Goal: Feedback & Contribution: Submit feedback/report problem

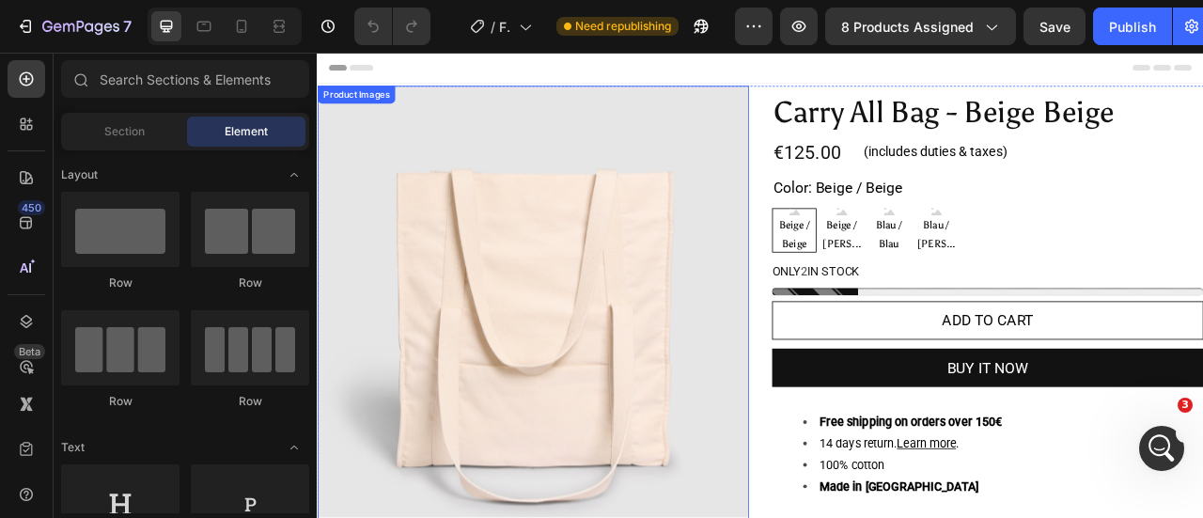
scroll to position [231, 0]
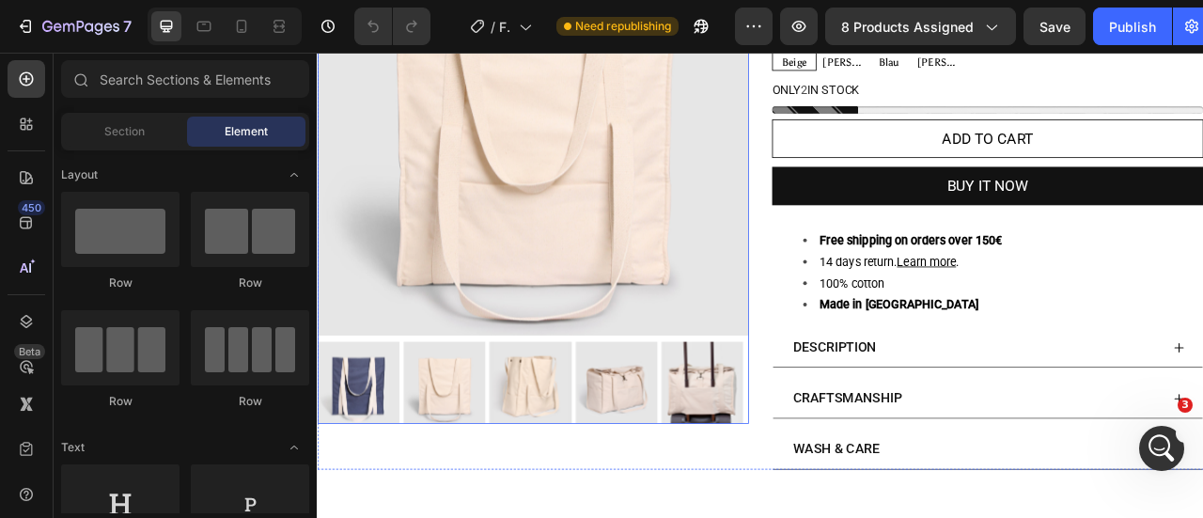
click at [825, 411] on div at bounding box center [591, 194] width 549 height 661
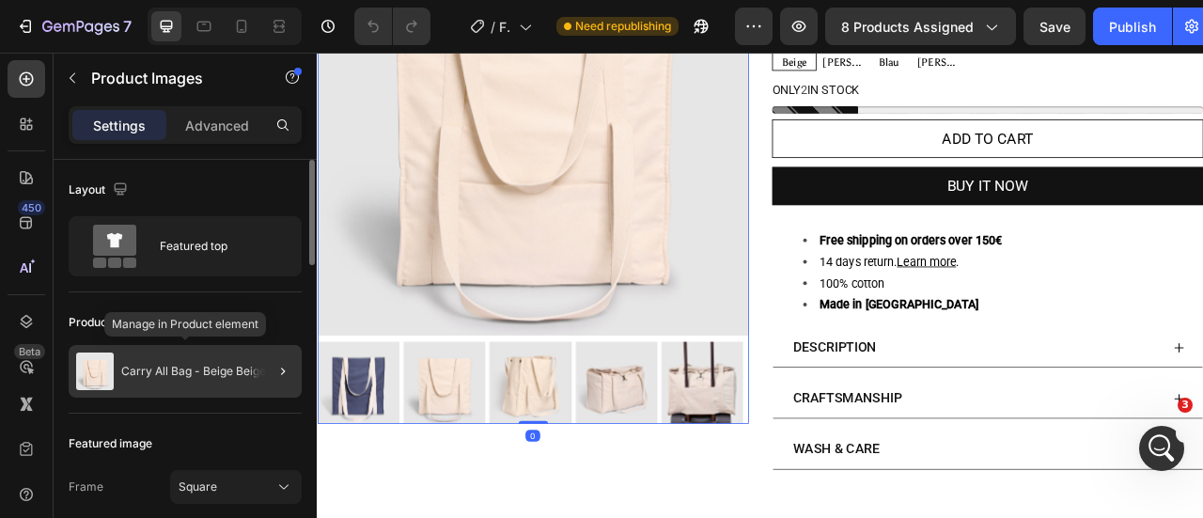
click at [220, 367] on p "Carry All Bag - Beige Beige" at bounding box center [193, 371] width 145 height 13
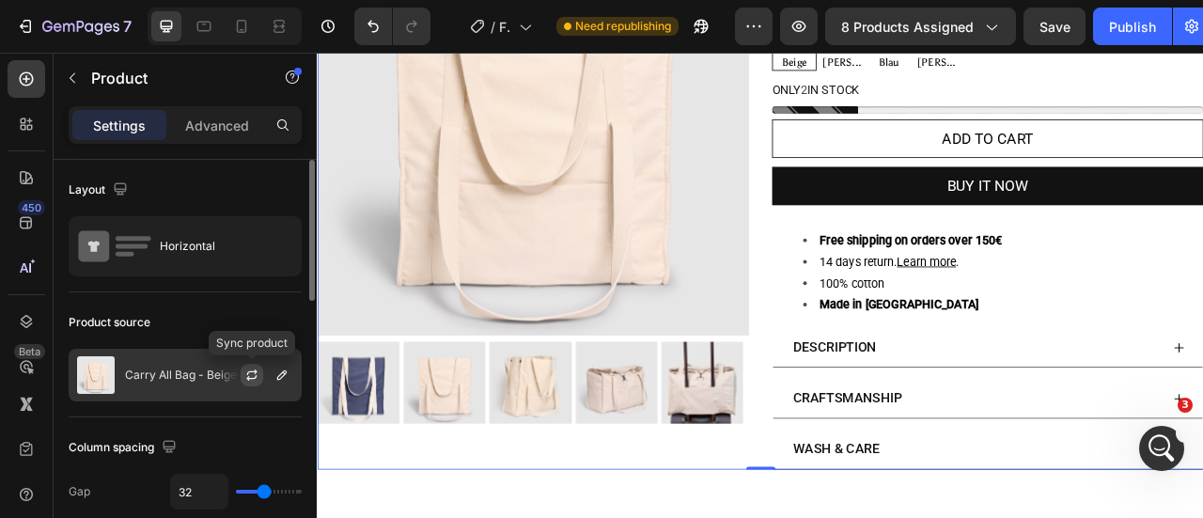
click at [251, 373] on icon "button" at bounding box center [251, 374] width 15 height 15
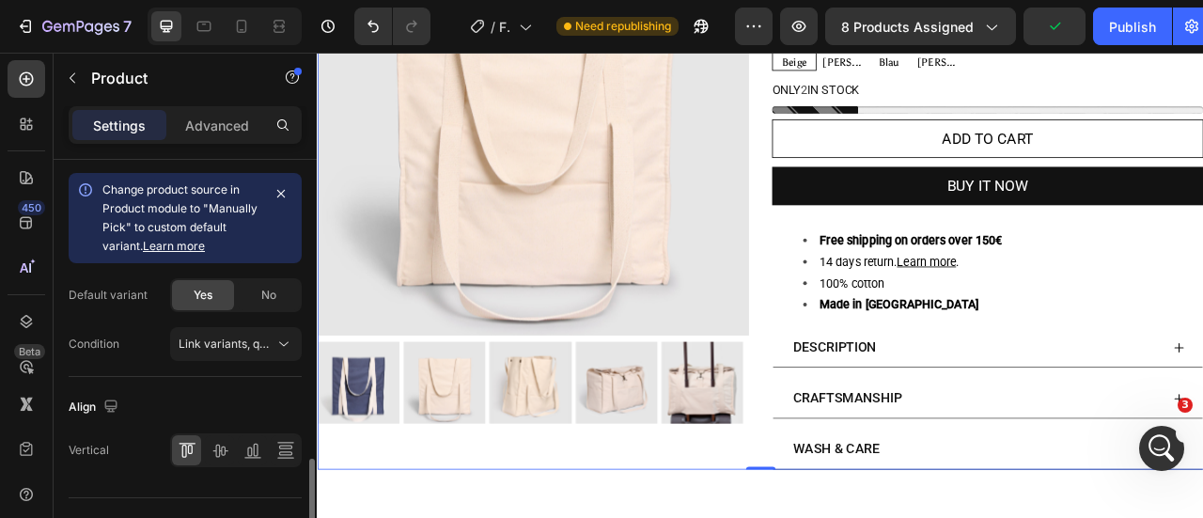
scroll to position [912, 0]
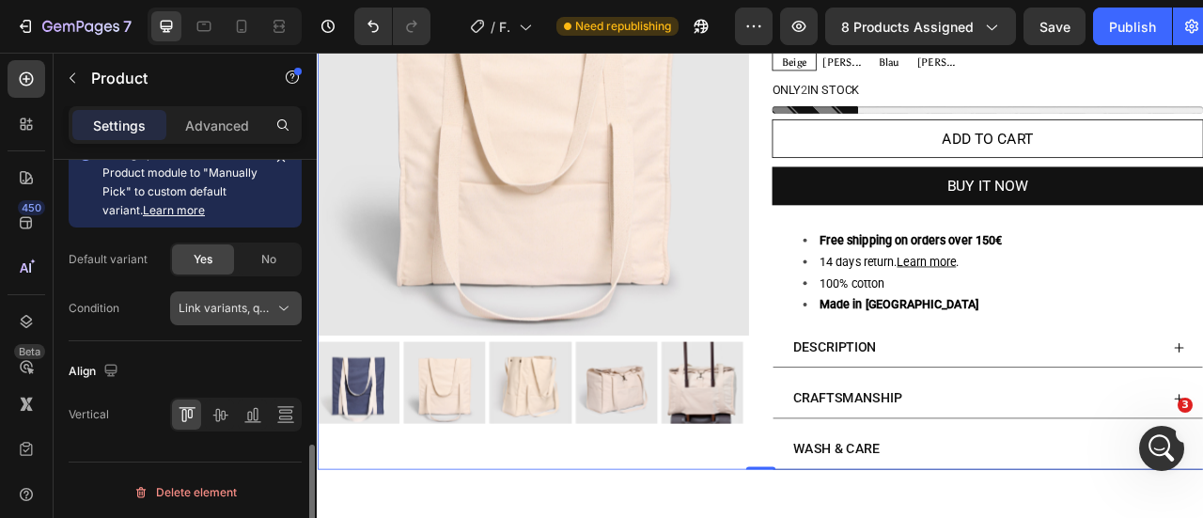
click at [242, 302] on span "Link variants, quantity <br> between same products" at bounding box center [317, 308] width 277 height 14
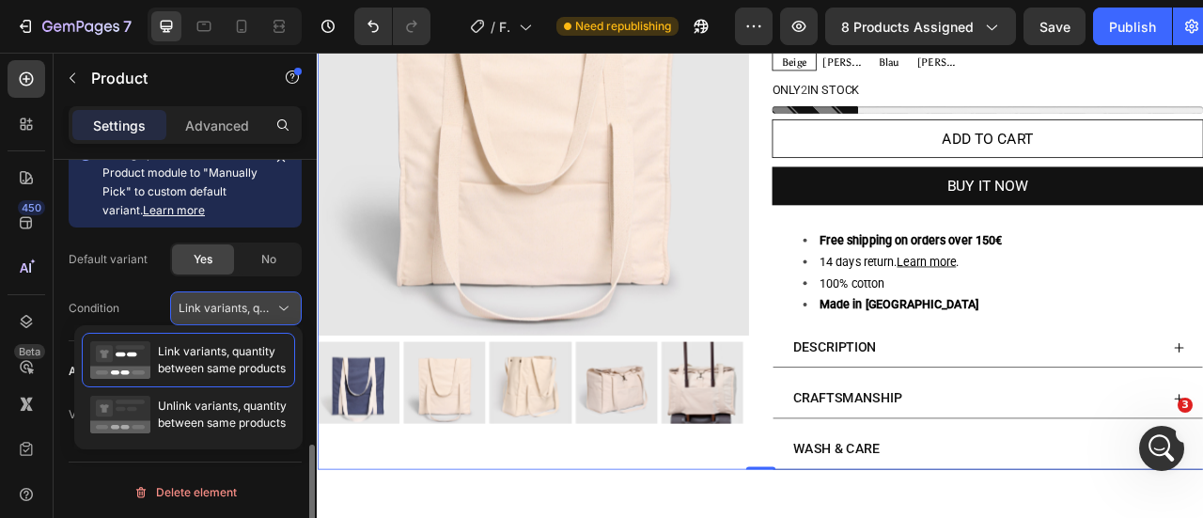
click at [184, 303] on span "Link variants, quantity <br> between same products" at bounding box center [317, 308] width 277 height 14
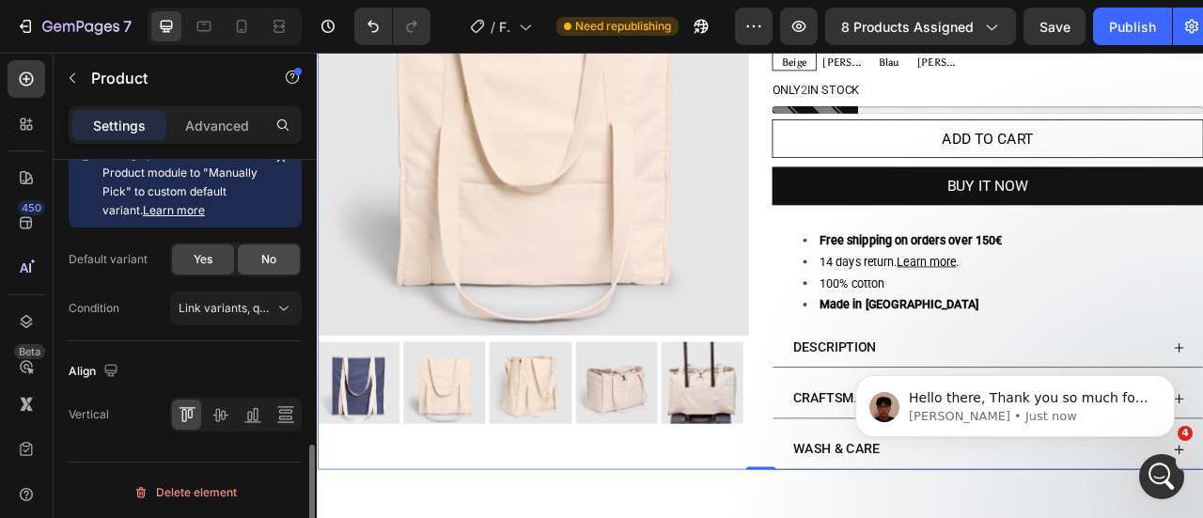
scroll to position [0, 0]
click at [270, 254] on span "No" at bounding box center [268, 259] width 15 height 17
click at [209, 251] on span "Yes" at bounding box center [203, 259] width 19 height 17
radio input "true"
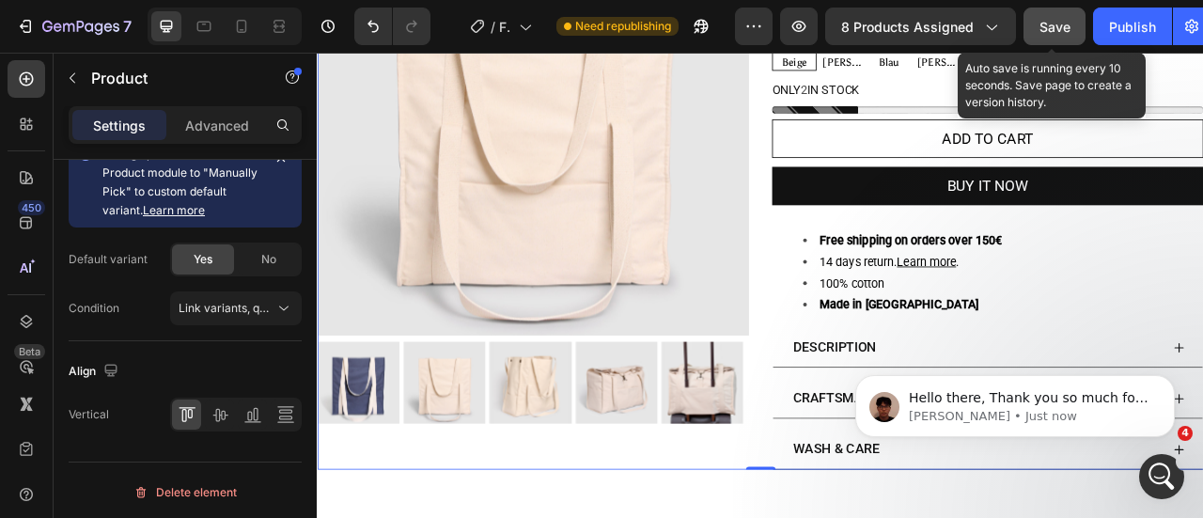
click at [1056, 40] on button "Save" at bounding box center [1054, 27] width 62 height 38
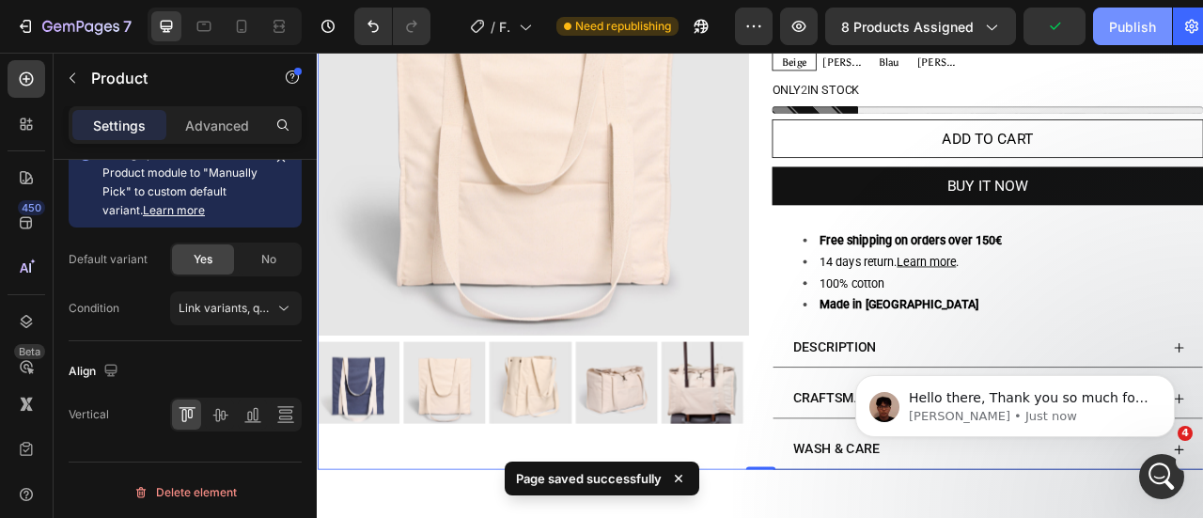
click at [1120, 27] on div "Publish" at bounding box center [1132, 27] width 47 height 20
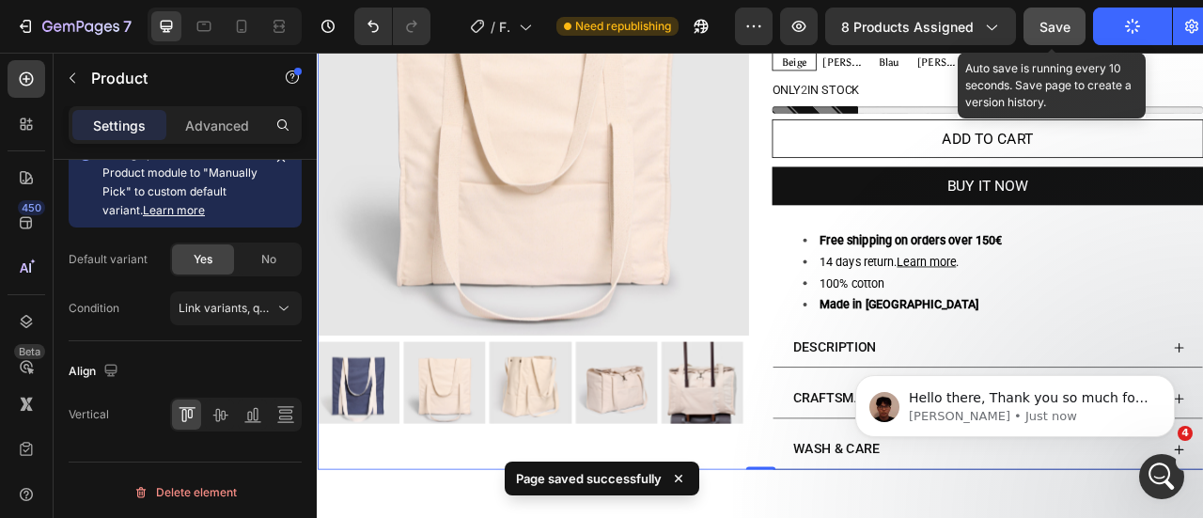
click at [1052, 25] on span "Save" at bounding box center [1054, 27] width 31 height 16
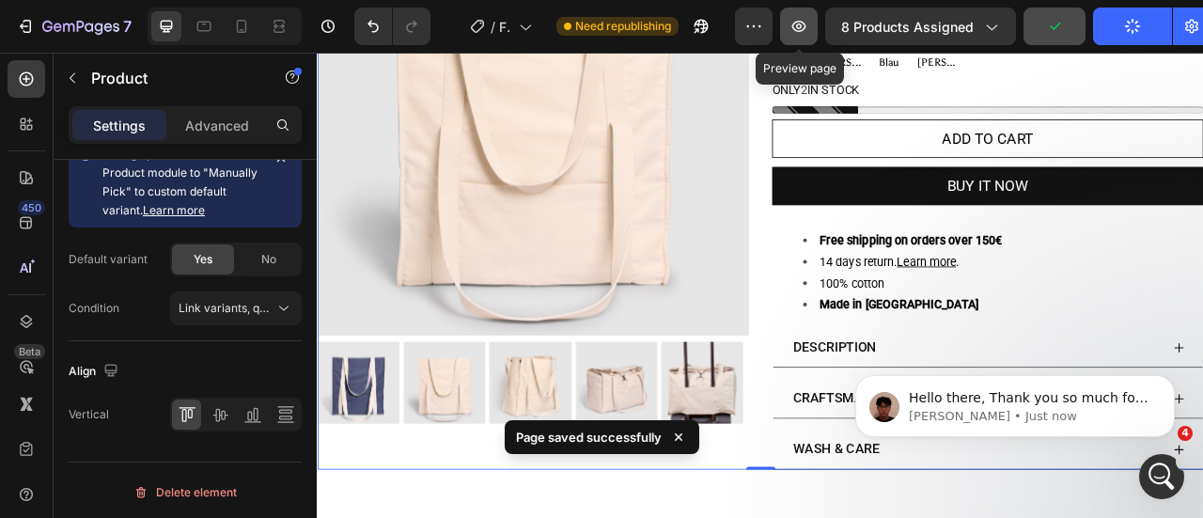
click at [792, 25] on icon "button" at bounding box center [798, 26] width 19 height 19
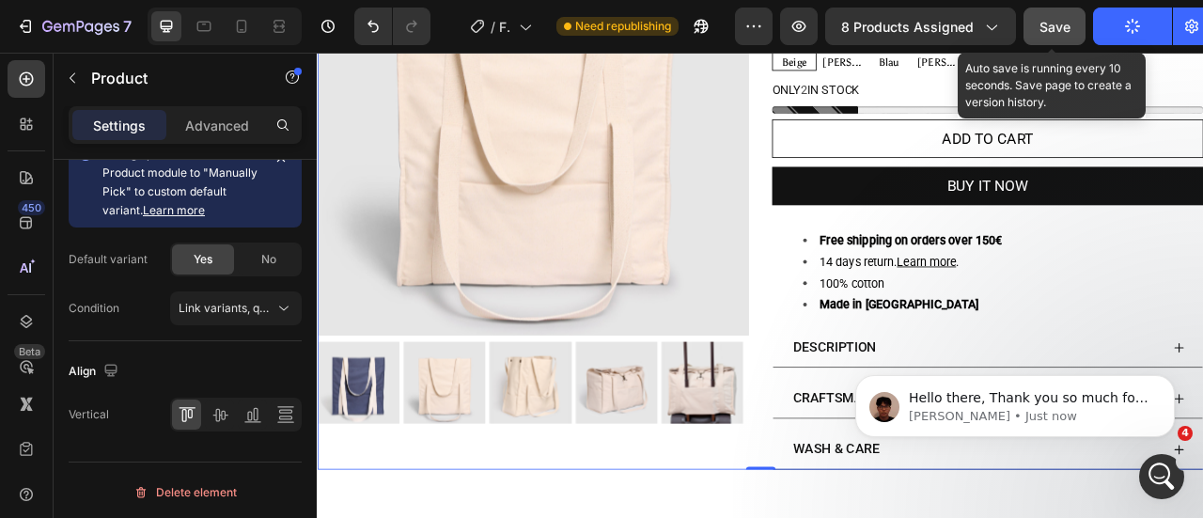
click at [1068, 25] on span "Save" at bounding box center [1054, 27] width 31 height 16
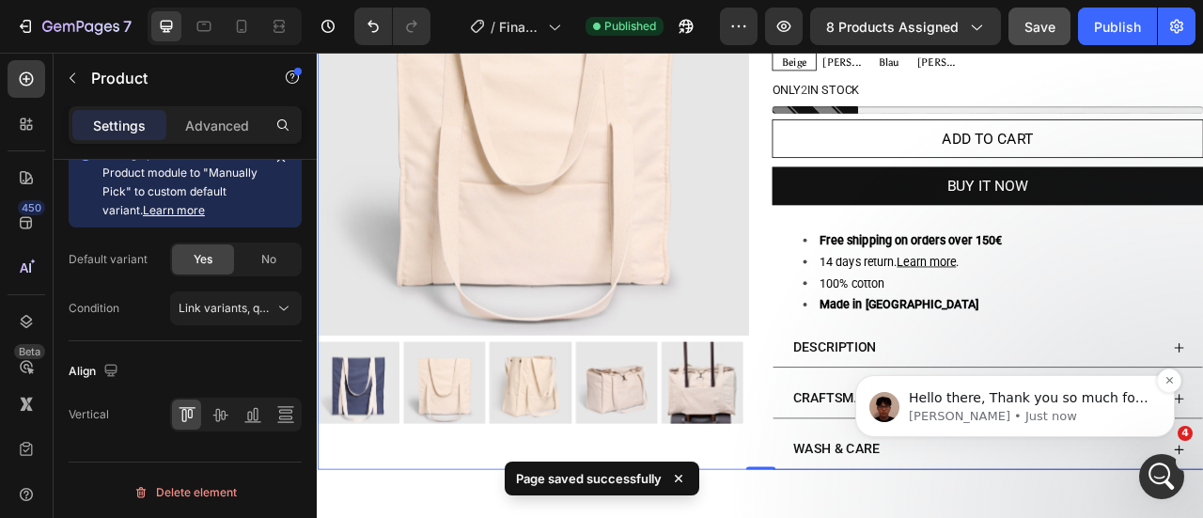
click at [1054, 407] on p "Hello there, Thank you so much for choosing GemPages. This is [PERSON_NAME] at …" at bounding box center [1030, 398] width 242 height 19
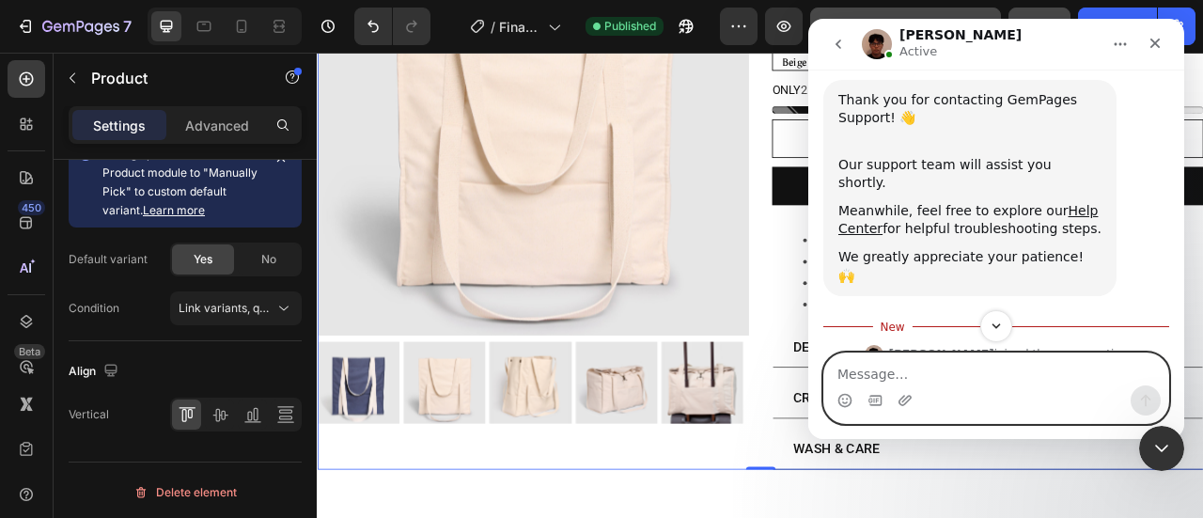
scroll to position [318, 0]
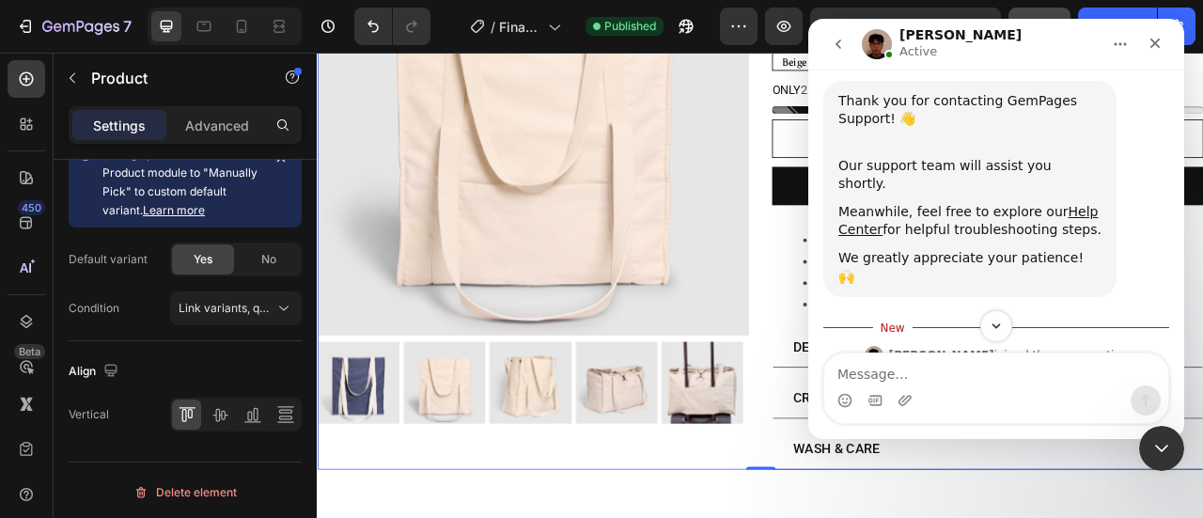
click at [832, 44] on icon "go back" at bounding box center [838, 44] width 15 height 15
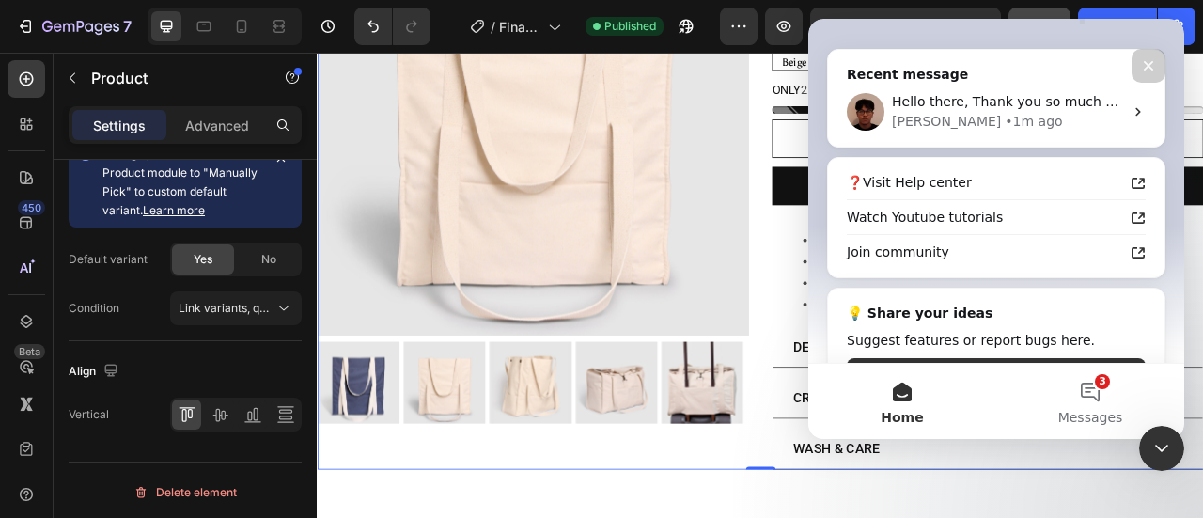
scroll to position [245, 0]
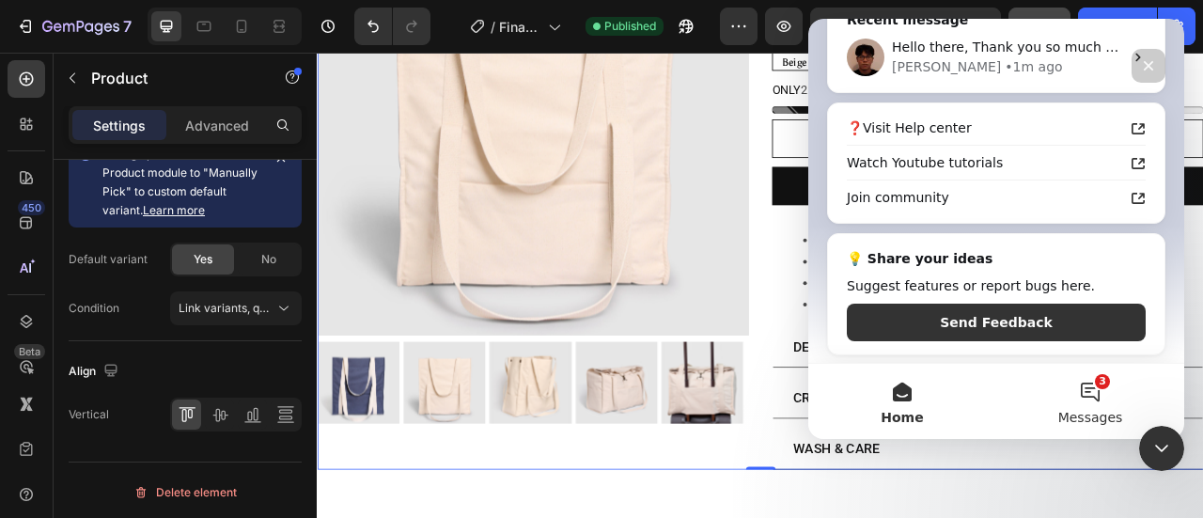
click at [1109, 390] on button "3 Messages" at bounding box center [1090, 401] width 188 height 75
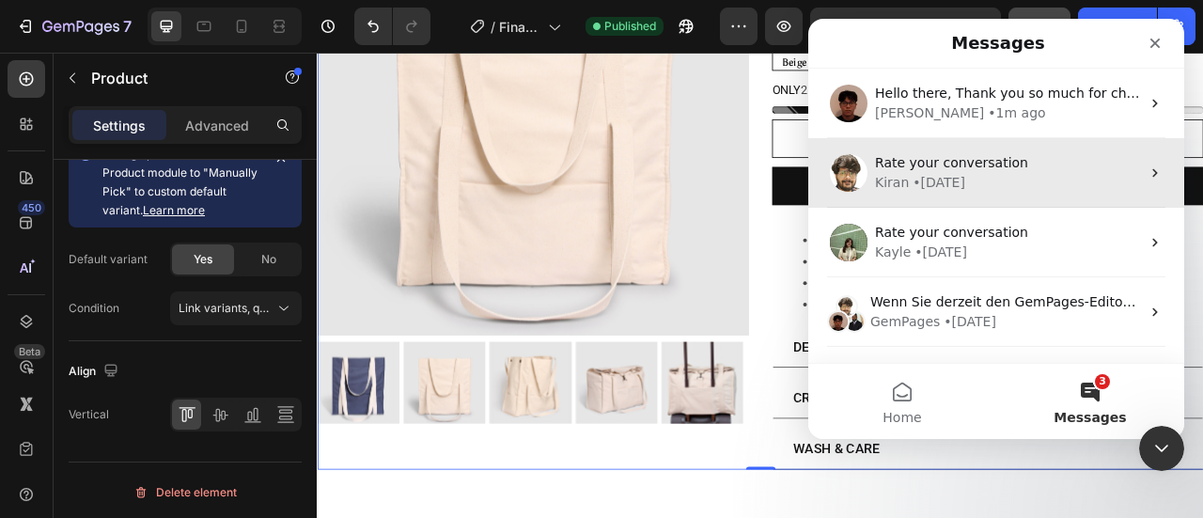
click at [952, 175] on div "• [DATE]" at bounding box center [938, 183] width 53 height 20
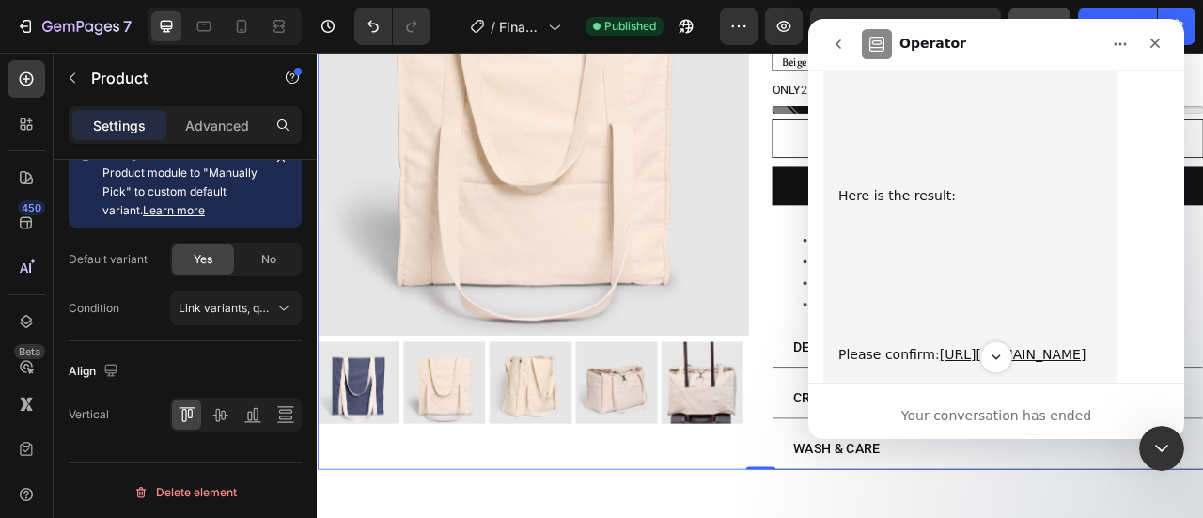
scroll to position [6061, 0]
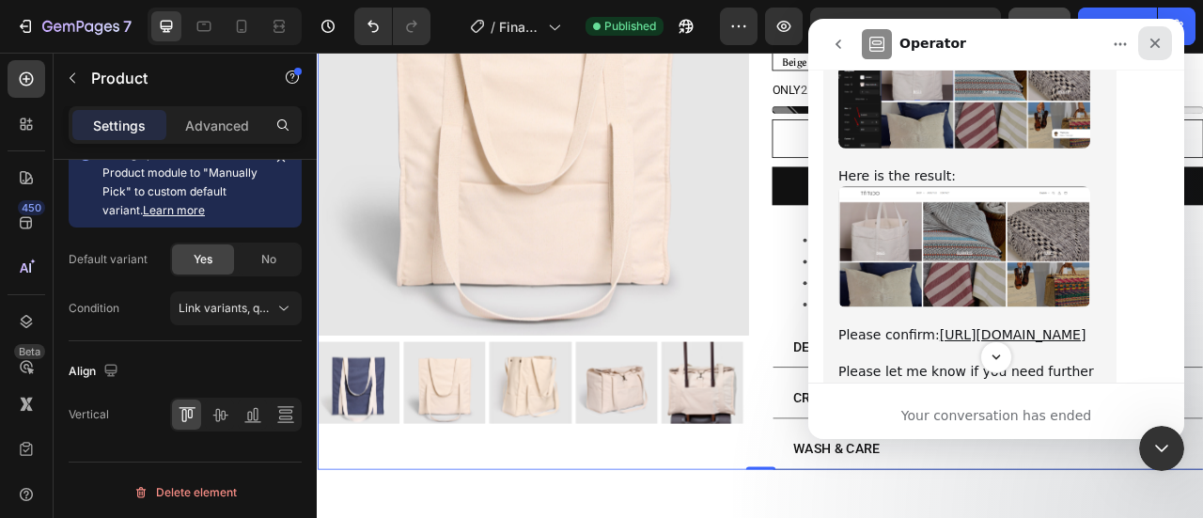
click at [1156, 40] on icon "Close" at bounding box center [1154, 43] width 15 height 15
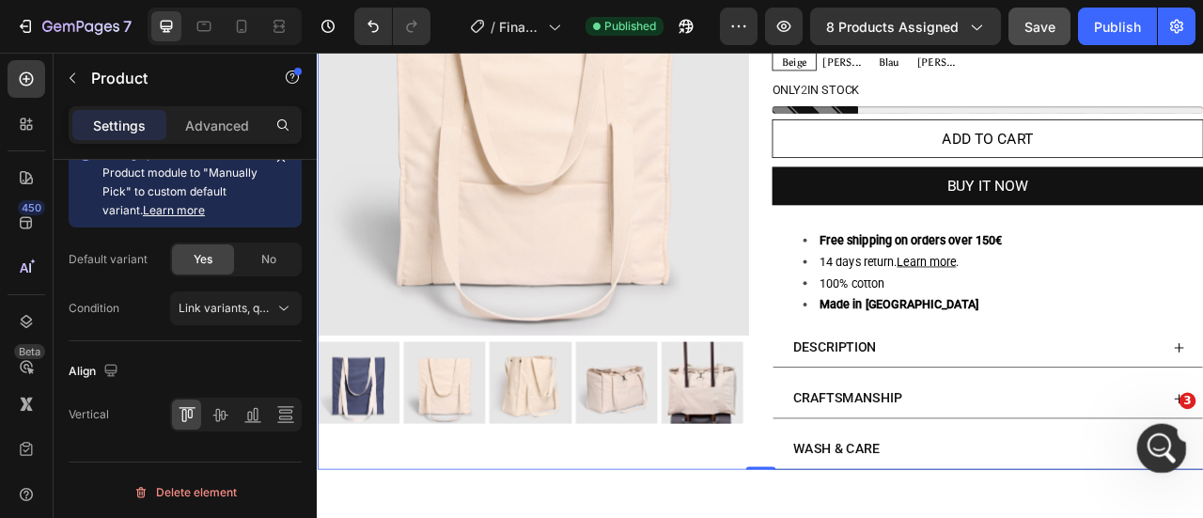
scroll to position [6725, 0]
click at [1168, 458] on div "Open Intercom Messenger" at bounding box center [1159, 445] width 62 height 62
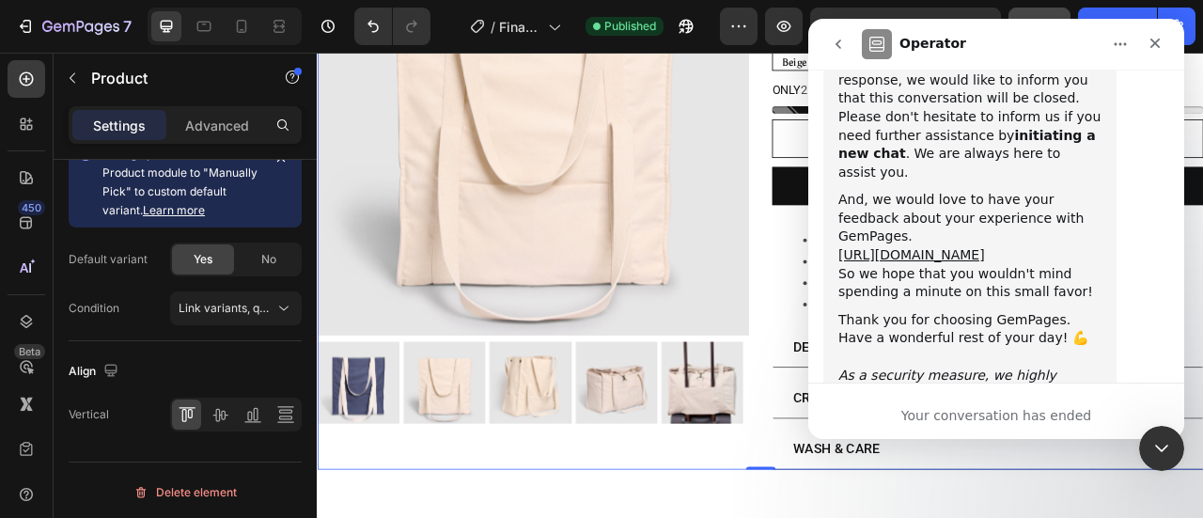
click at [839, 44] on icon "go back" at bounding box center [838, 44] width 15 height 15
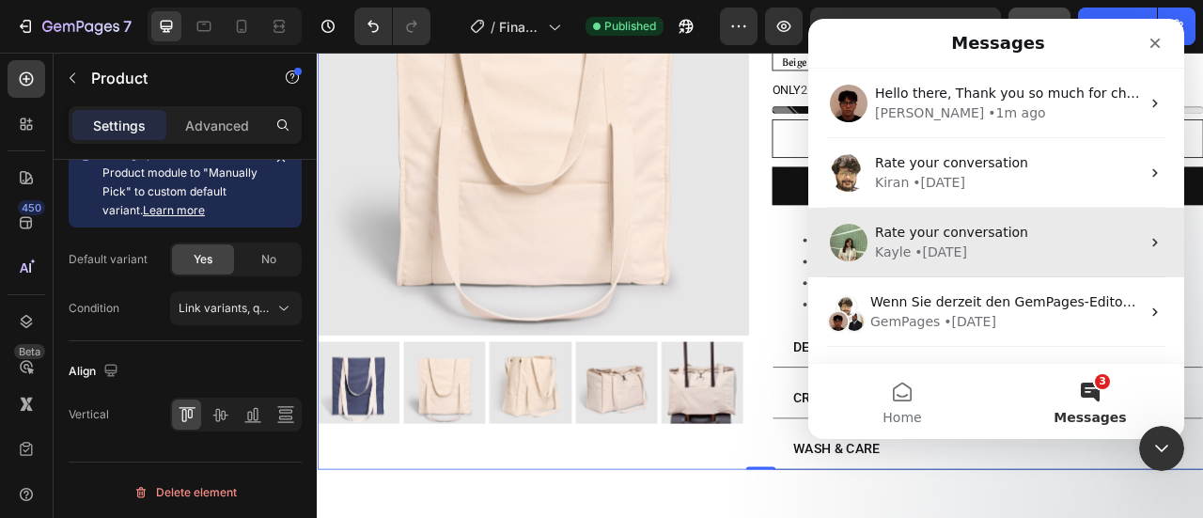
scroll to position [0, 0]
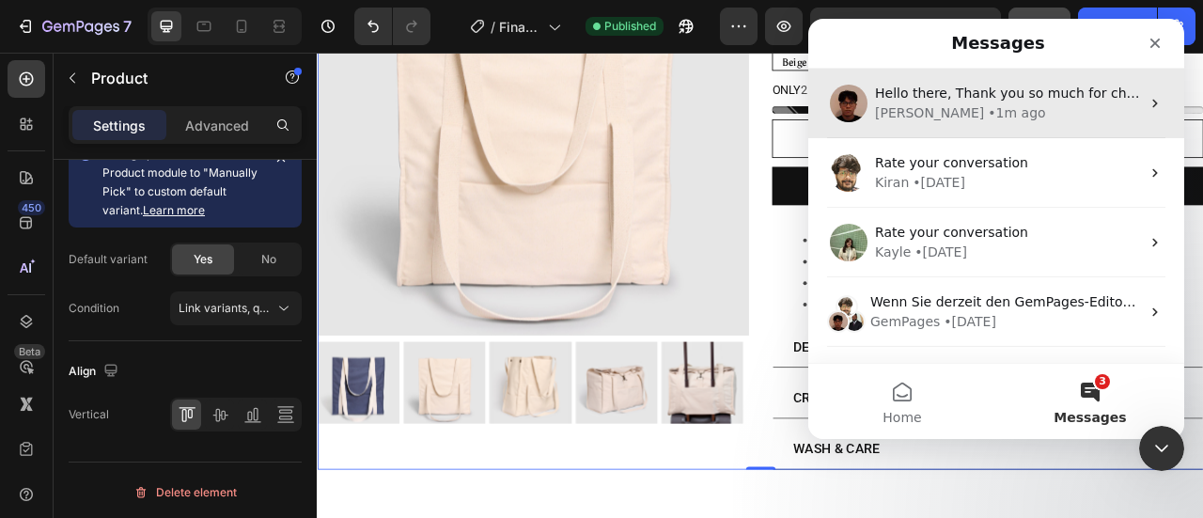
click at [976, 131] on div "Hello there, Thank you so much for choosing GemPages. This is [PERSON_NAME] at …" at bounding box center [996, 104] width 376 height 70
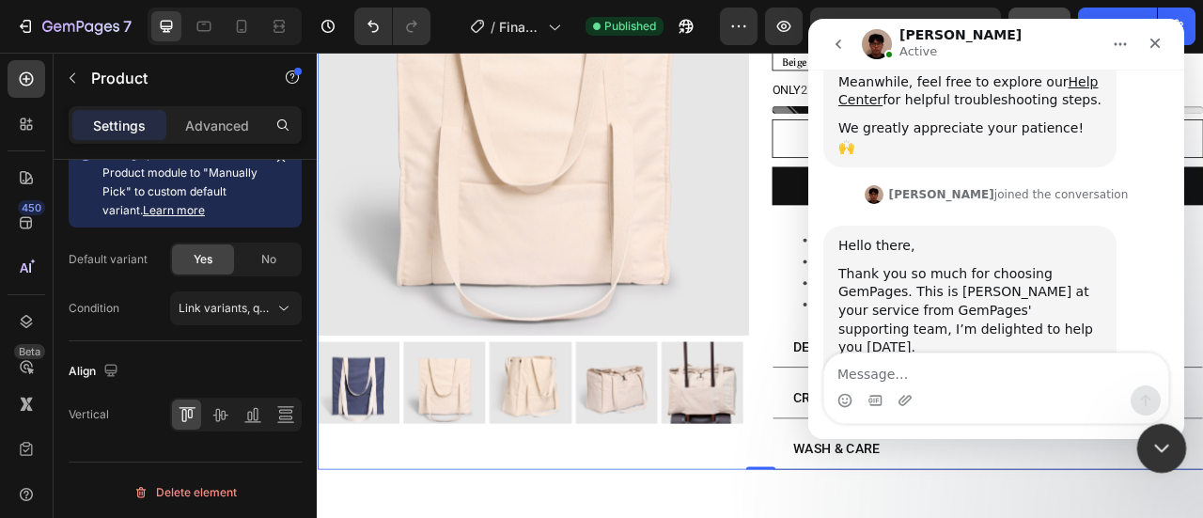
scroll to position [457, 0]
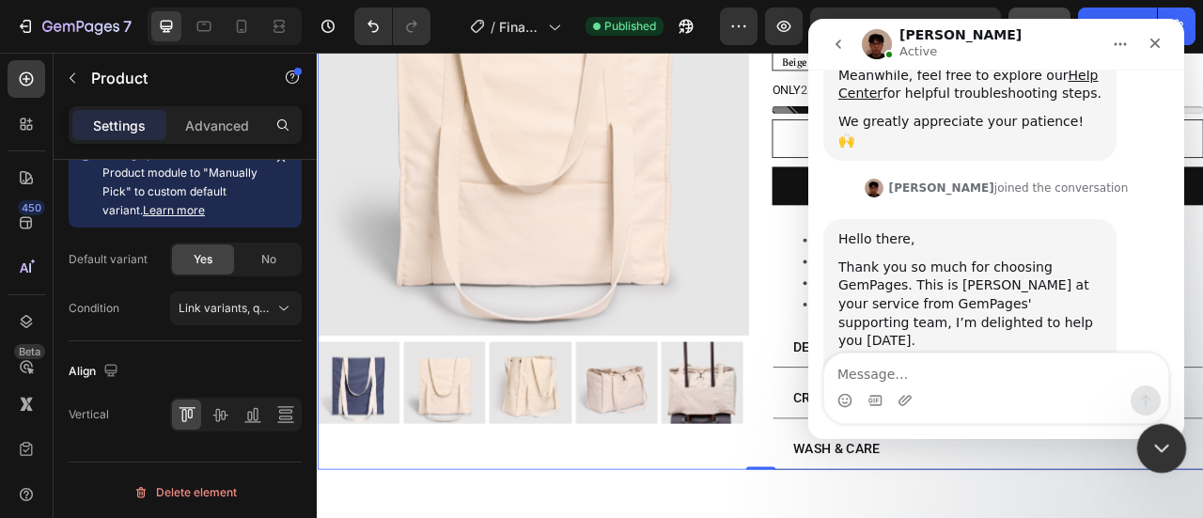
click at [1161, 429] on div "Close Intercom Messenger" at bounding box center [1158, 445] width 45 height 45
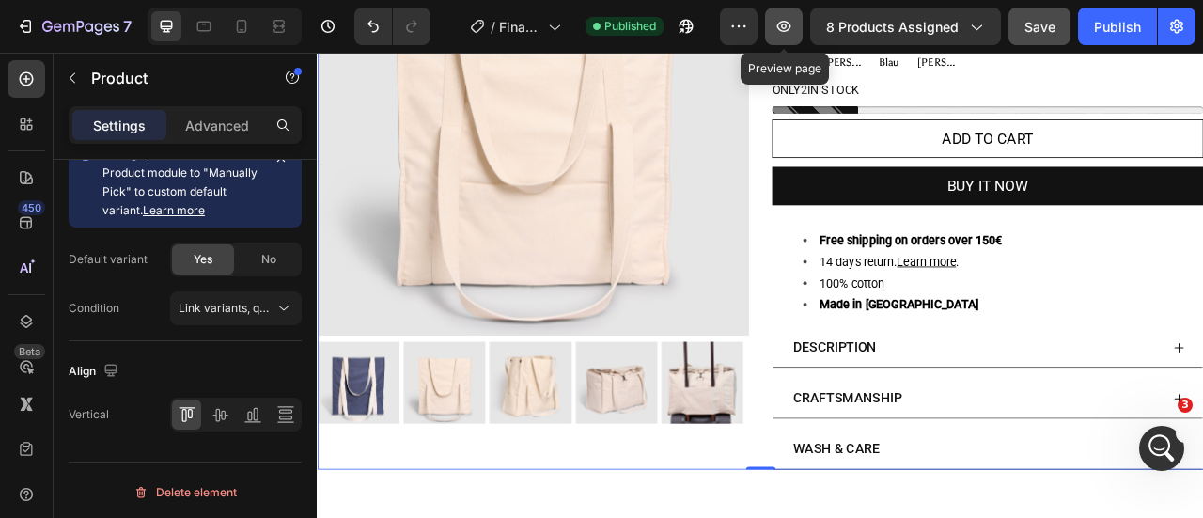
click at [784, 30] on icon "button" at bounding box center [784, 26] width 14 height 11
click at [1159, 438] on icon "Open Intercom Messenger" at bounding box center [1159, 445] width 31 height 31
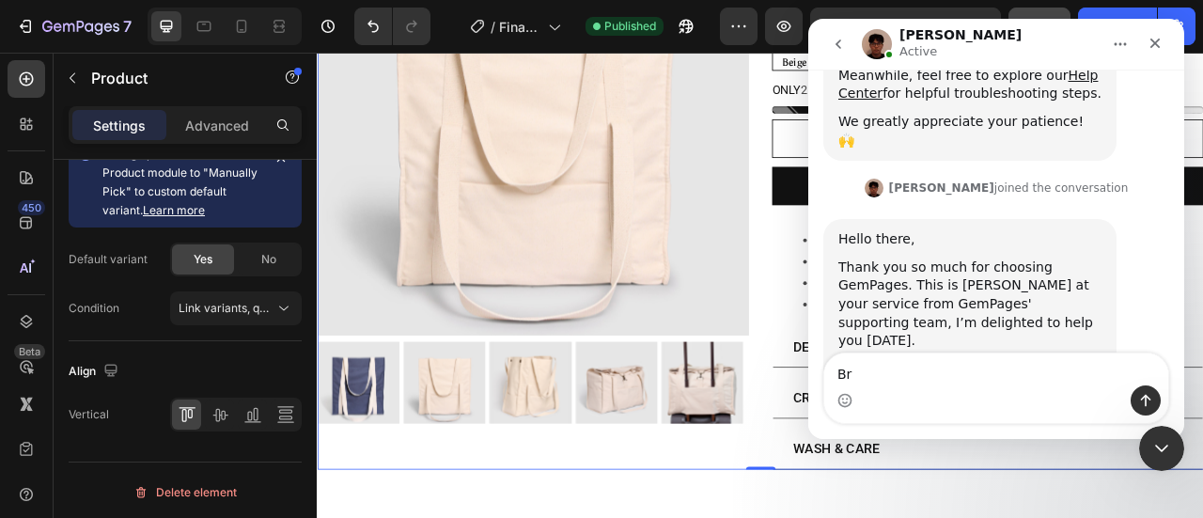
type textarea "B"
type textarea "[PERSON_NAME], my product groups are not showing properly"
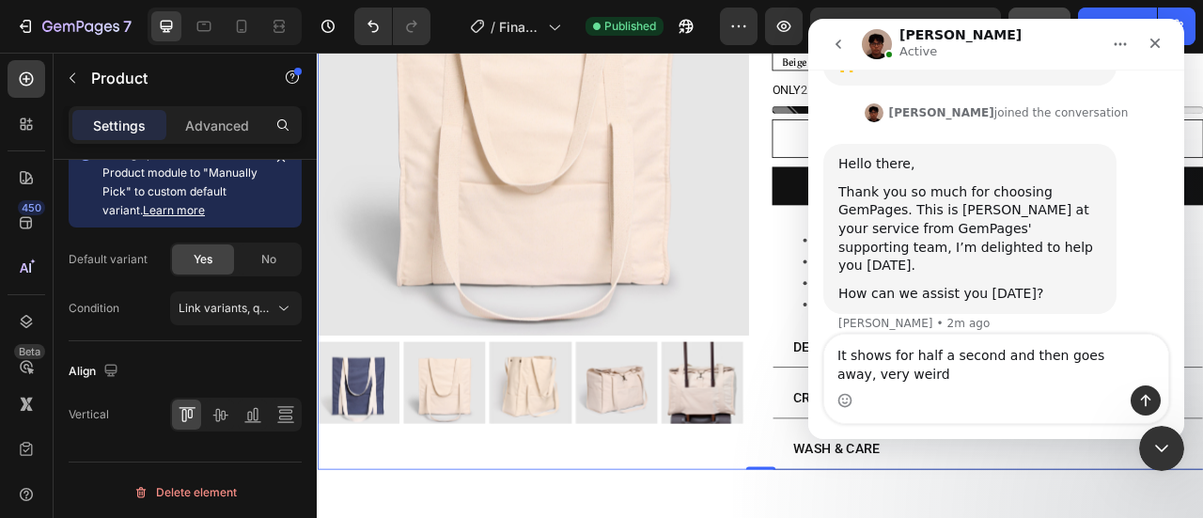
scroll to position [551, 0]
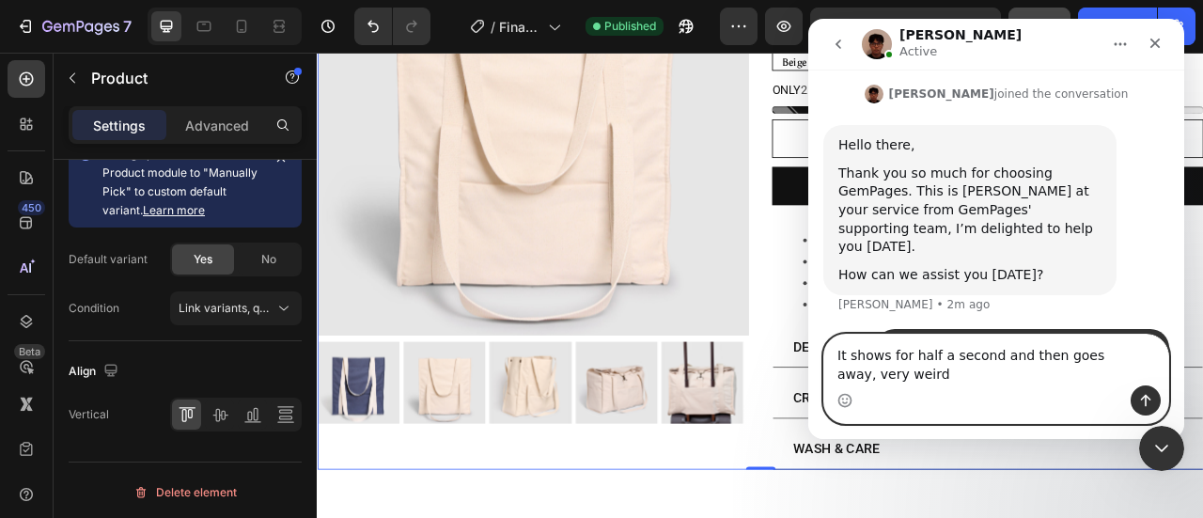
drag, startPoint x: 882, startPoint y: 354, endPoint x: 776, endPoint y: 351, distance: 106.3
click html "[PERSON_NAME] Active We're on GMT + 7 timezone and may get back to you shortly!…"
click at [912, 354] on textarea "main pictures show for half a second and then goes away, very weird" at bounding box center [996, 360] width 344 height 51
click at [871, 363] on textarea "main picture show for half a second and then goes away, very weird" at bounding box center [996, 360] width 344 height 51
type textarea "main product picture show for half a second and then goes away, very weird"
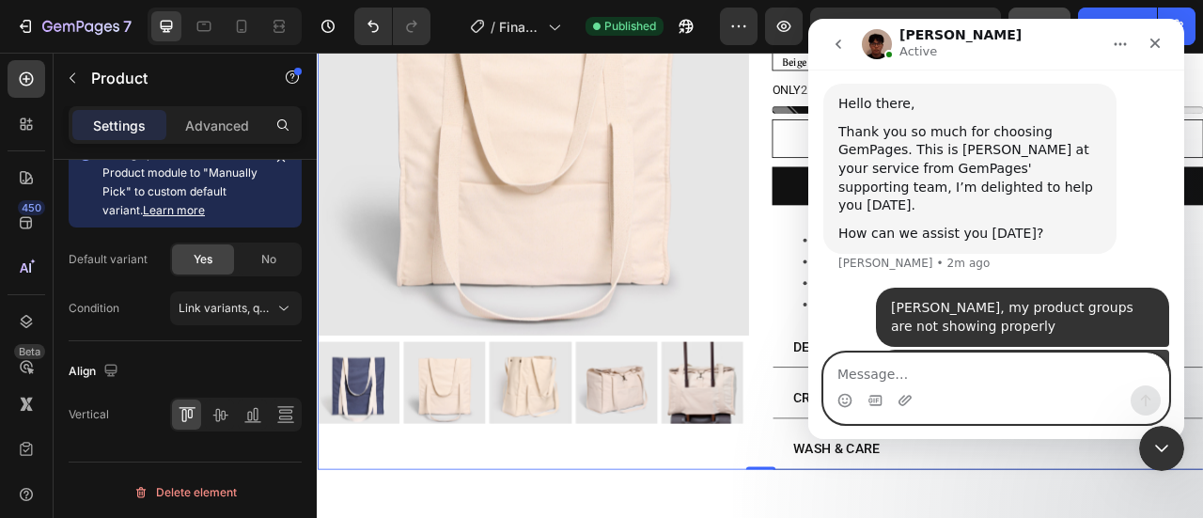
scroll to position [593, 0]
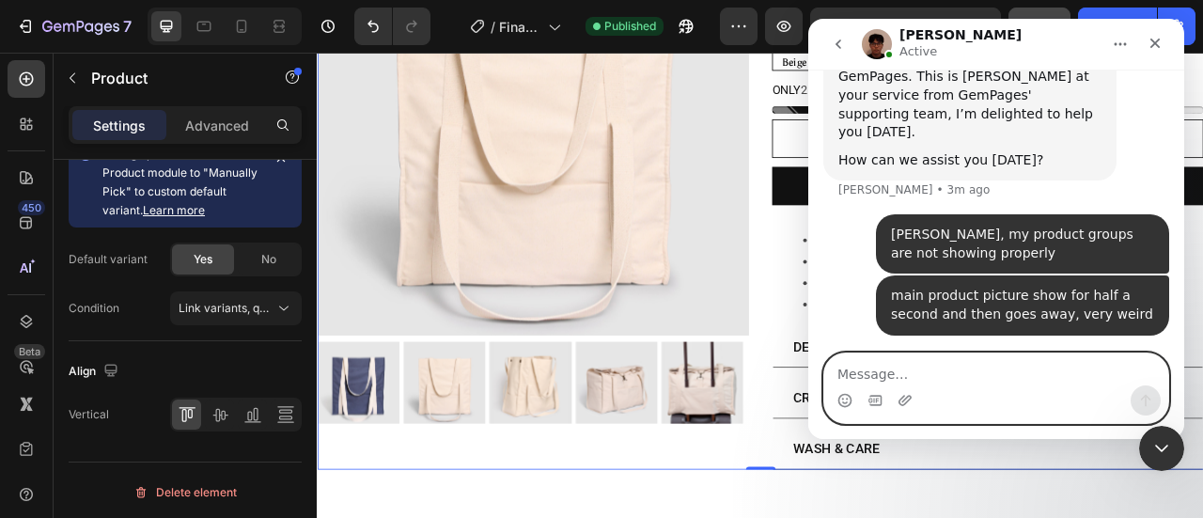
paste textarea "a"
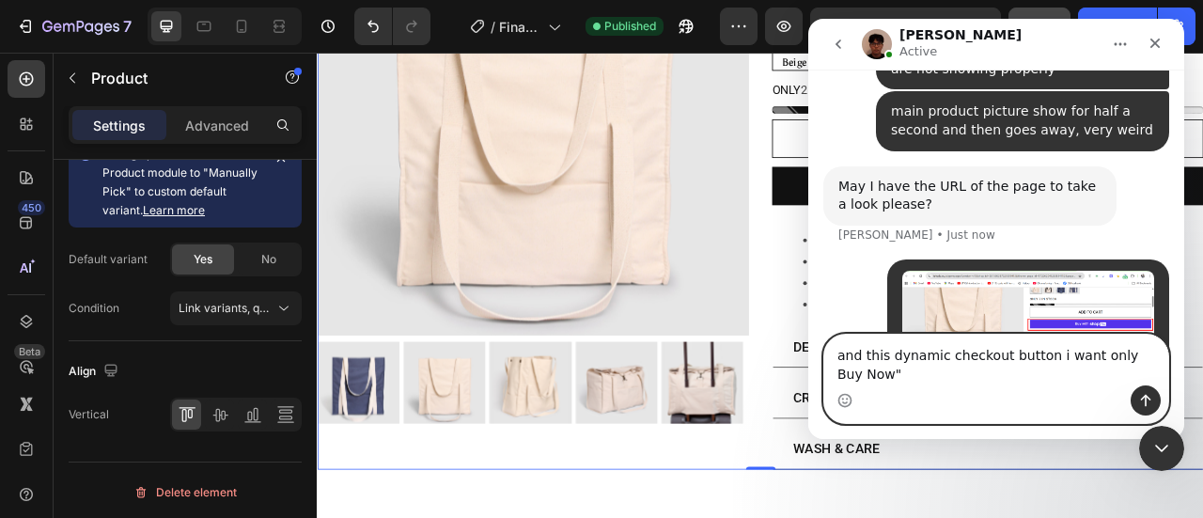
scroll to position [850, 0]
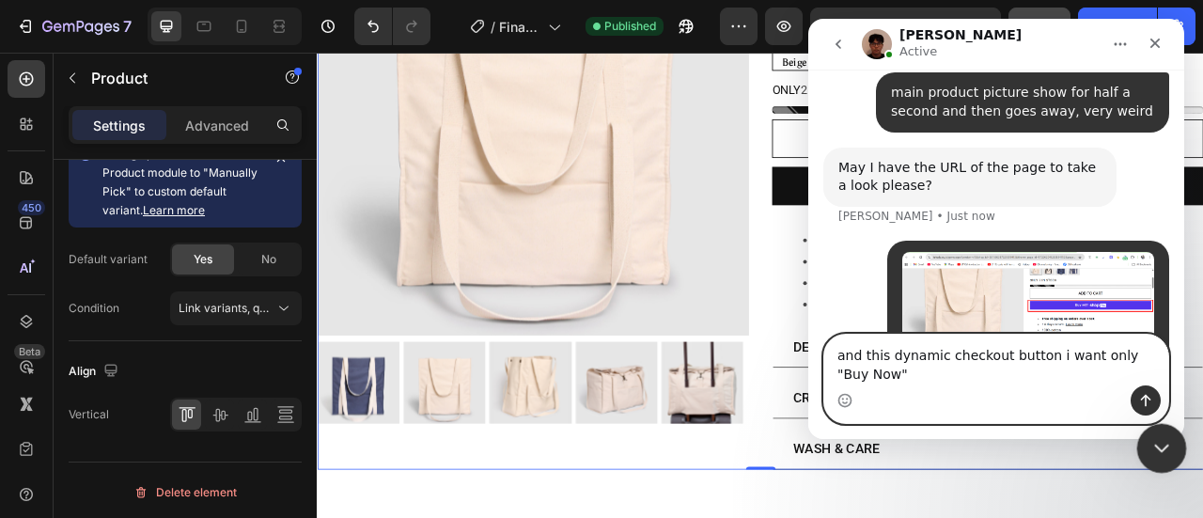
type textarea "and this dynamic checkout button i want only "Buy Now""
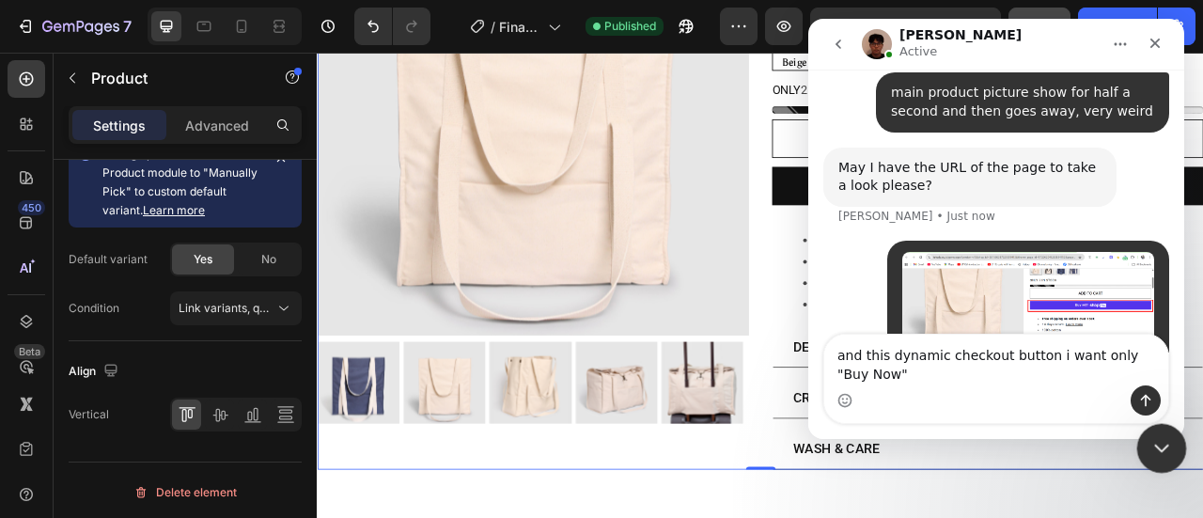
click at [1169, 430] on div "Close Intercom Messenger" at bounding box center [1158, 445] width 45 height 45
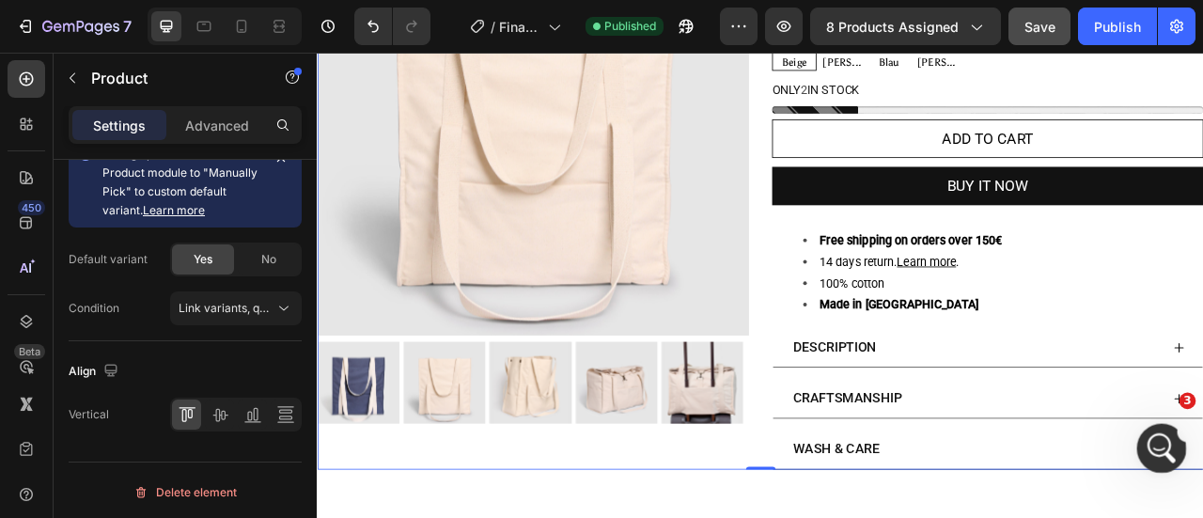
click at [1149, 440] on icon "Open Intercom Messenger" at bounding box center [1159, 445] width 31 height 31
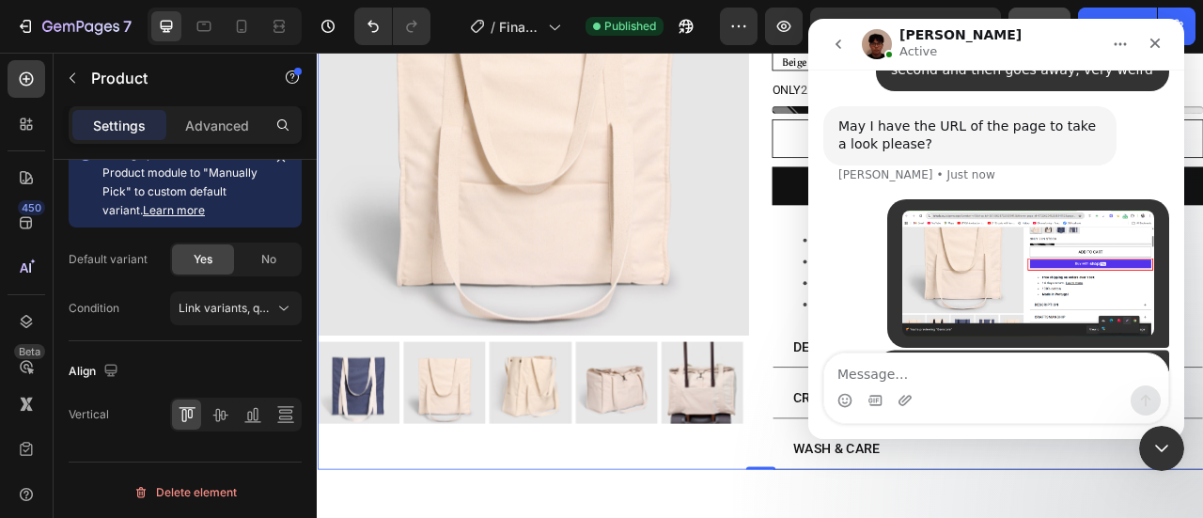
scroll to position [892, 0]
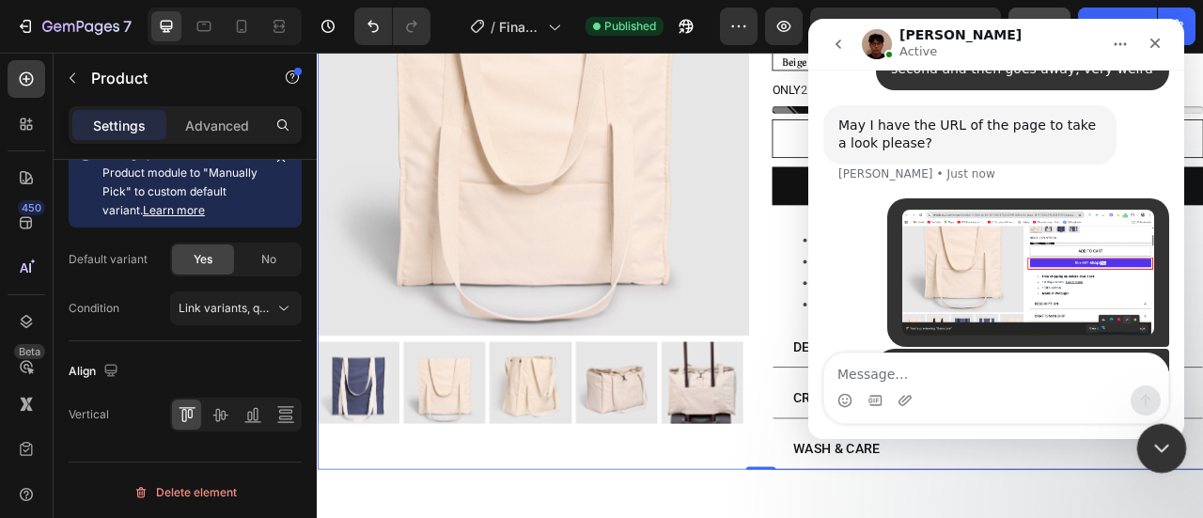
click at [1143, 454] on div "Close Intercom Messenger" at bounding box center [1158, 445] width 45 height 45
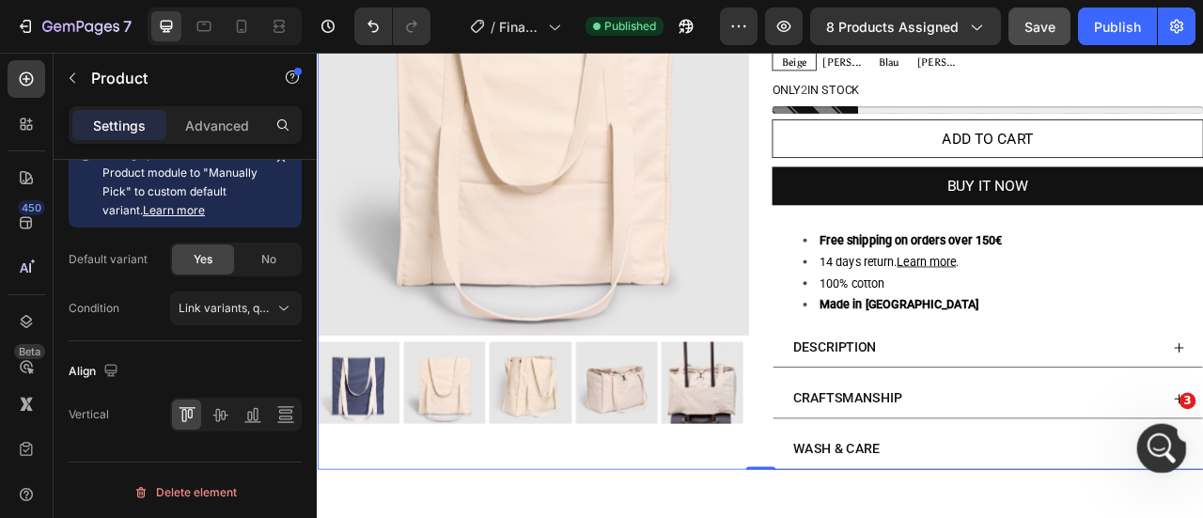
click at [1170, 445] on icon "Open Intercom Messenger" at bounding box center [1159, 445] width 31 height 31
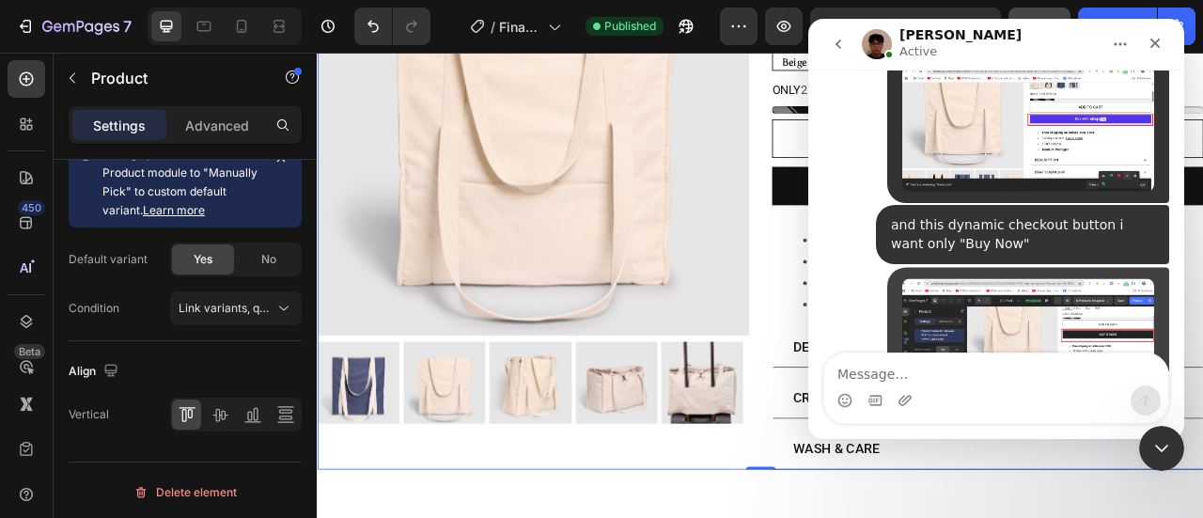
scroll to position [1041, 0]
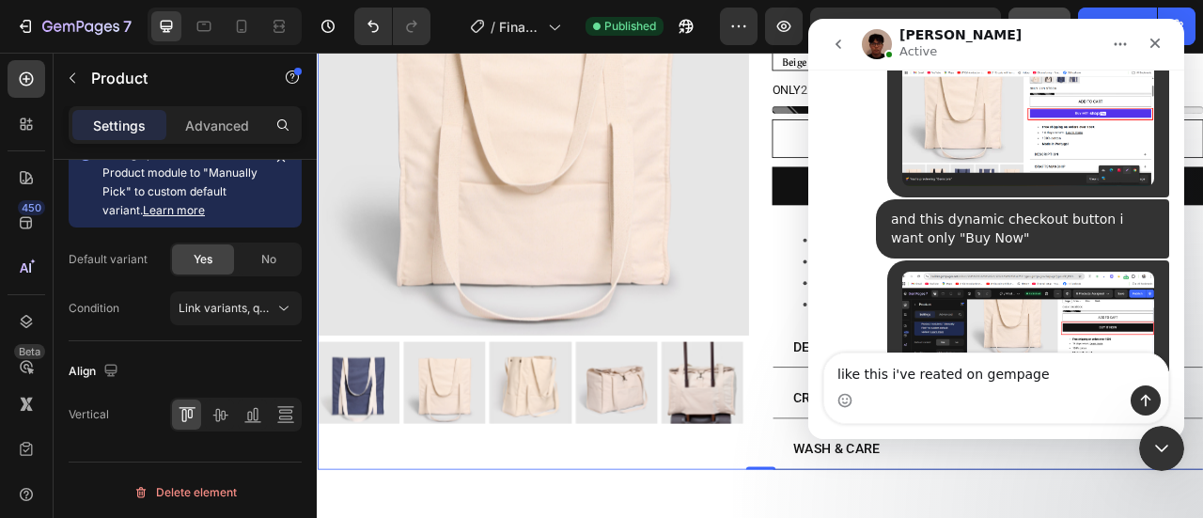
type textarea "like this i've reated on gempages"
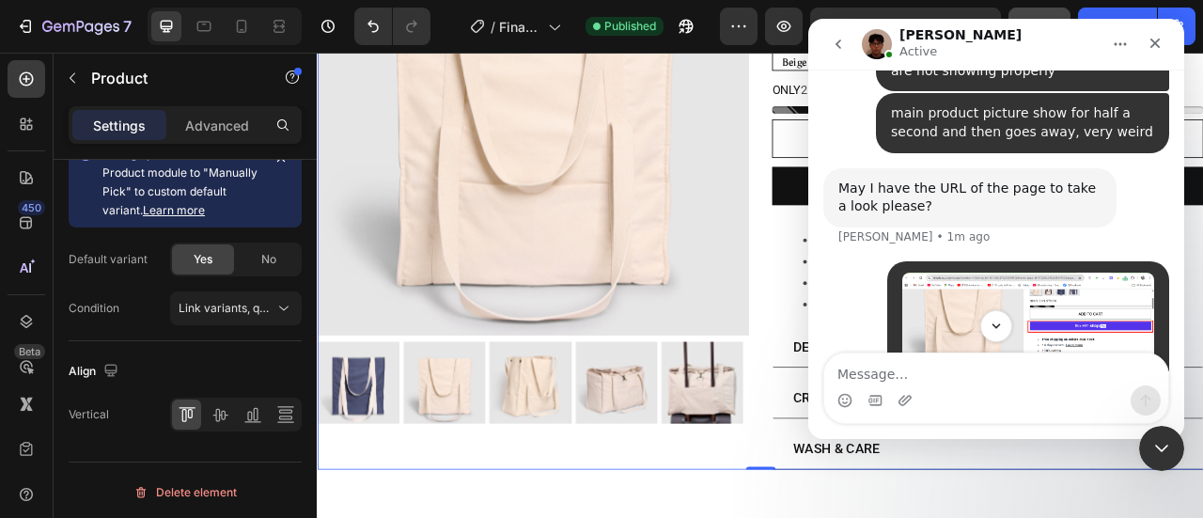
scroll to position [827, 0]
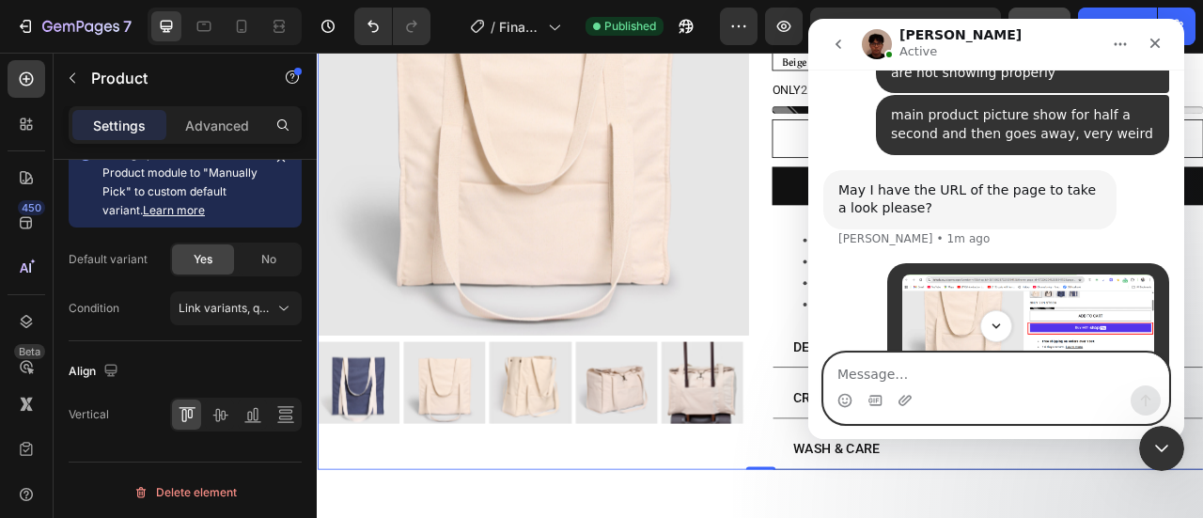
paste textarea "[URL][DOMAIN_NAME]"
type textarea "[URL][DOMAIN_NAME]"
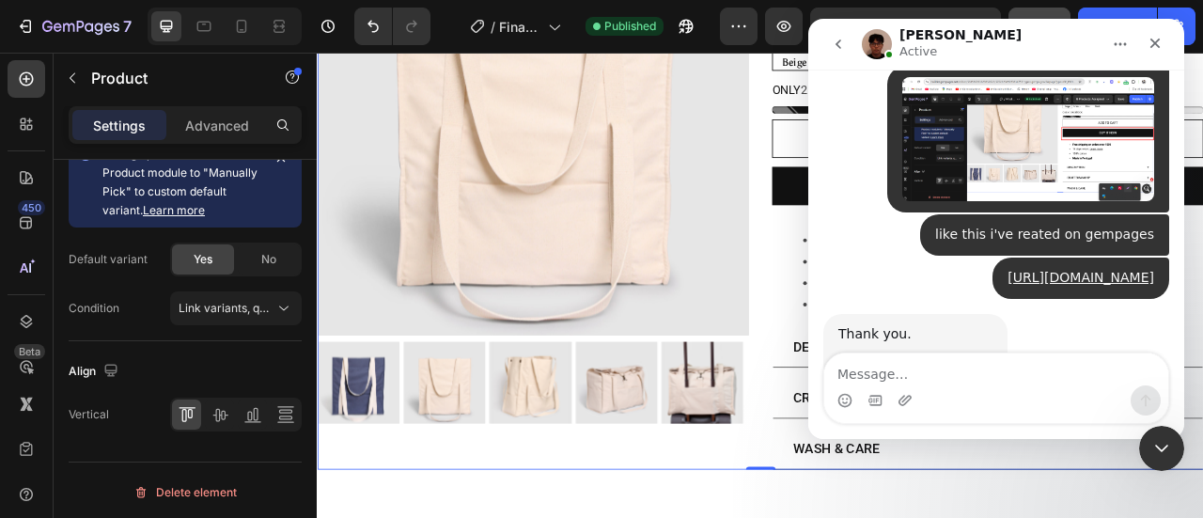
scroll to position [1229, 0]
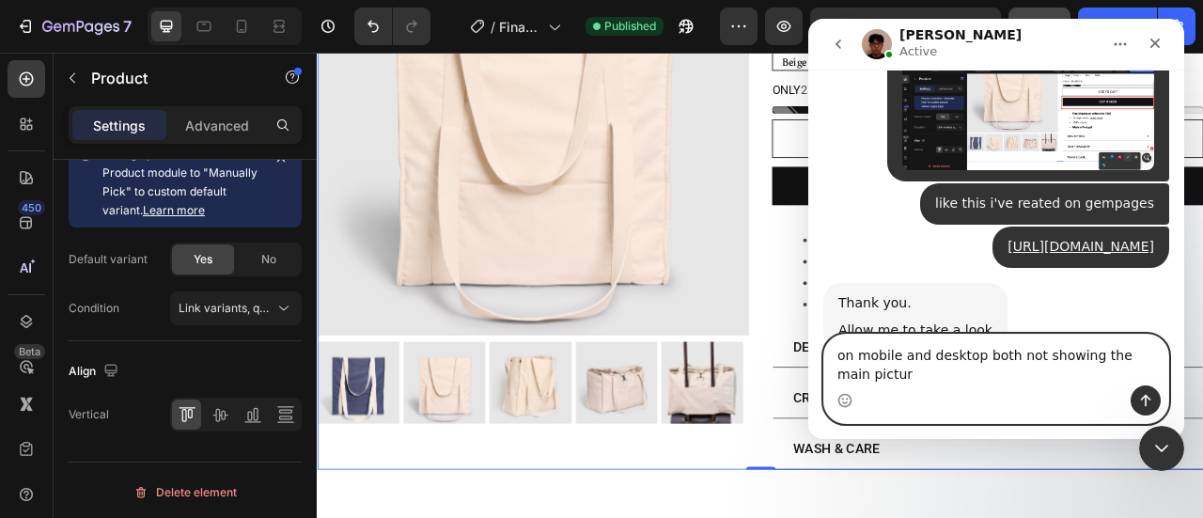
type textarea "on mobile and desktop both not showing the main picture"
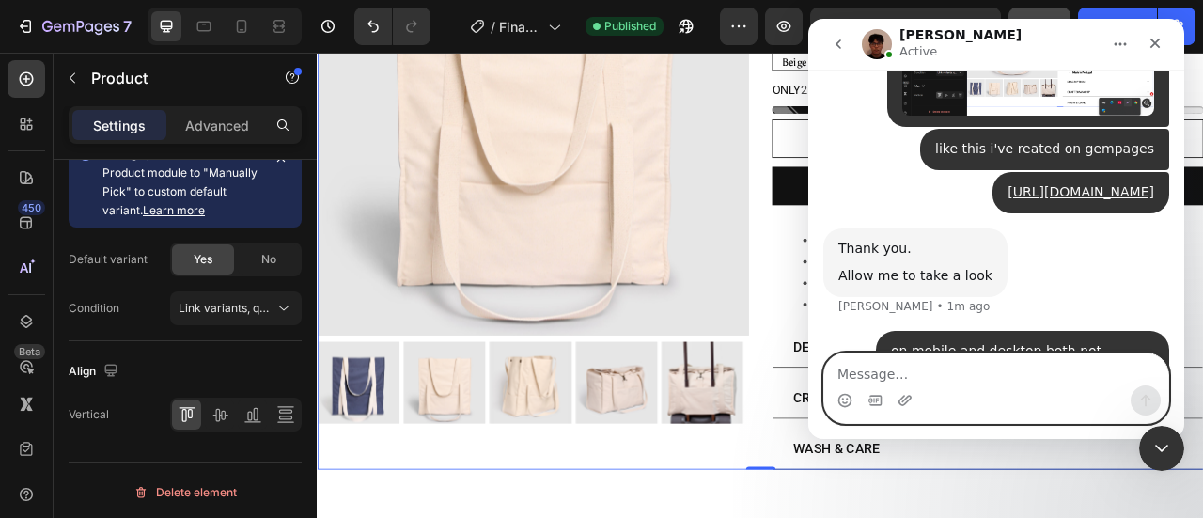
scroll to position [1303, 0]
paste textarea "l"
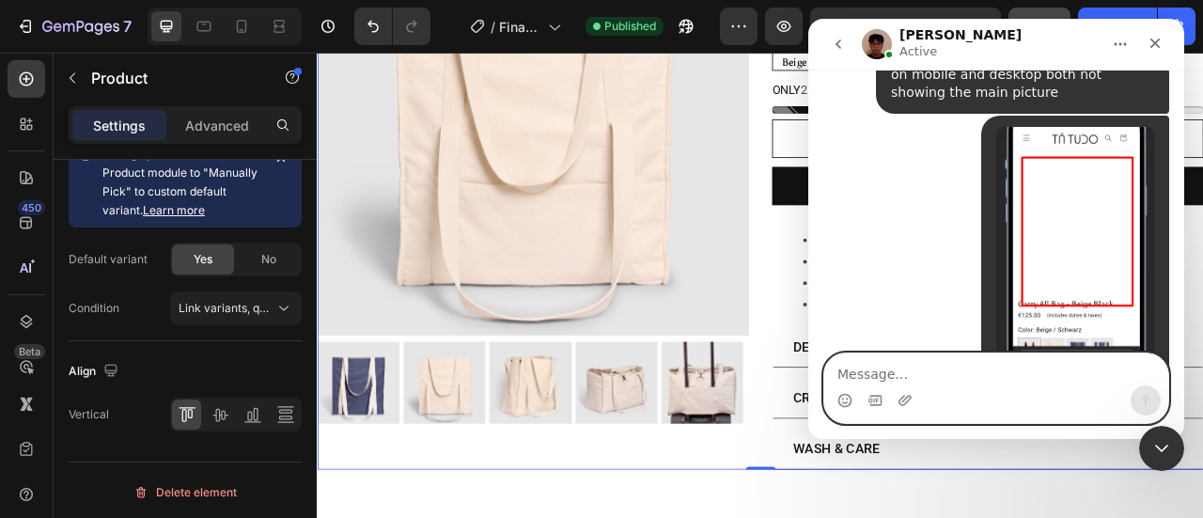
scroll to position [1580, 0]
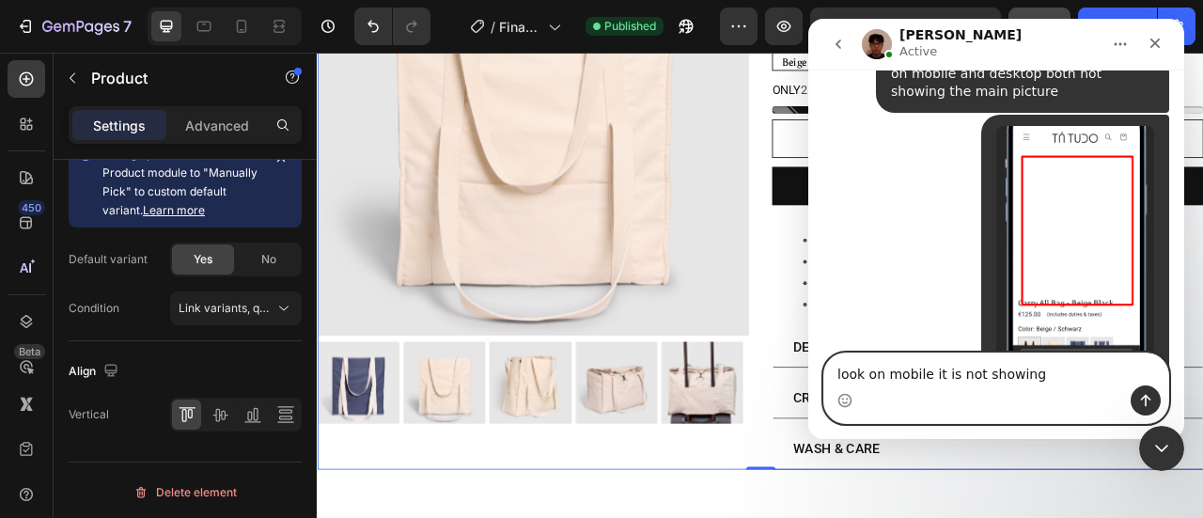
type textarea "look on mobile it is not showing"
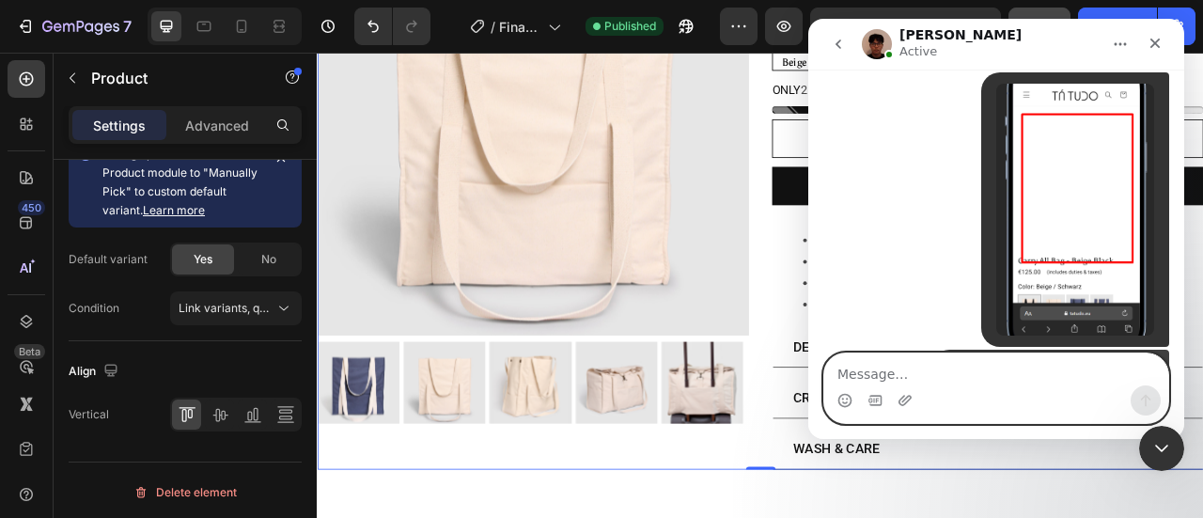
scroll to position [1622, 0]
type textarea "the main product picture"
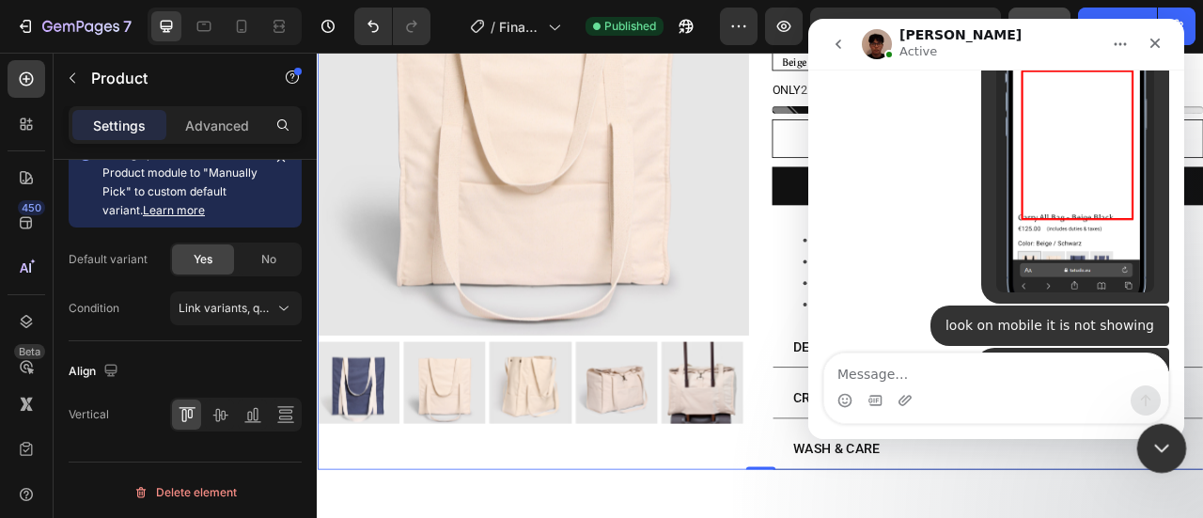
click at [1165, 452] on icon "Close Intercom Messenger" at bounding box center [1158, 445] width 23 height 23
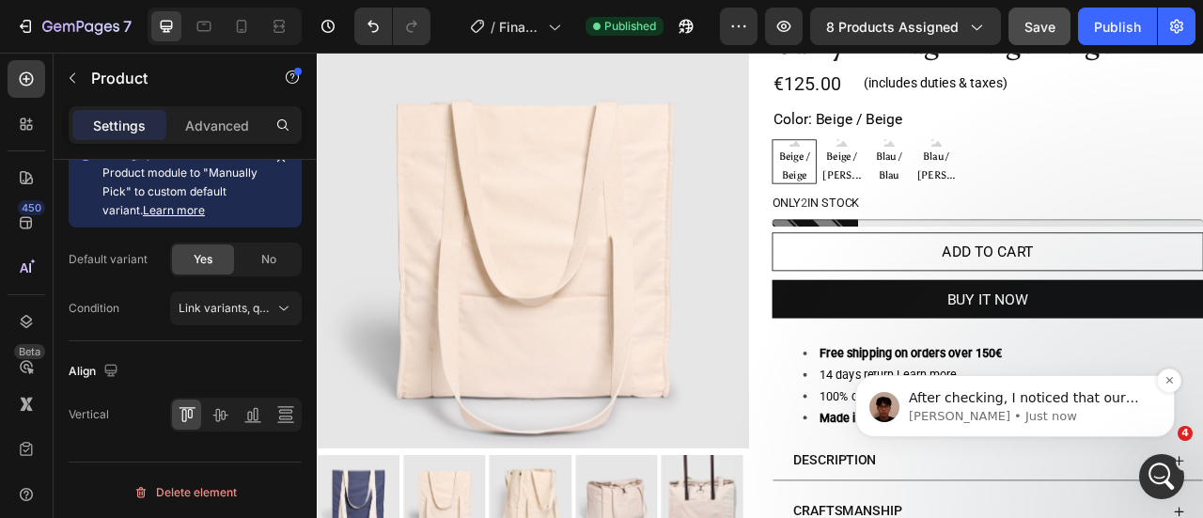
scroll to position [2376, 0]
click at [1015, 402] on p "After checking, I noticed that our collaborator access is still active with you…" at bounding box center [1030, 398] width 242 height 19
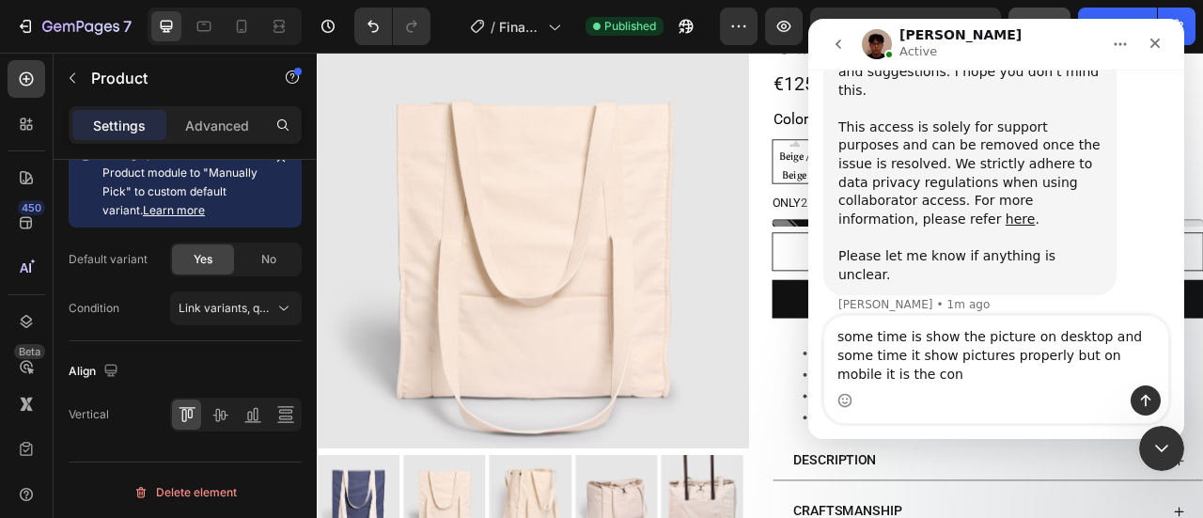
scroll to position [2517, 0]
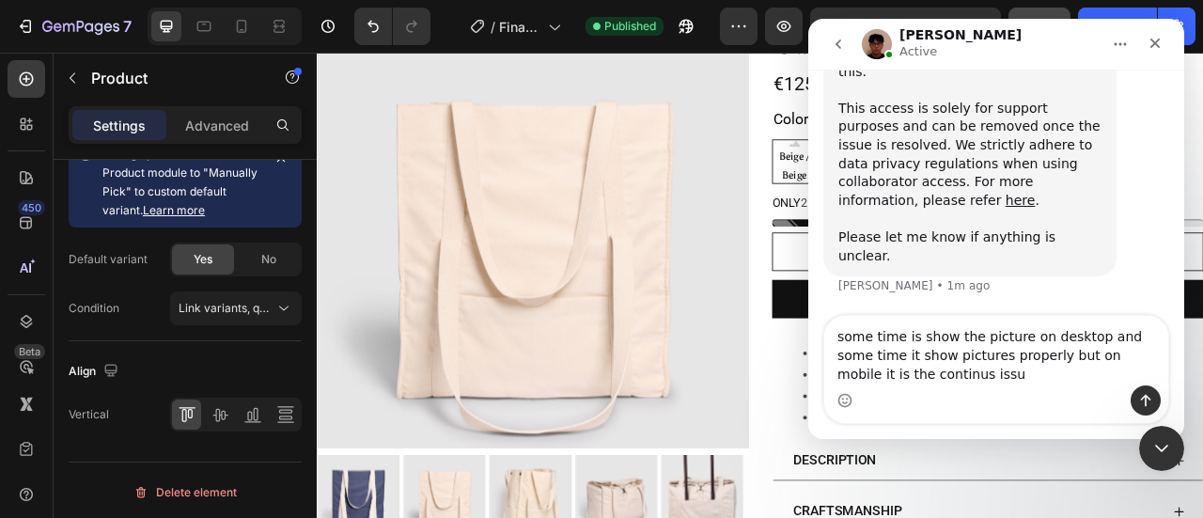
type textarea "some time is show the picture on desktop and some time it show pictures properl…"
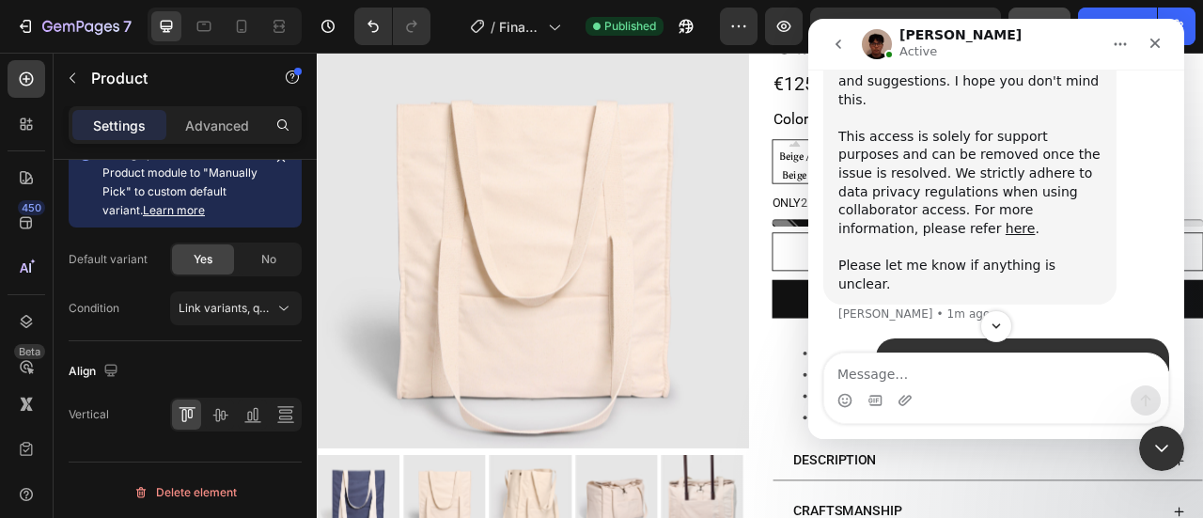
scroll to position [2540, 0]
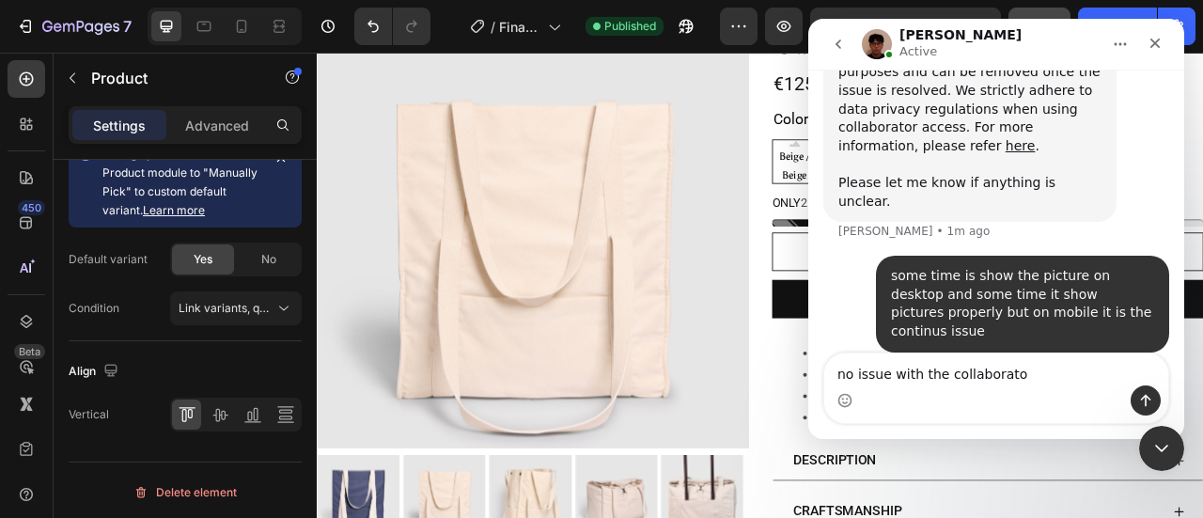
type textarea "no issue with the collaborator"
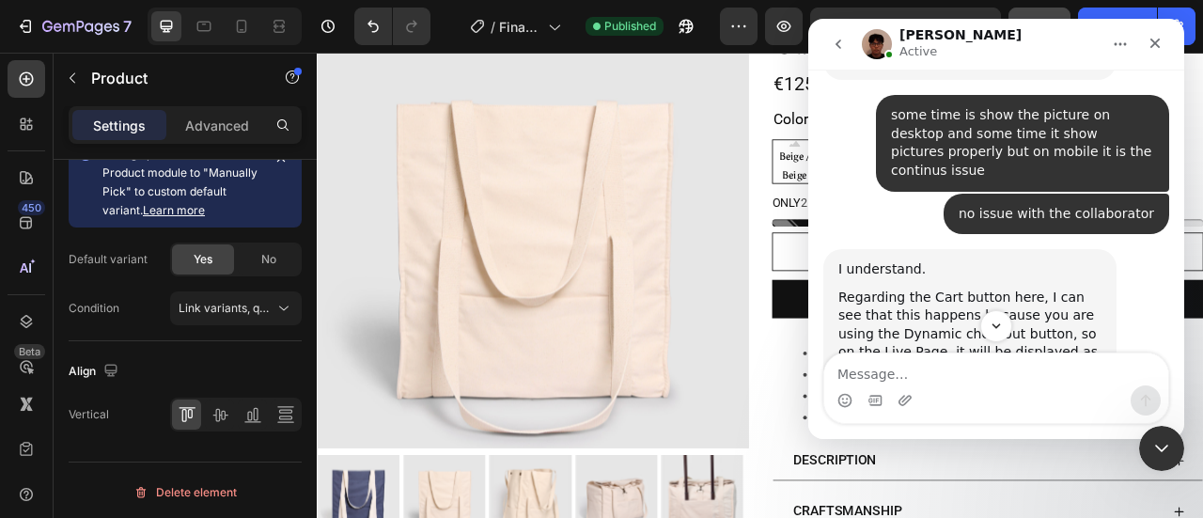
scroll to position [2684, 0]
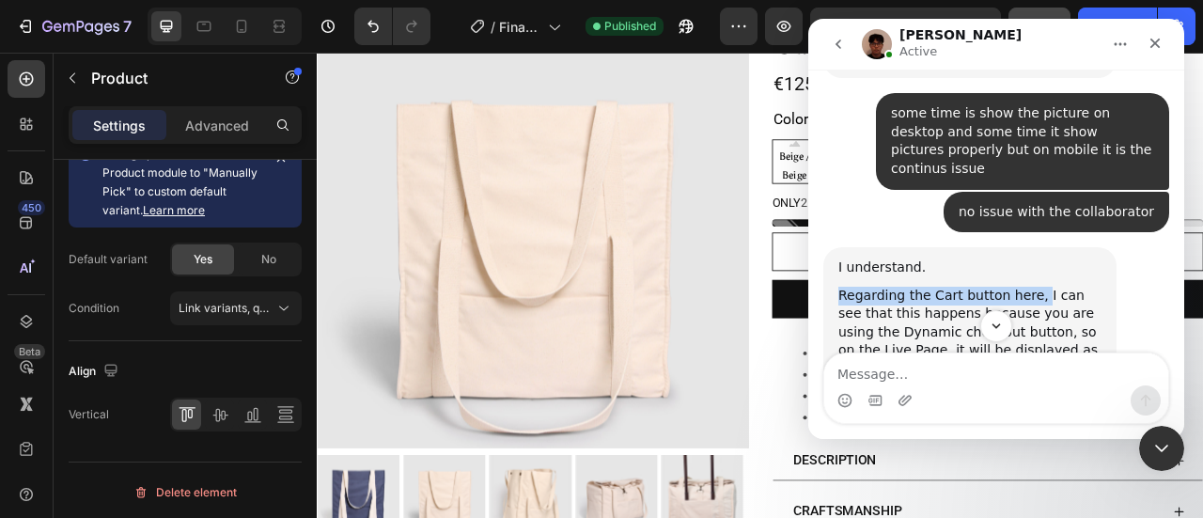
drag, startPoint x: 838, startPoint y: 203, endPoint x: 1026, endPoint y: 206, distance: 188.0
click at [1026, 287] on div "Regarding the Cart button here, I can see that this happens because you are usi…" at bounding box center [969, 333] width 263 height 92
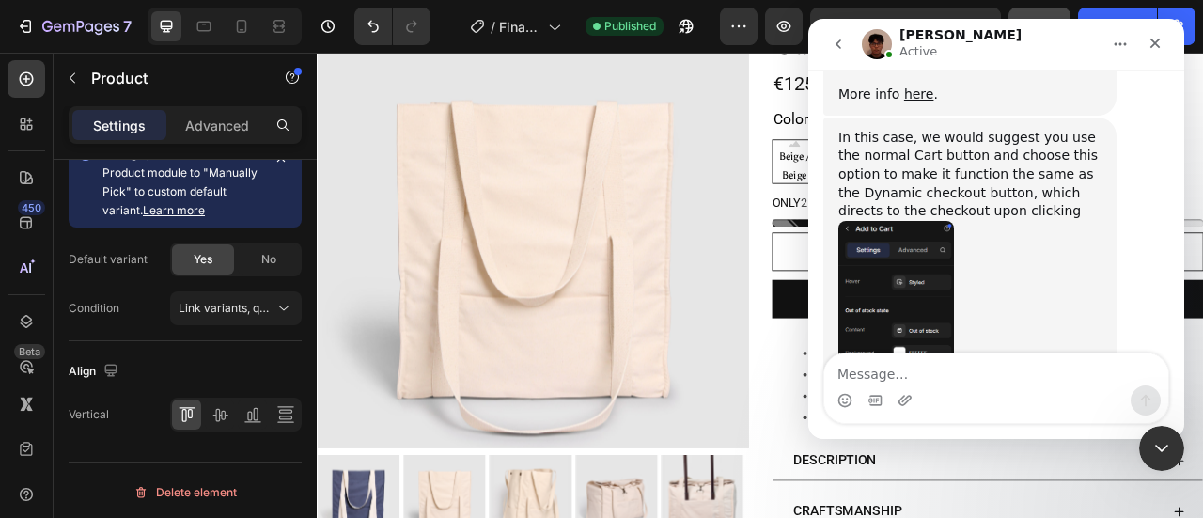
scroll to position [3439, 0]
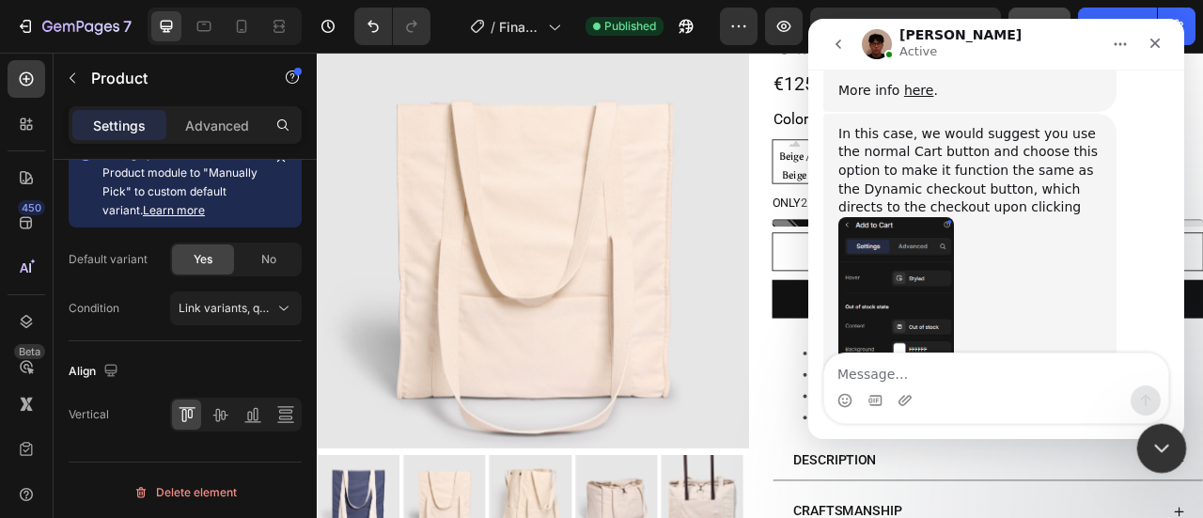
click at [1152, 446] on icon "Close Intercom Messenger" at bounding box center [1158, 445] width 23 height 23
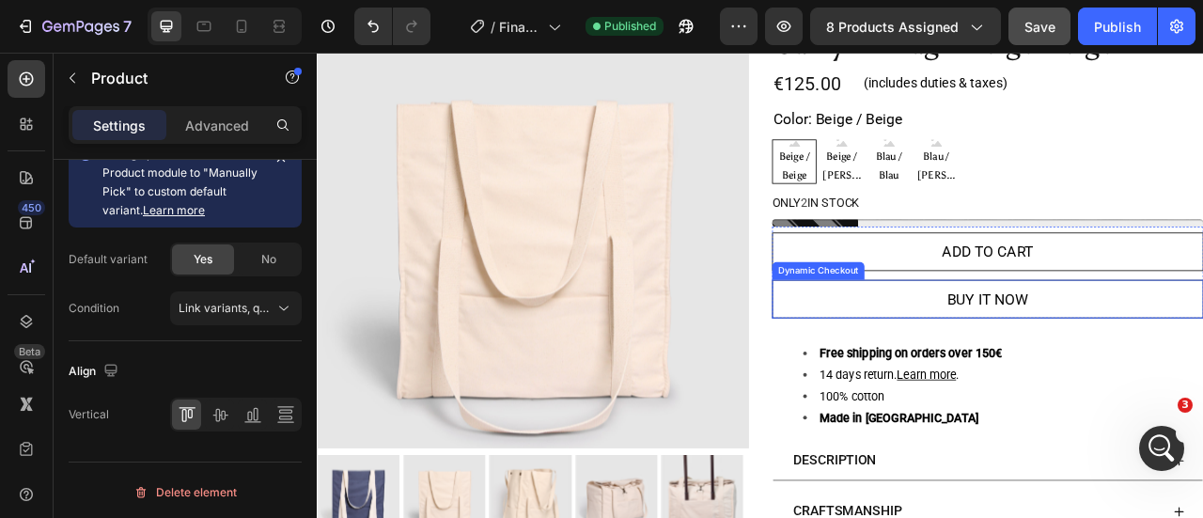
click at [1050, 343] on button "Buy it now" at bounding box center [1170, 365] width 549 height 49
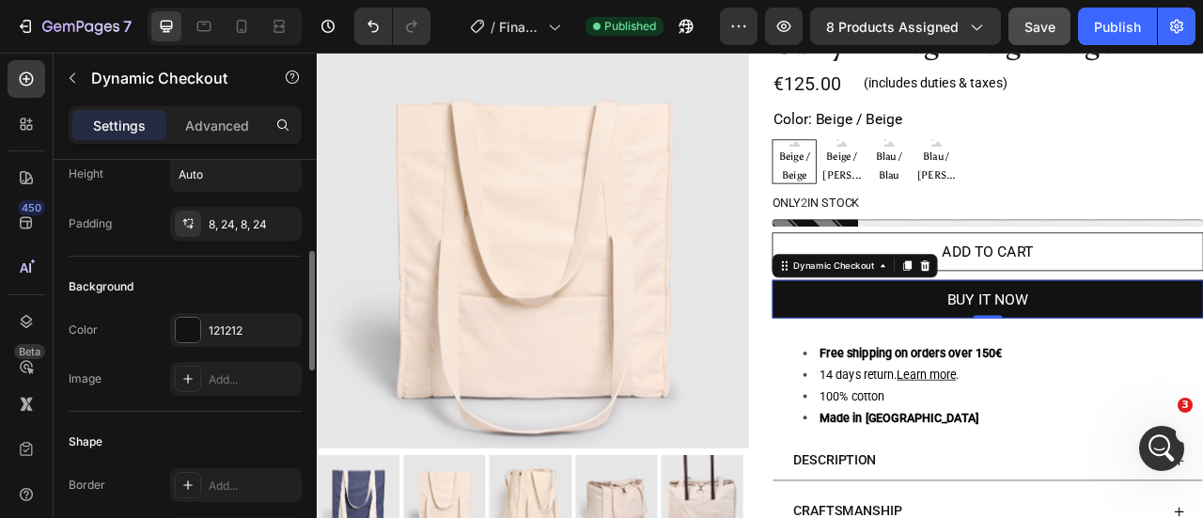
scroll to position [0, 0]
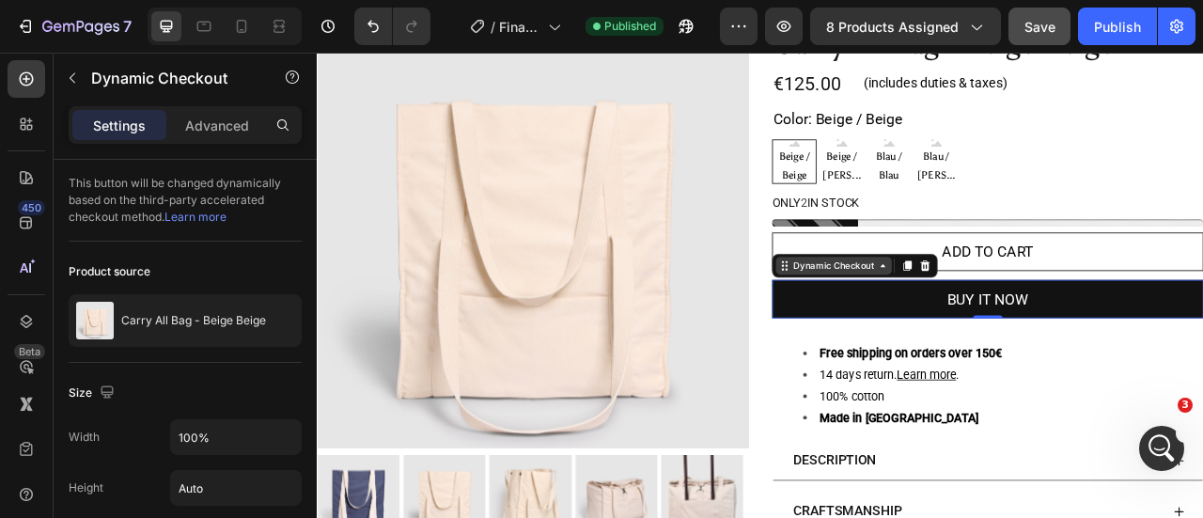
click at [954, 322] on div "Dynamic Checkout" at bounding box center [974, 323] width 110 height 17
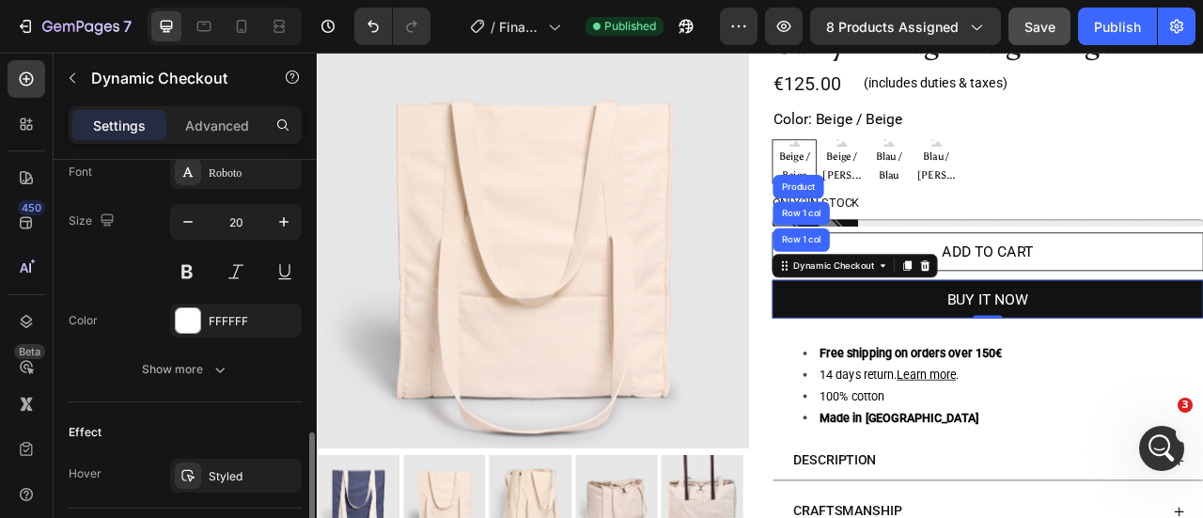
scroll to position [899, 0]
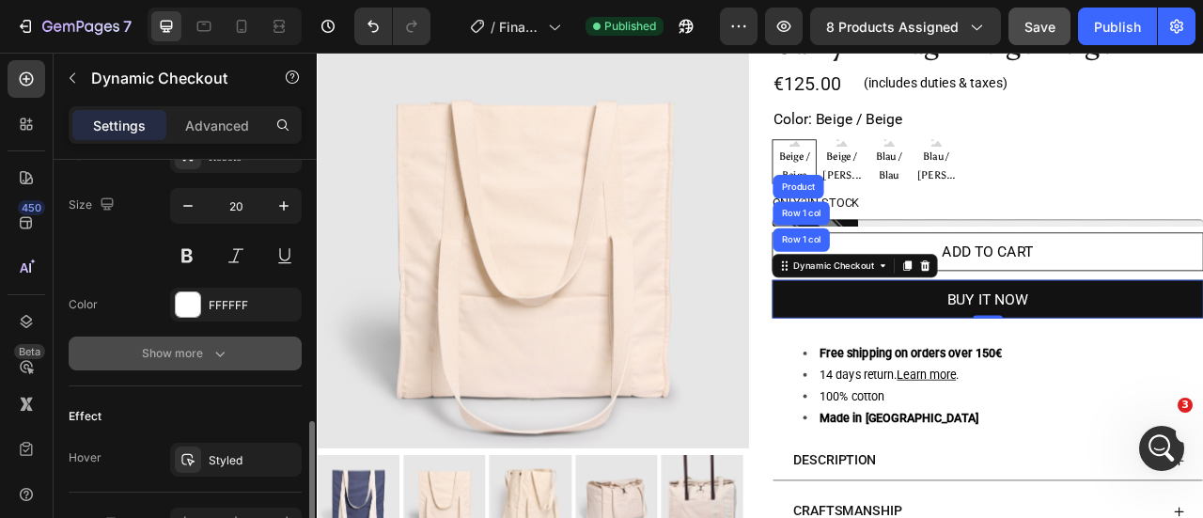
click at [179, 358] on button "Show more" at bounding box center [185, 353] width 233 height 34
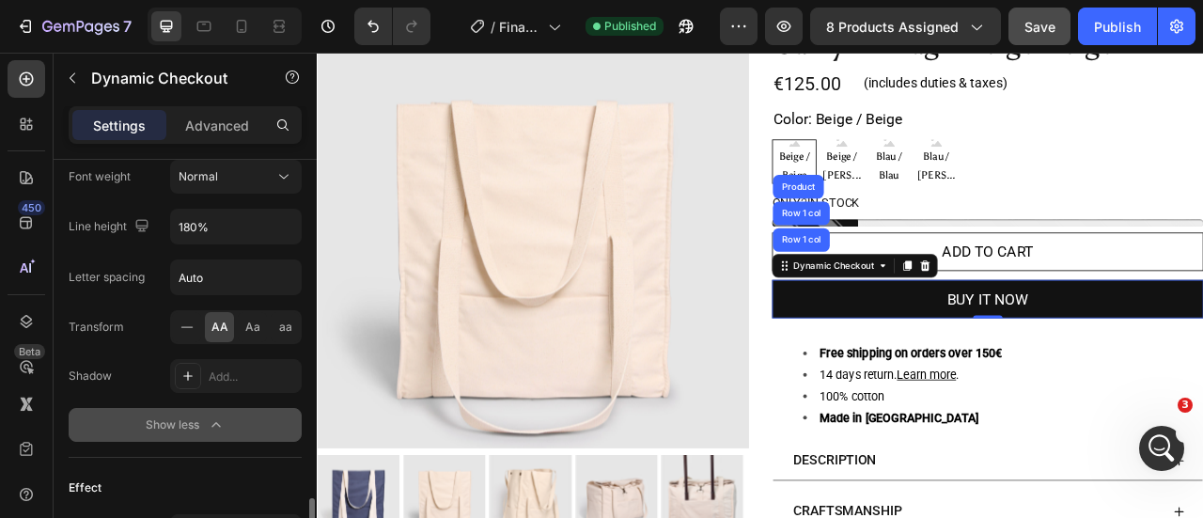
scroll to position [1255, 0]
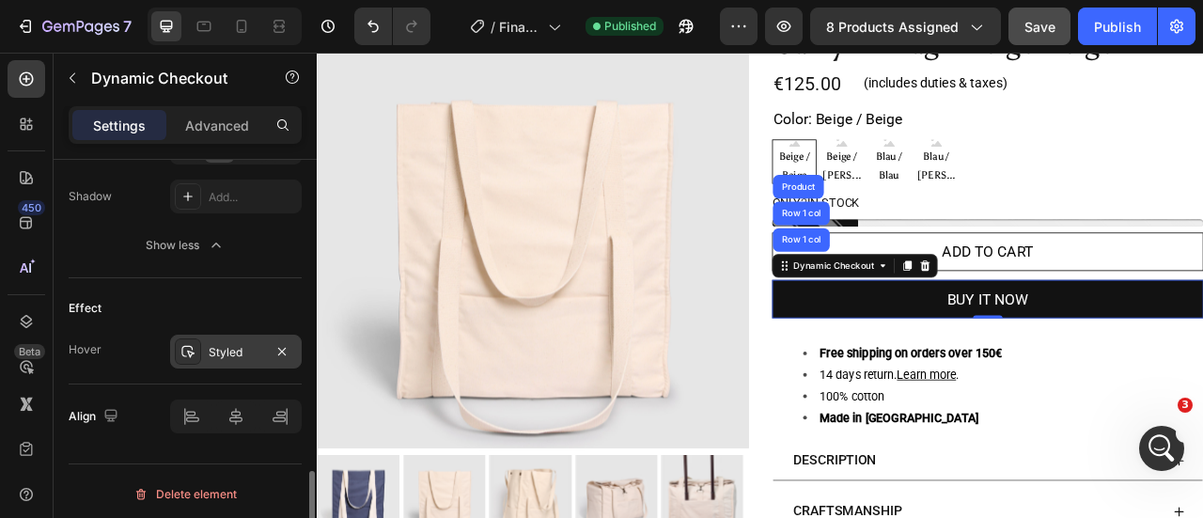
click at [186, 344] on icon at bounding box center [187, 351] width 15 height 15
click at [154, 293] on div "Effect" at bounding box center [185, 308] width 233 height 30
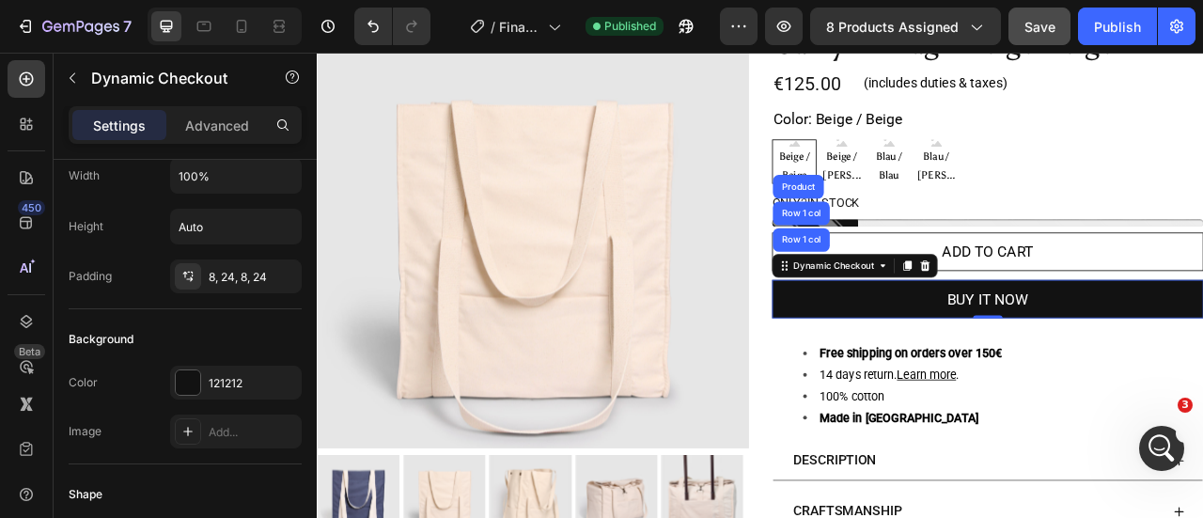
scroll to position [0, 0]
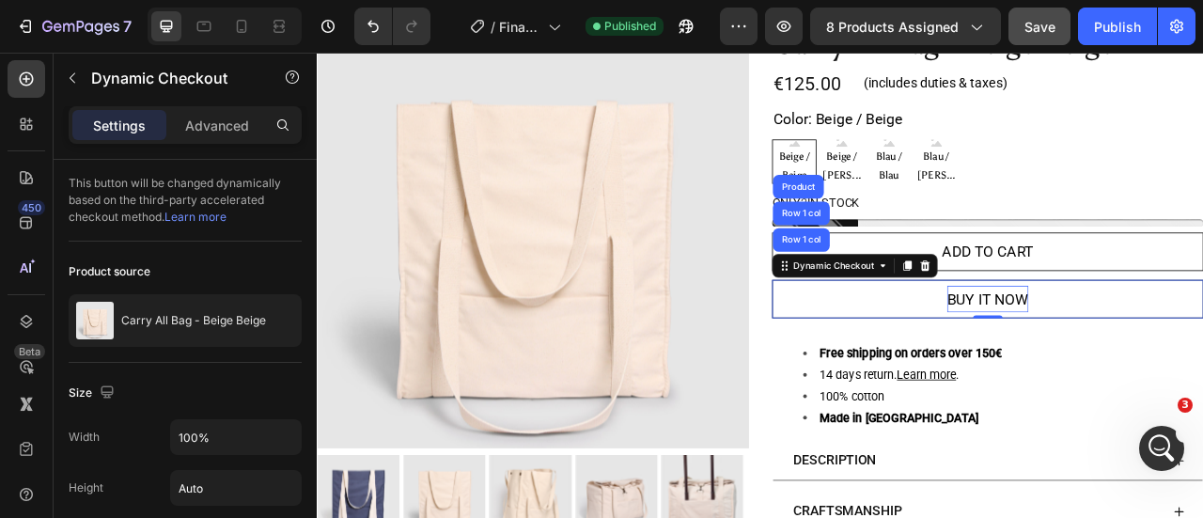
click at [1153, 371] on div "Buy it now" at bounding box center [1169, 366] width 103 height 34
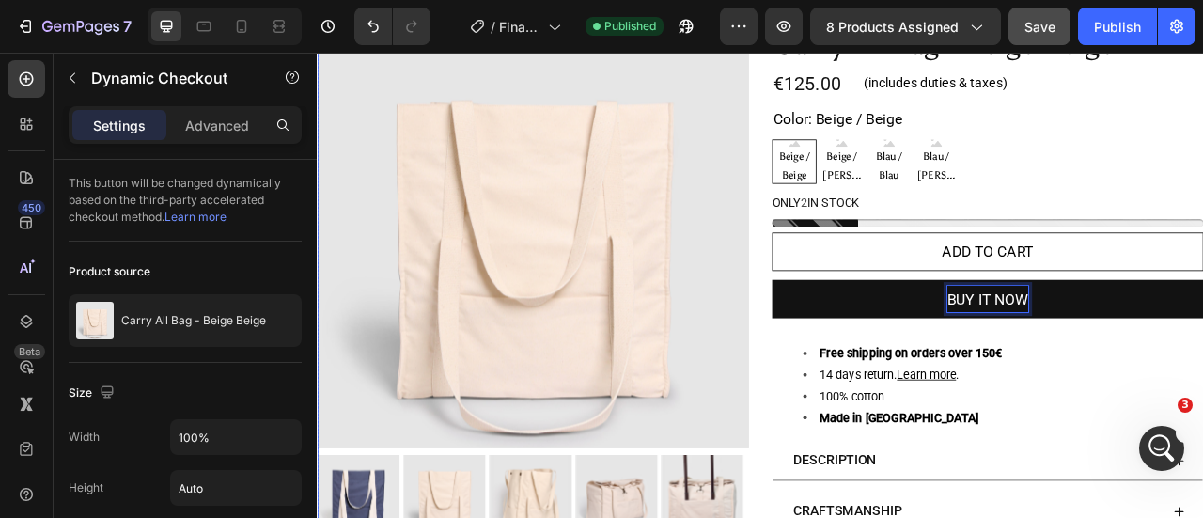
click at [873, 413] on div "Product Images Carry All Bag - Beige Beige Product Title €125.00 Product Price …" at bounding box center [881, 367] width 1128 height 719
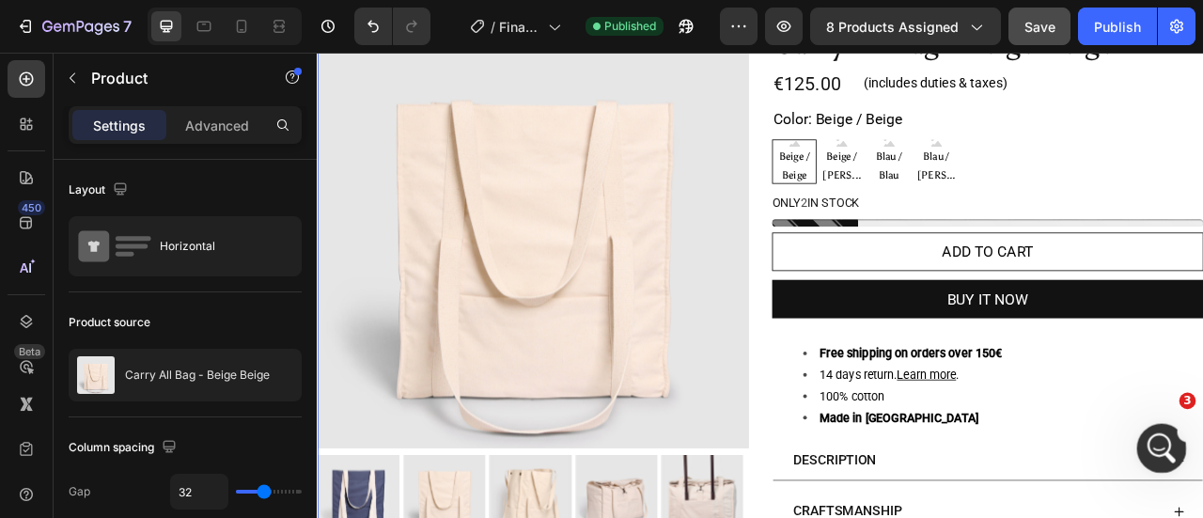
click at [1163, 437] on icon "Open Intercom Messenger" at bounding box center [1159, 445] width 31 height 31
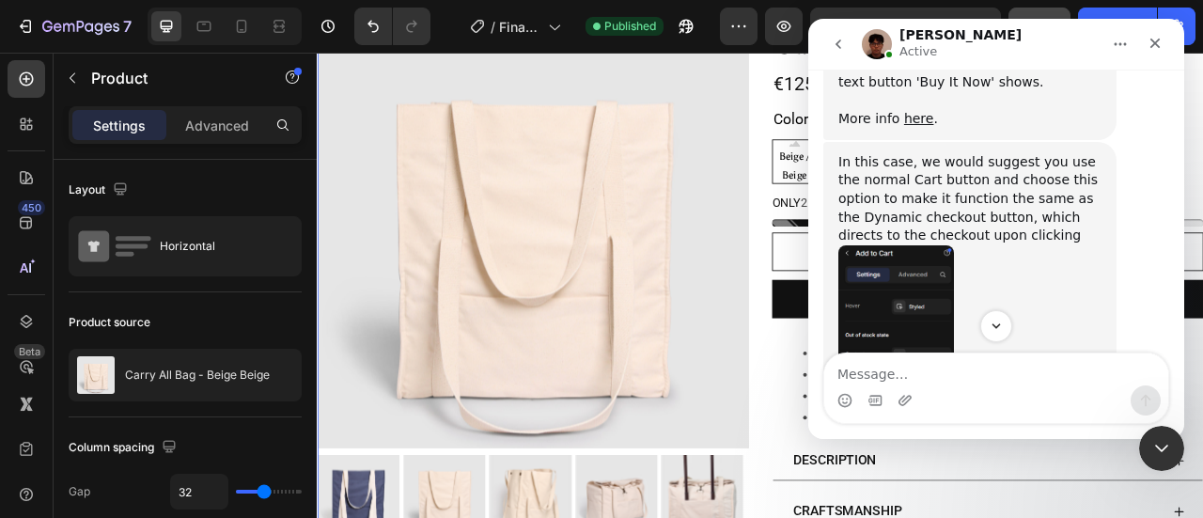
scroll to position [3769, 0]
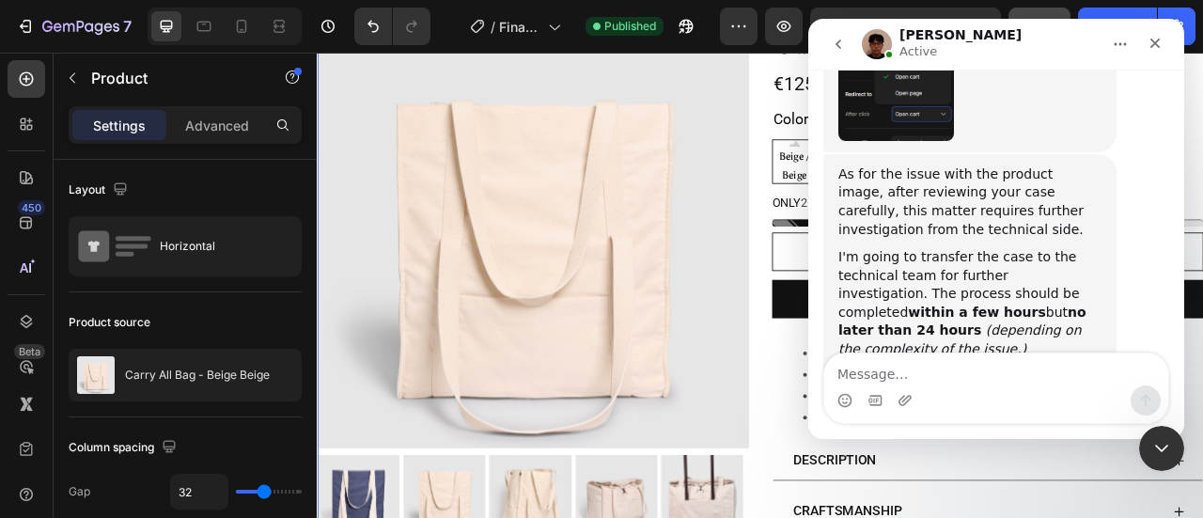
click at [947, 382] on textarea "Message…" at bounding box center [996, 369] width 344 height 32
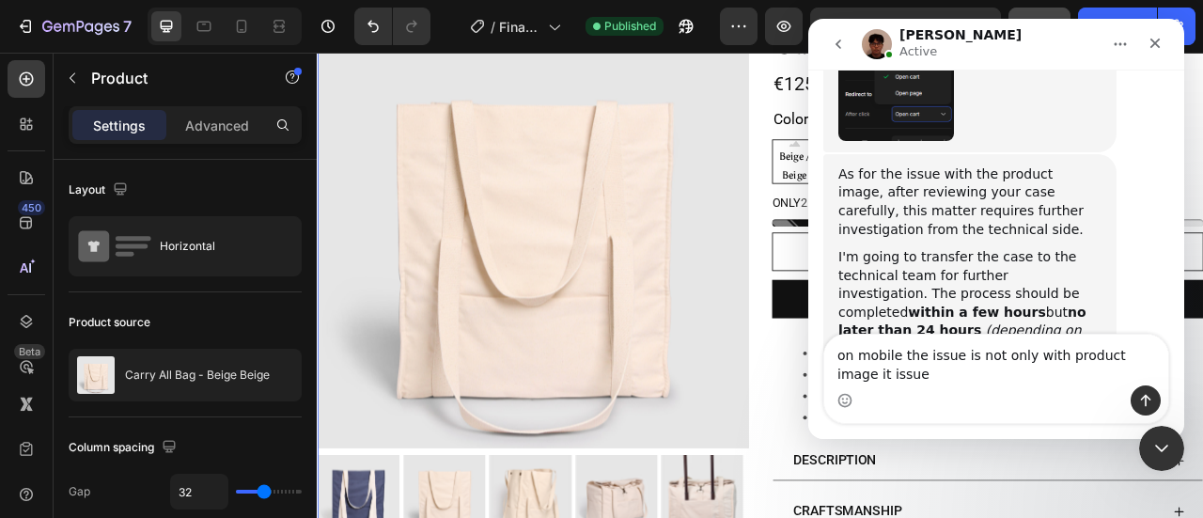
scroll to position [3788, 0]
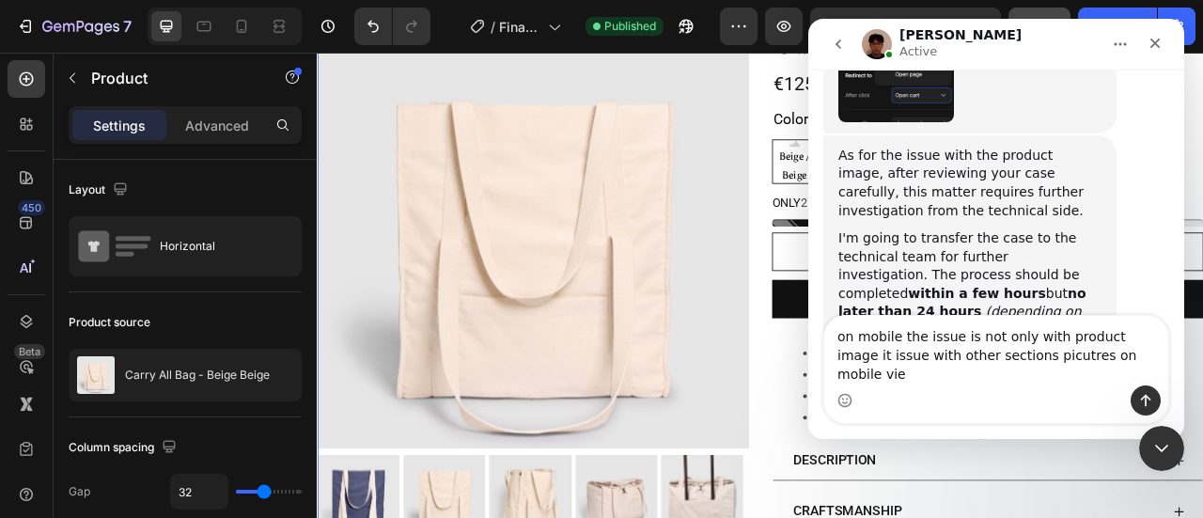
type textarea "on mobile the issue is not only with product image it issue with other sections…"
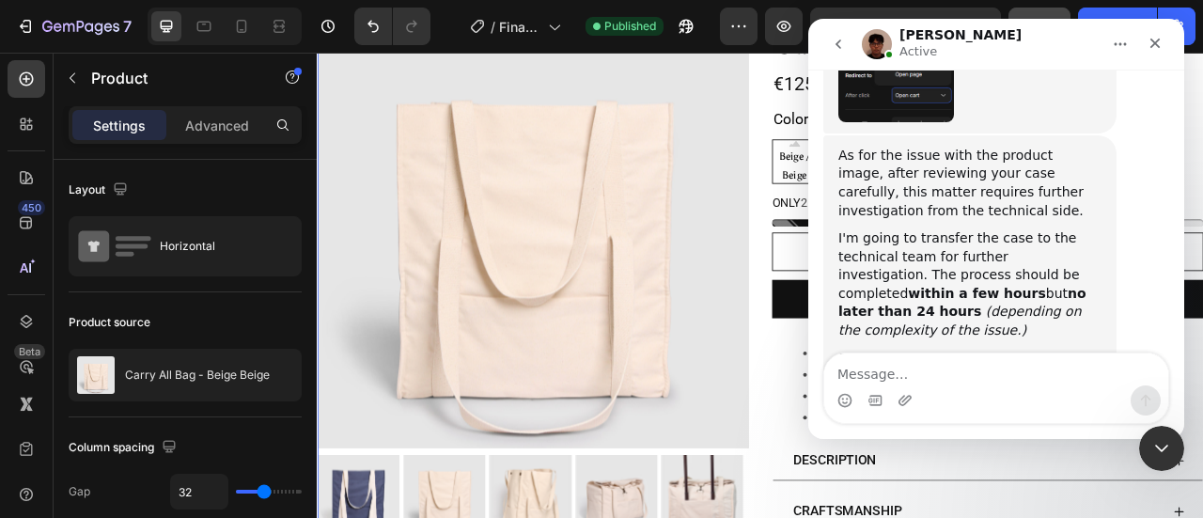
scroll to position [3862, 0]
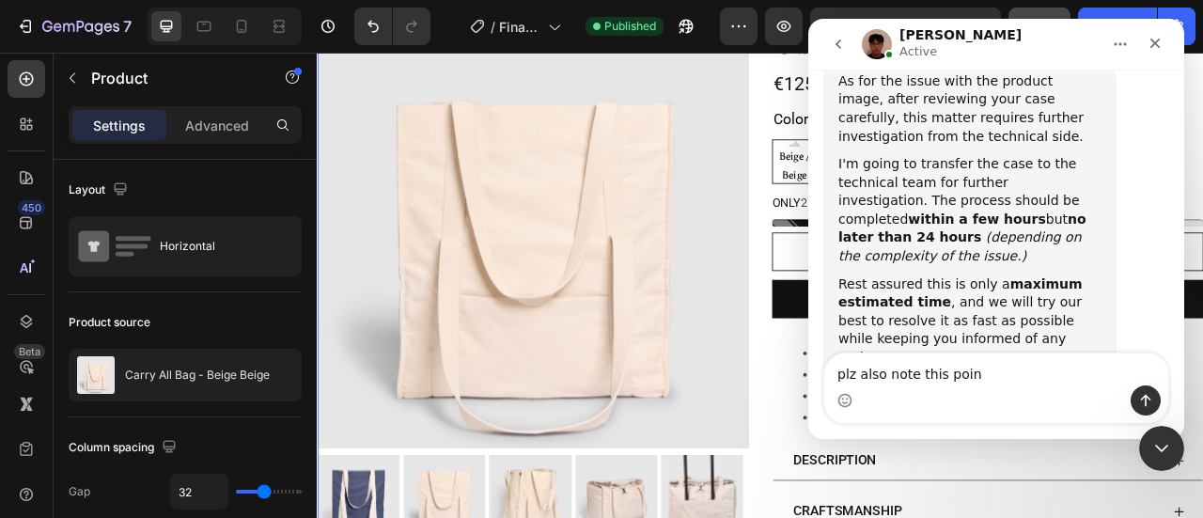
type textarea "plz also note this point"
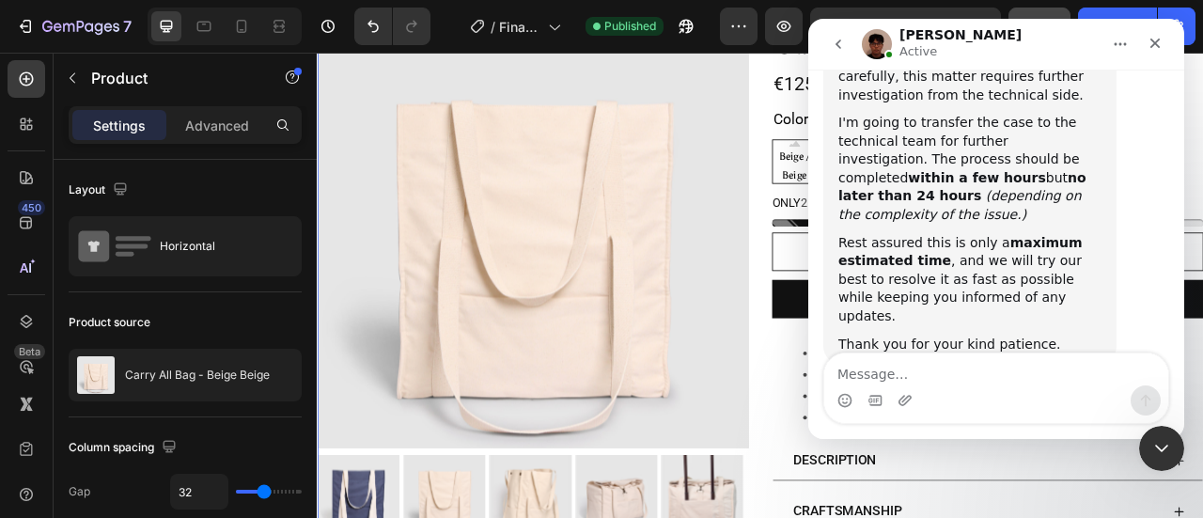
scroll to position [3905, 0]
type textarea "thank you for the consideration"
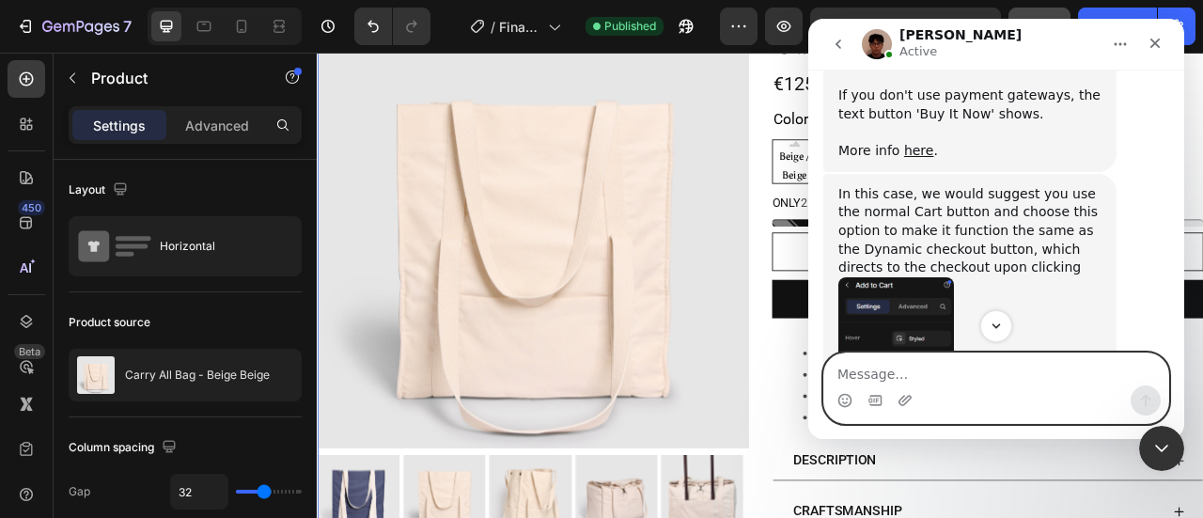
scroll to position [3583, 0]
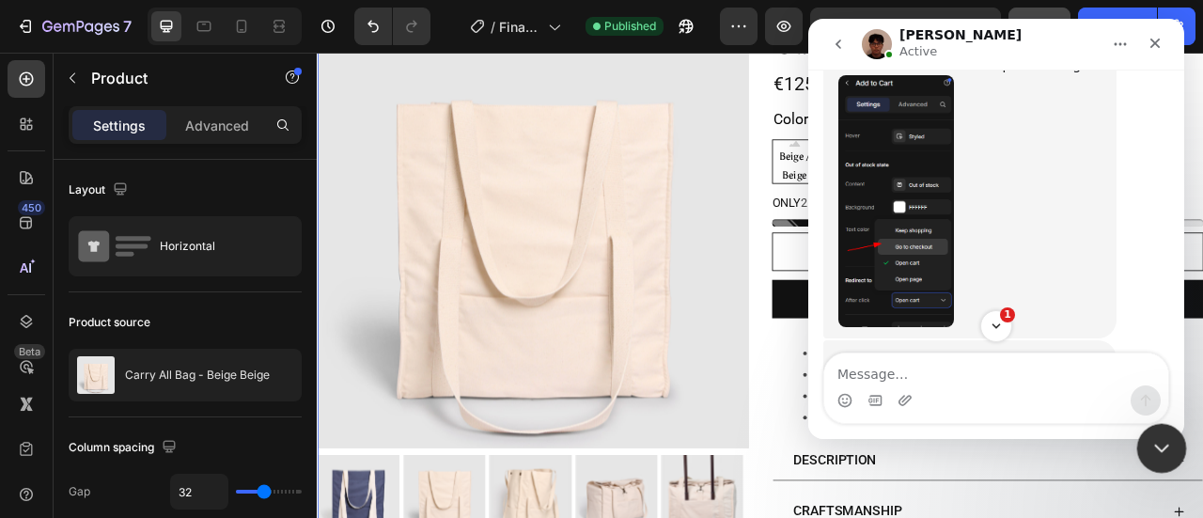
click at [1164, 444] on icon "Close Intercom Messenger" at bounding box center [1158, 445] width 23 height 23
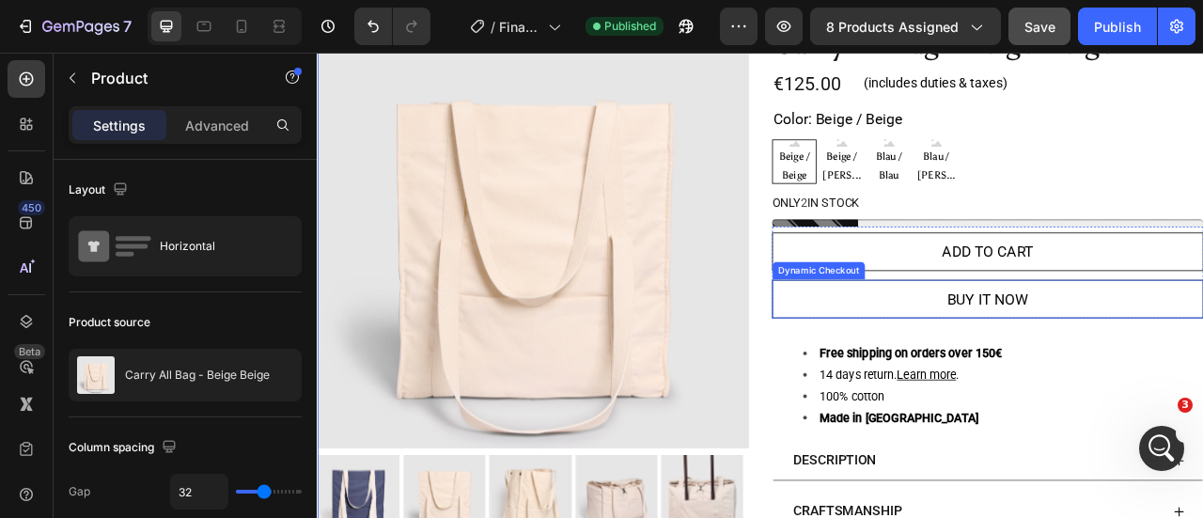
click at [1202, 377] on button "Buy it now" at bounding box center [1170, 365] width 549 height 49
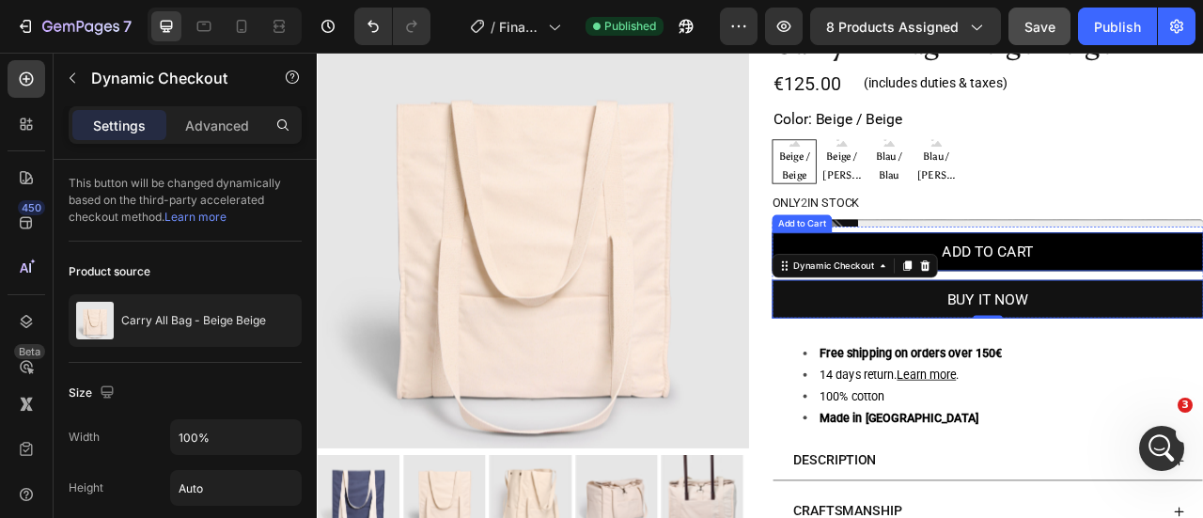
click at [1202, 319] on button "ADD TO CART" at bounding box center [1170, 305] width 549 height 49
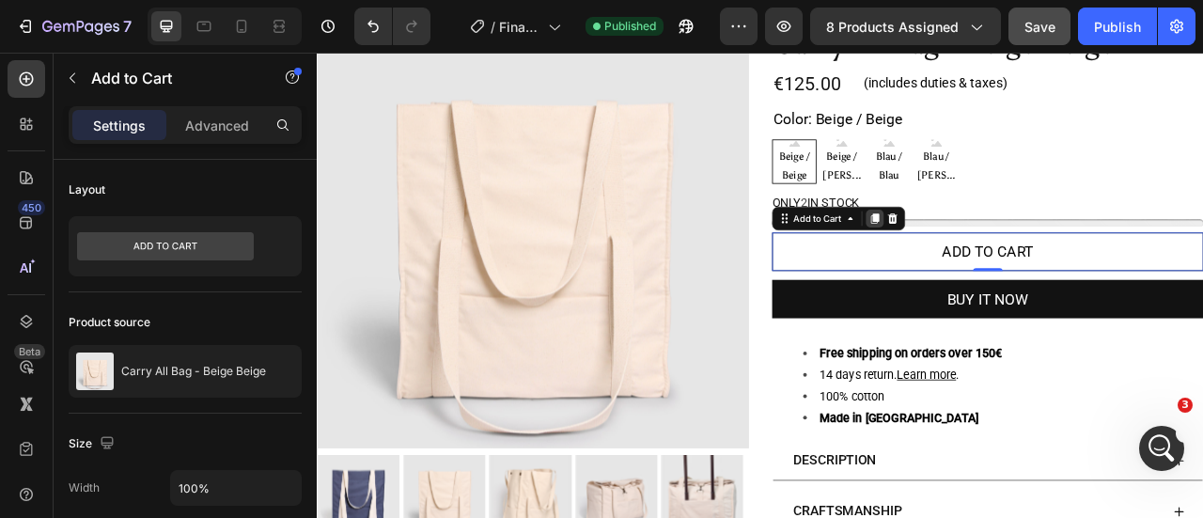
click at [1021, 261] on icon at bounding box center [1026, 263] width 10 height 13
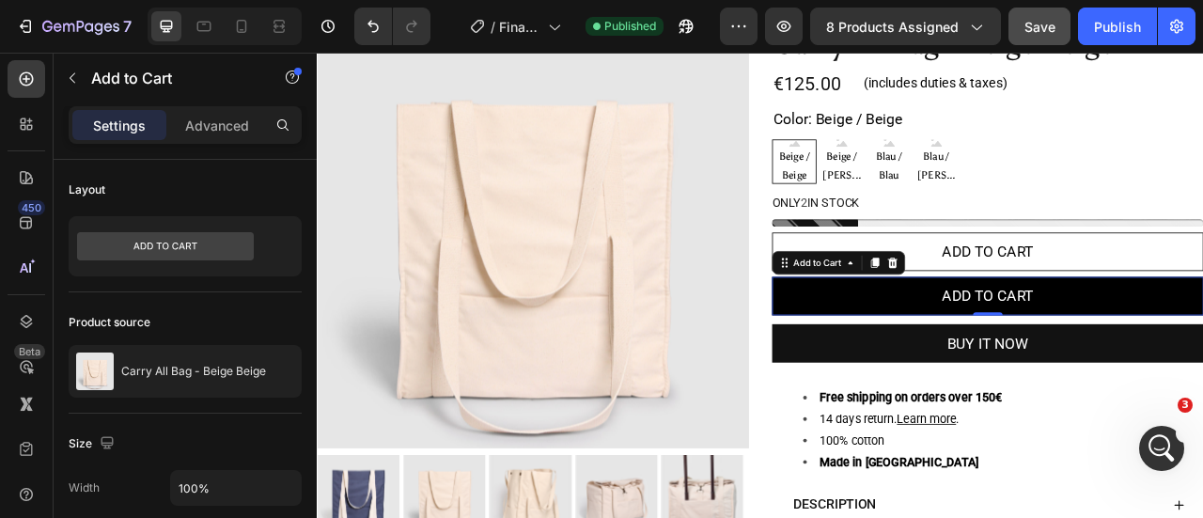
click at [976, 356] on button "ADD TO CART" at bounding box center [1170, 361] width 549 height 49
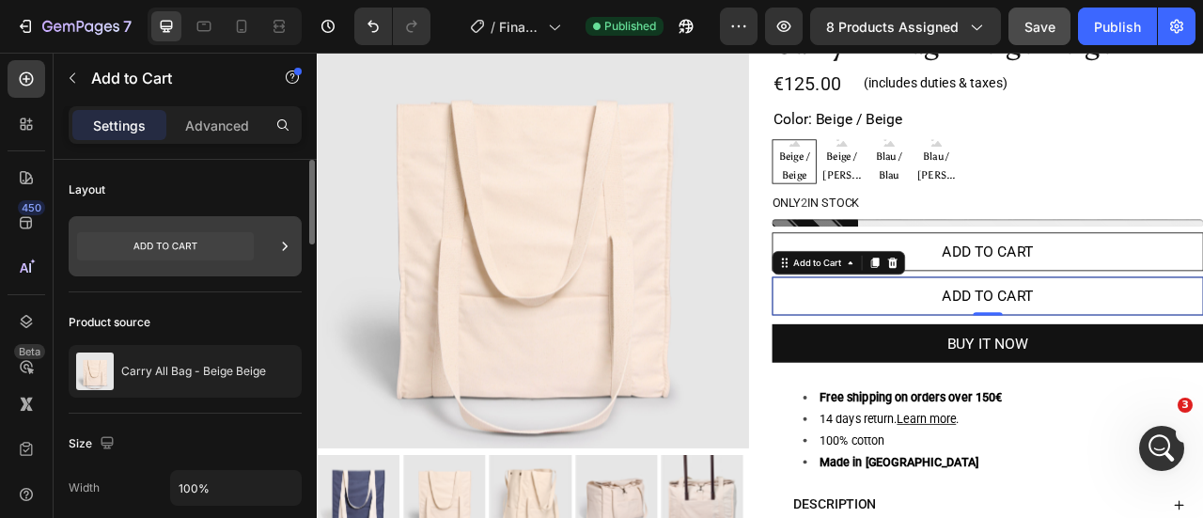
click at [263, 244] on div at bounding box center [185, 246] width 233 height 60
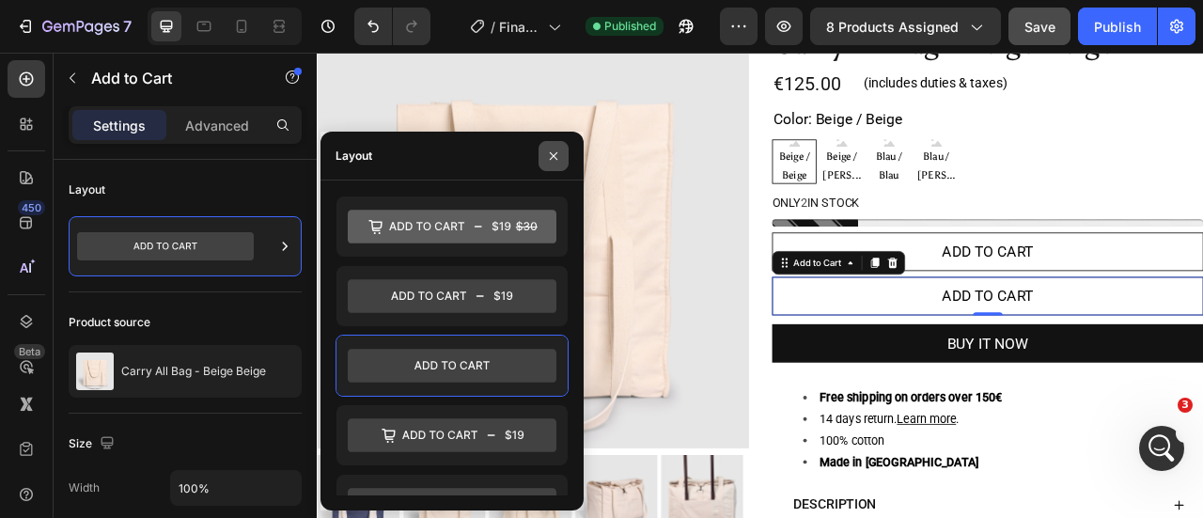
click at [556, 154] on icon "button" at bounding box center [553, 155] width 15 height 15
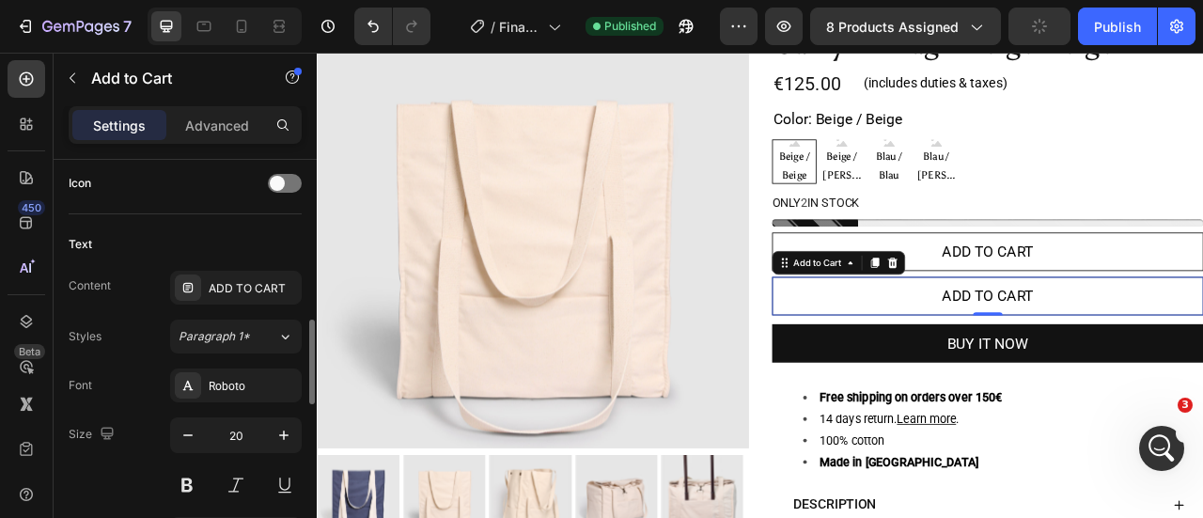
scroll to position [780, 0]
click at [240, 287] on div "ADD TO CART" at bounding box center [253, 286] width 88 height 17
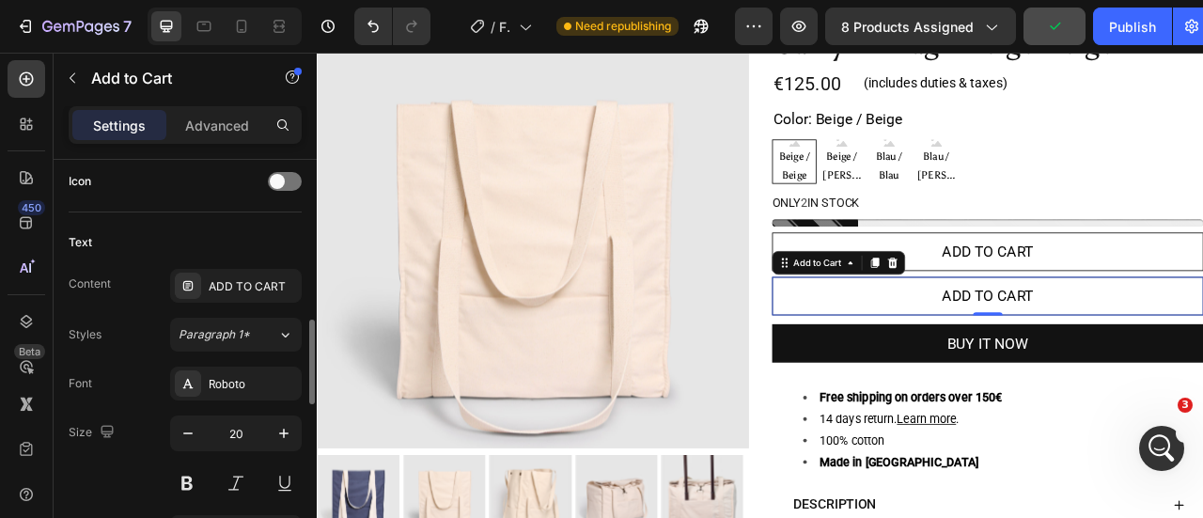
click at [137, 279] on div "Content ADD TO CART" at bounding box center [185, 286] width 233 height 34
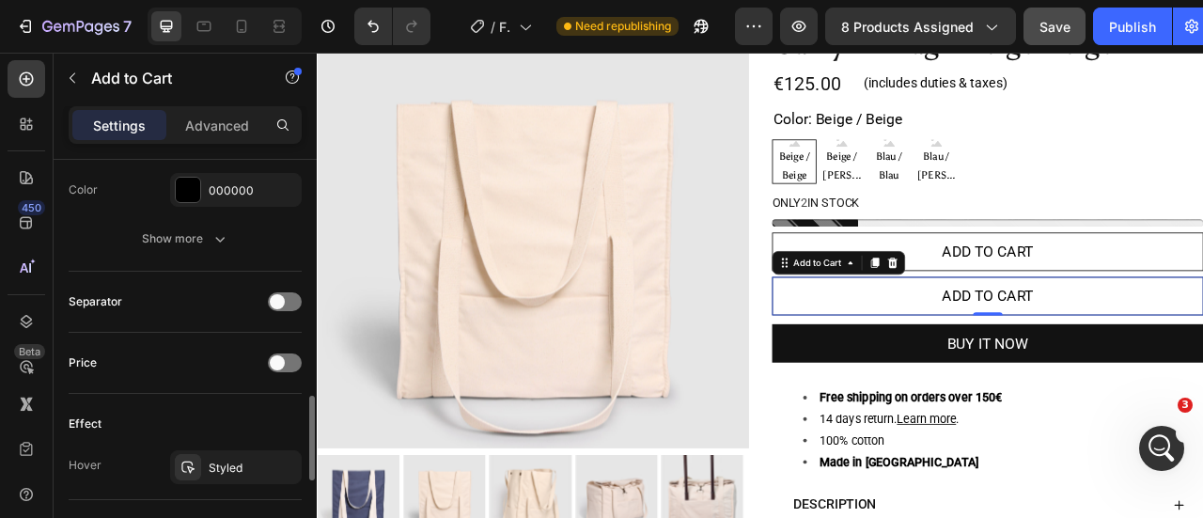
scroll to position [1127, 0]
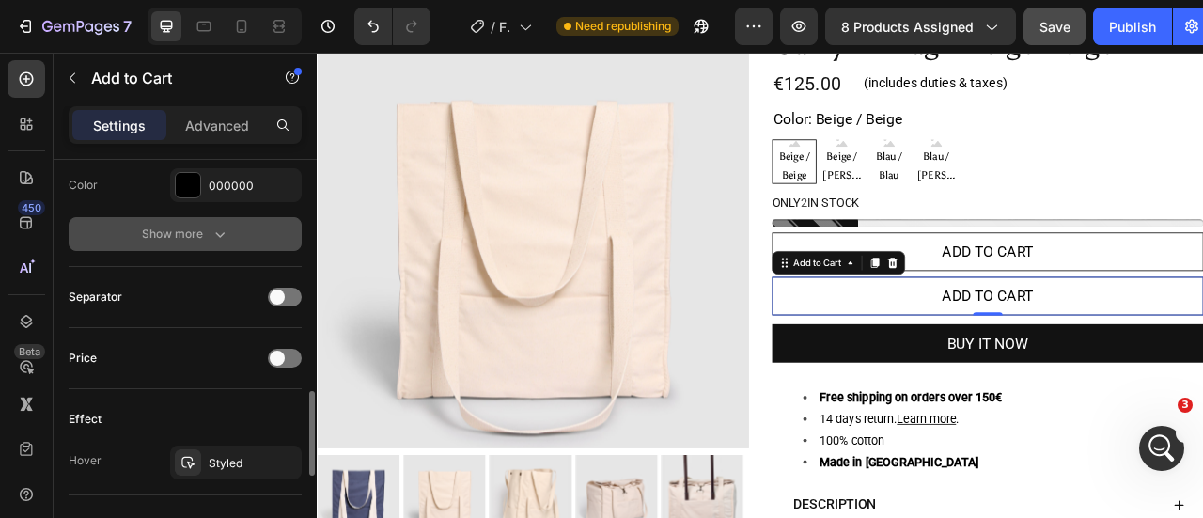
click at [187, 227] on div "Show more" at bounding box center [185, 234] width 87 height 19
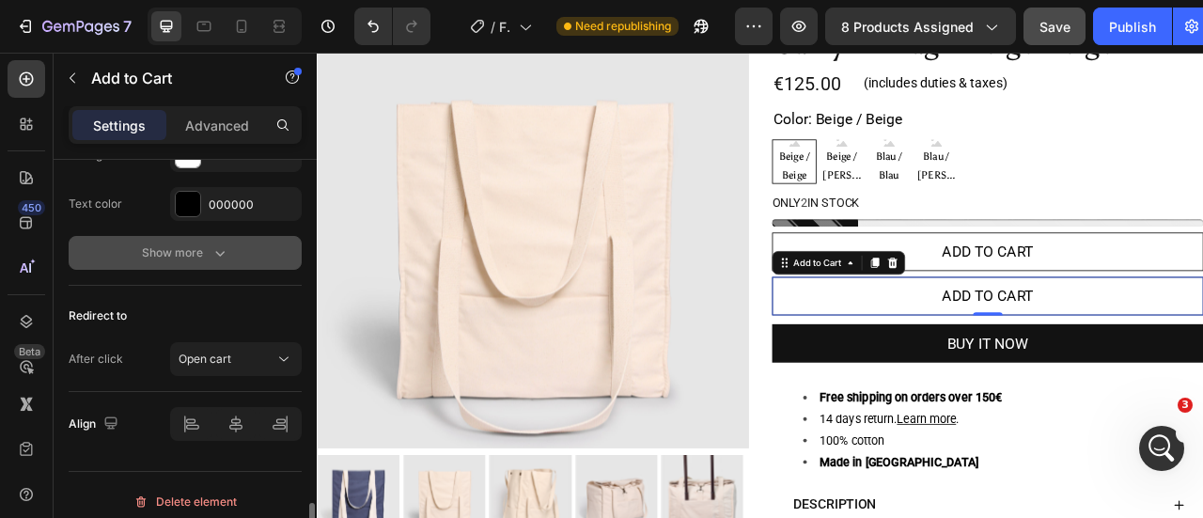
scroll to position [1843, 0]
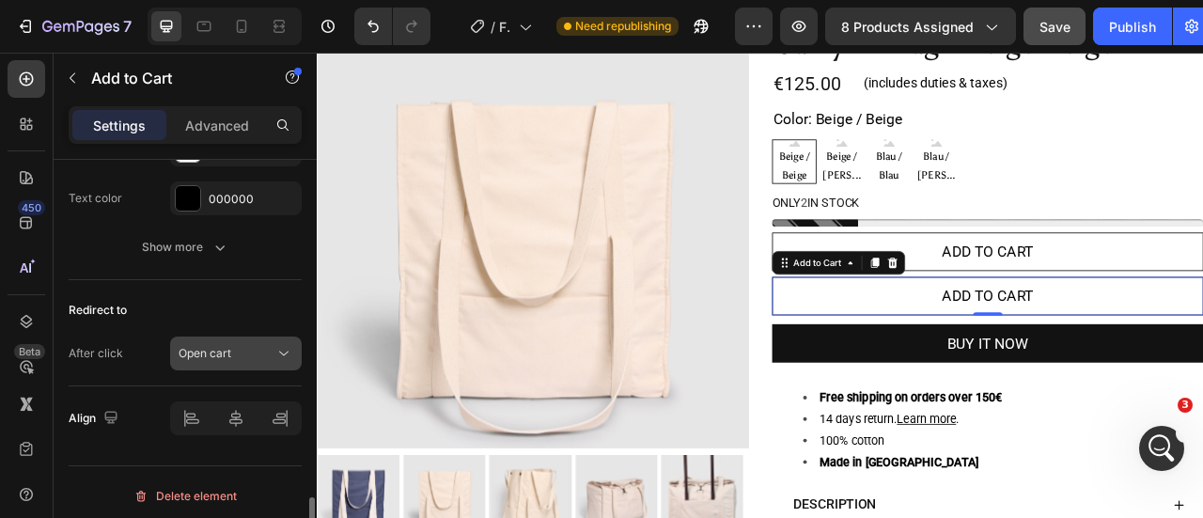
click at [246, 356] on button "Open cart" at bounding box center [236, 353] width 132 height 34
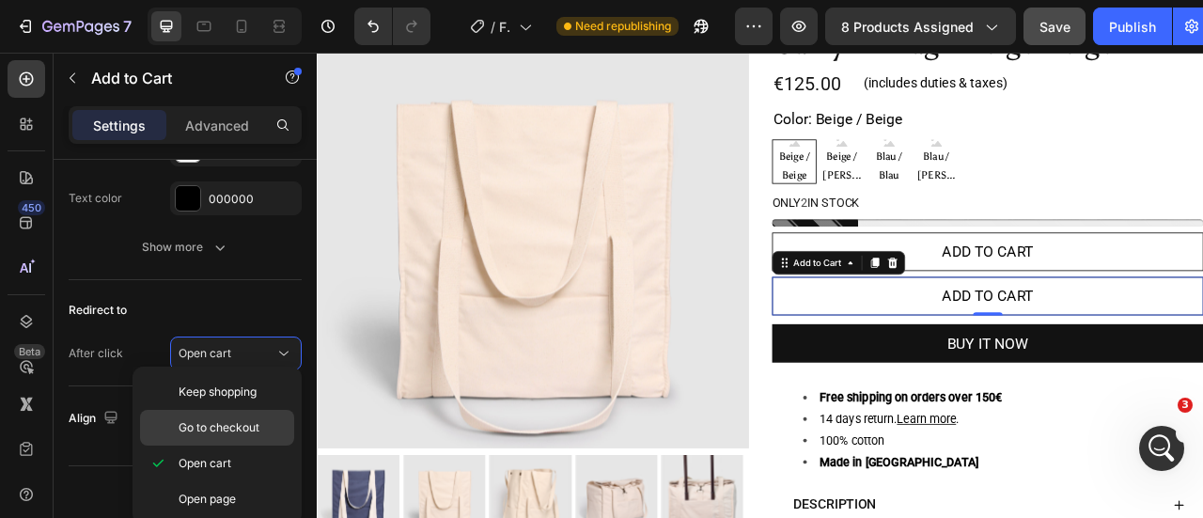
click at [188, 425] on span "Go to checkout" at bounding box center [219, 427] width 81 height 17
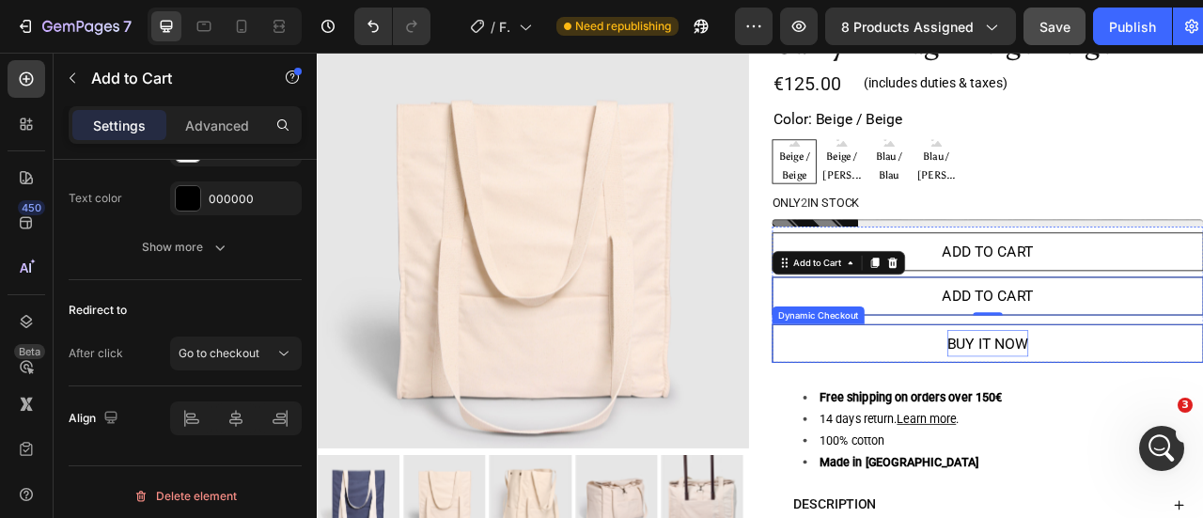
click at [1140, 420] on p "Buy it now" at bounding box center [1169, 422] width 103 height 34
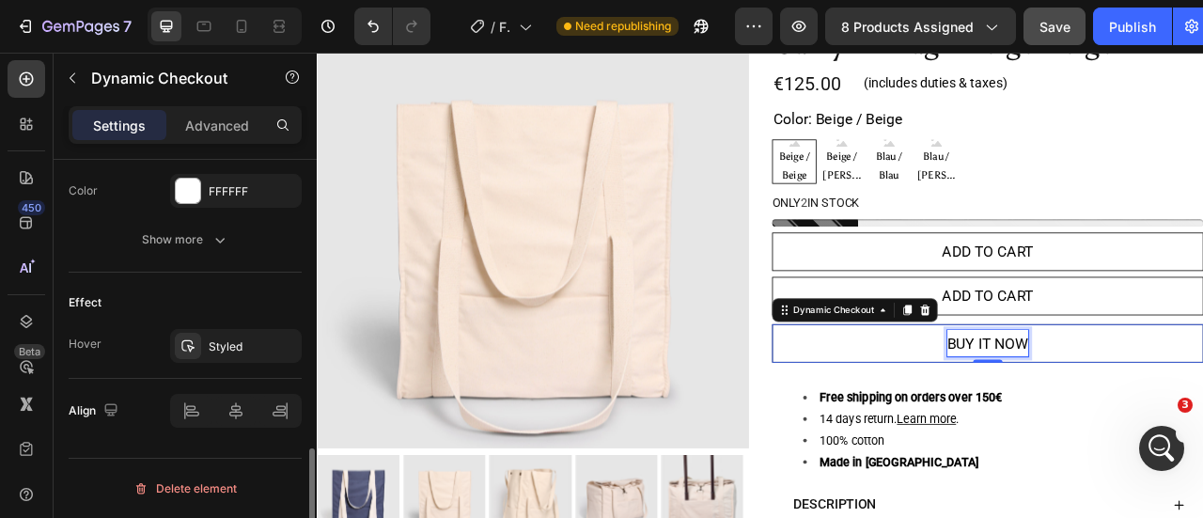
scroll to position [0, 0]
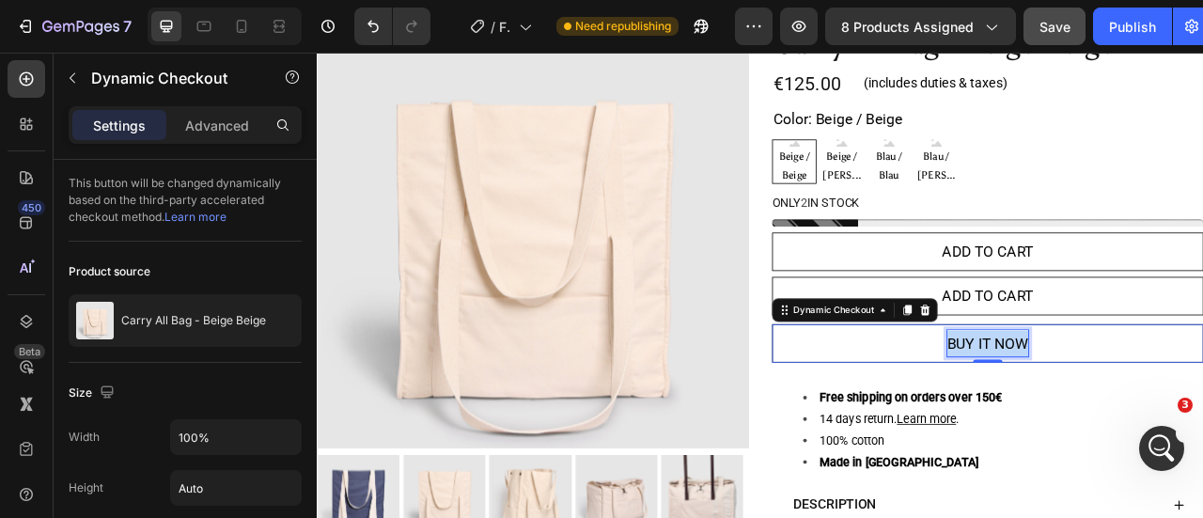
click at [1140, 420] on p "Buy it now" at bounding box center [1169, 422] width 103 height 34
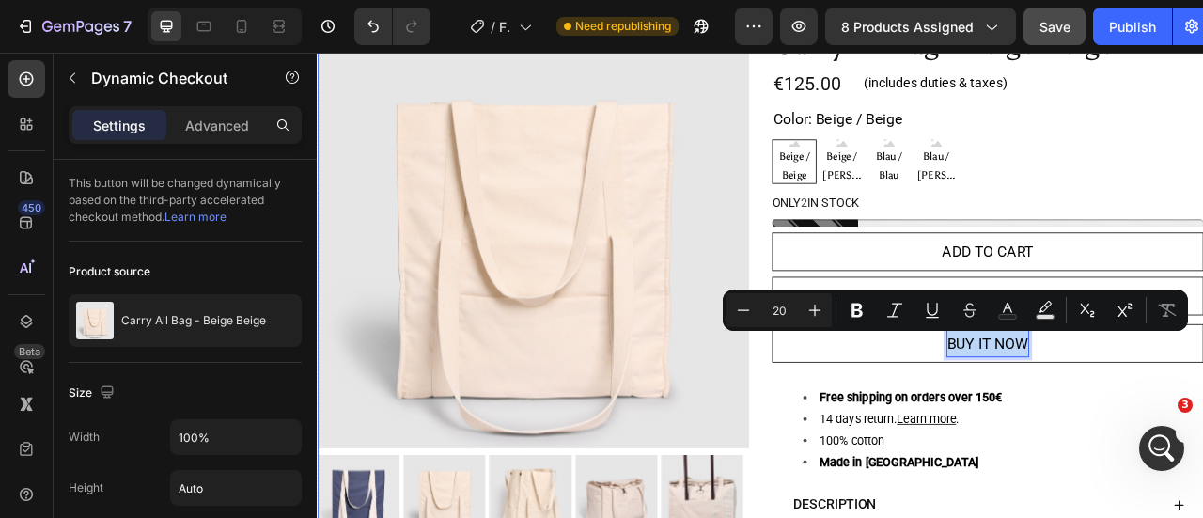
click at [872, 320] on div "Product Images Carry All Bag - Beige Beige Product Title €125.00 Product Price …" at bounding box center [881, 395] width 1128 height 775
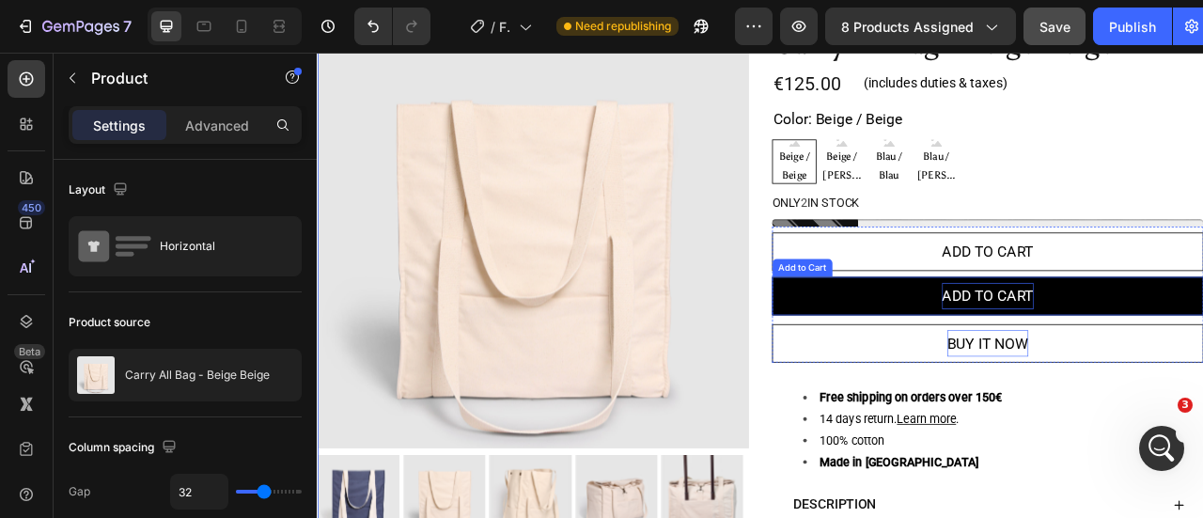
click at [1131, 367] on div "ADD TO CART" at bounding box center [1170, 362] width 117 height 34
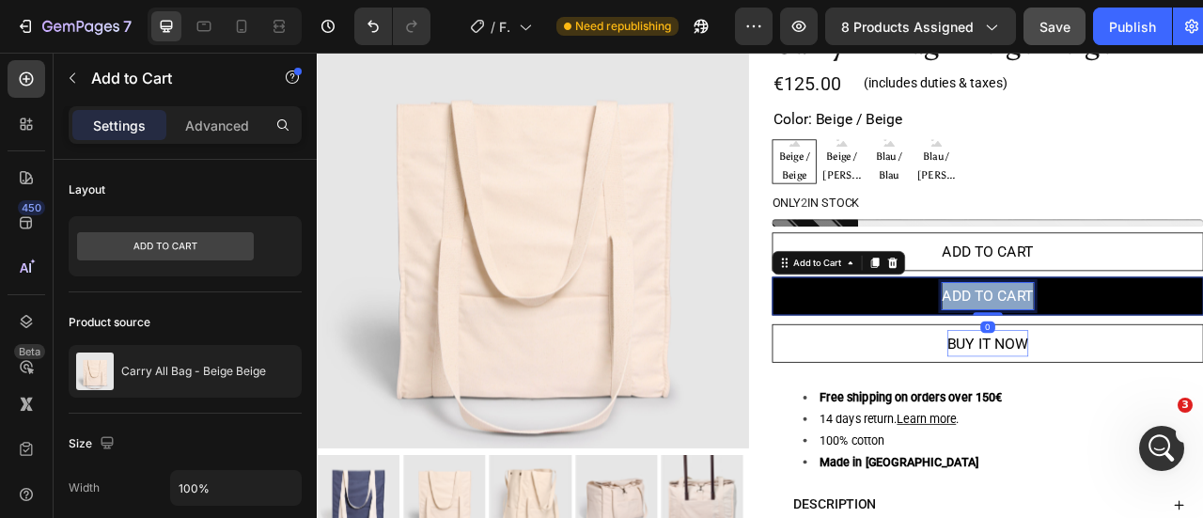
click at [1131, 367] on p "ADD TO CART" at bounding box center [1170, 362] width 117 height 34
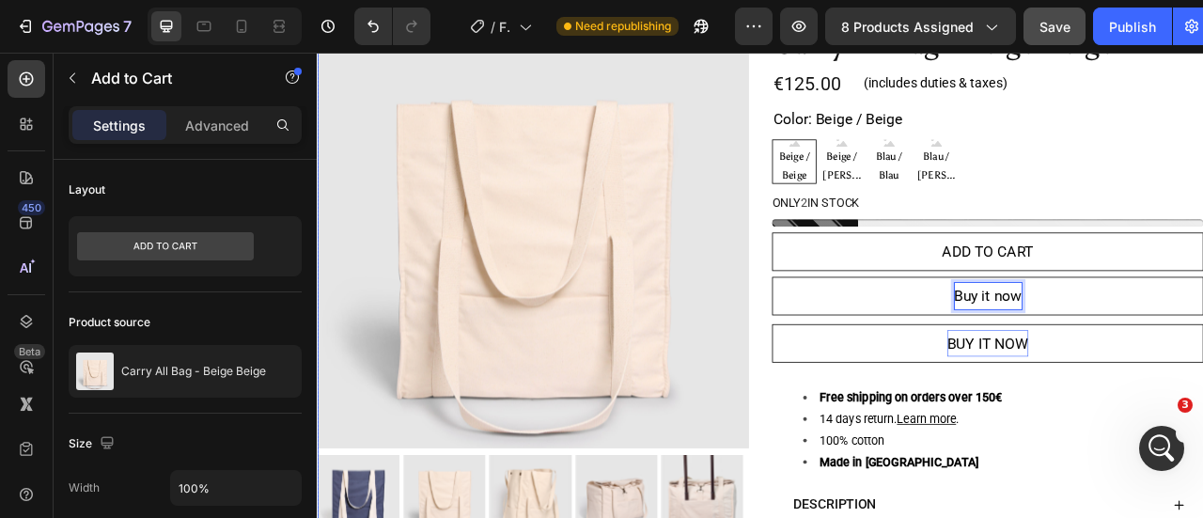
click at [879, 381] on div "Product Images Carry All Bag - Beige Beige Product Title €125.00 Product Price …" at bounding box center [881, 395] width 1128 height 775
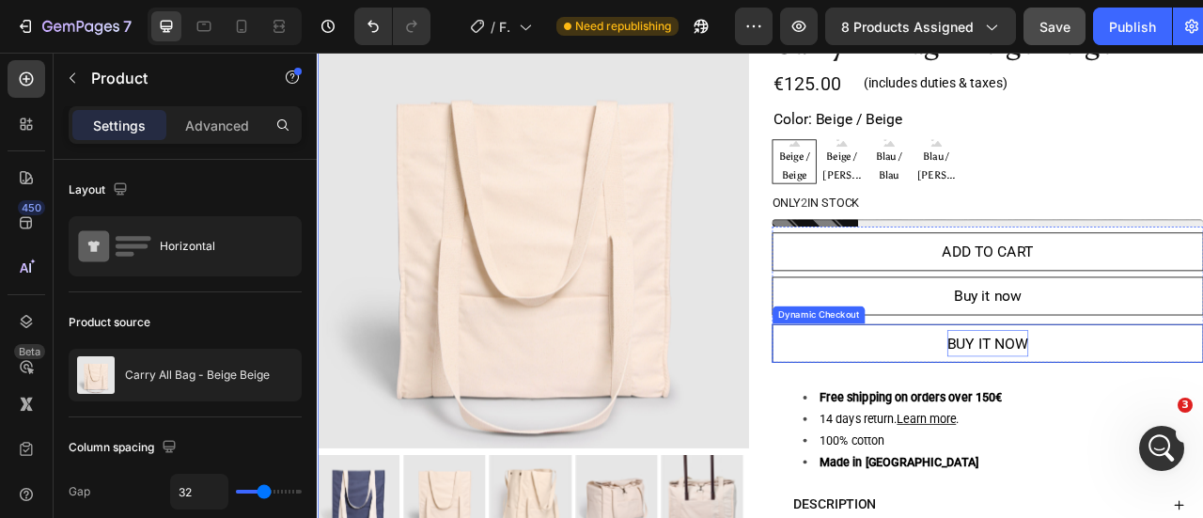
click at [1058, 433] on button "Buy it now" at bounding box center [1170, 422] width 549 height 49
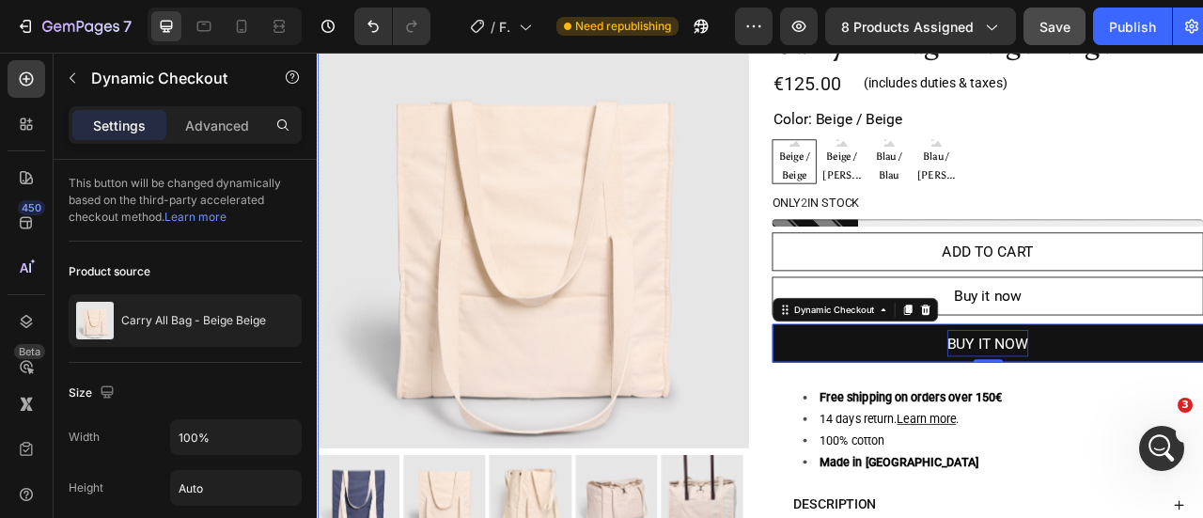
click at [864, 403] on div "Product Images Carry All Bag - Beige Beige Product Title €125.00 Product Price …" at bounding box center [881, 395] width 1128 height 775
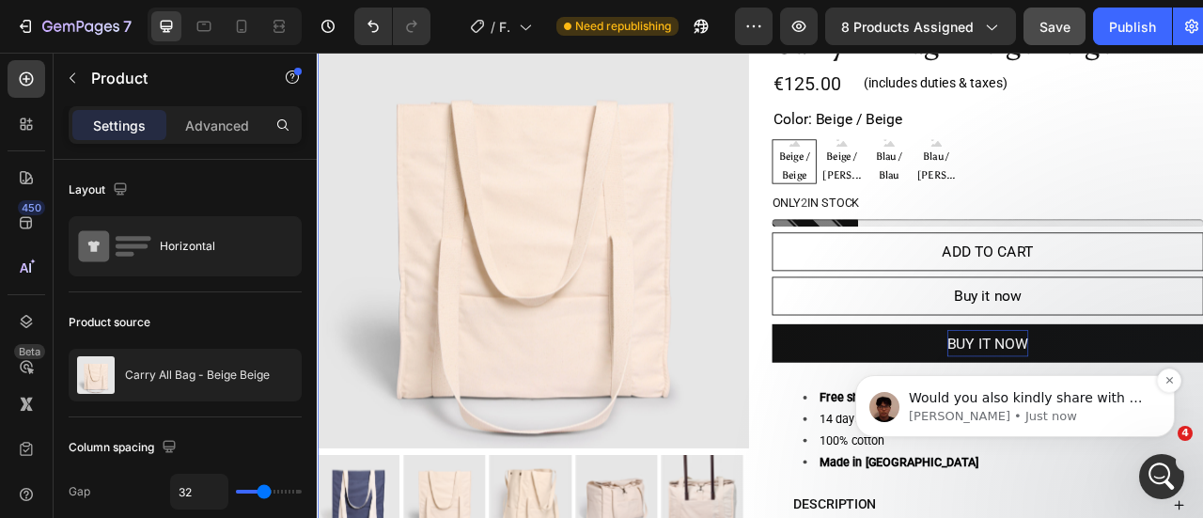
click at [1026, 400] on p "Would you also kindly share with me some screenshots of how other images sectio…" at bounding box center [1030, 398] width 242 height 19
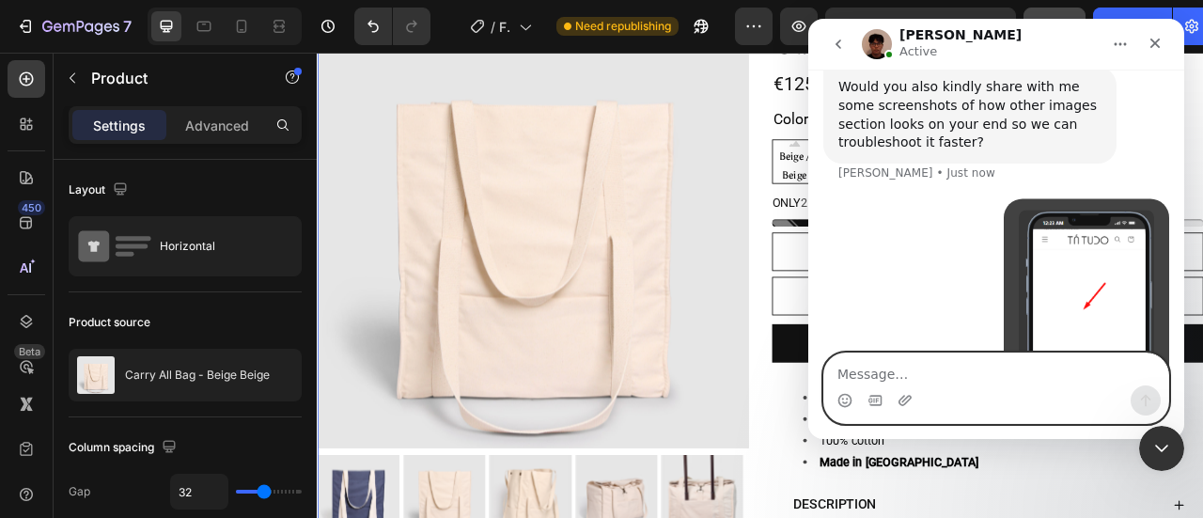
scroll to position [4482, 0]
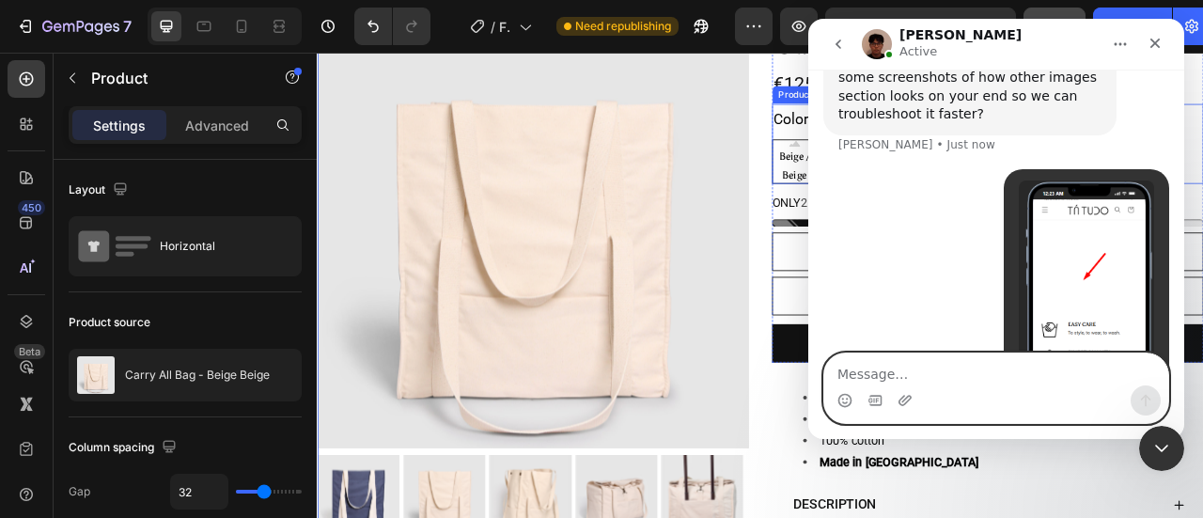
type textarea "3"
type textarea "2nd section"
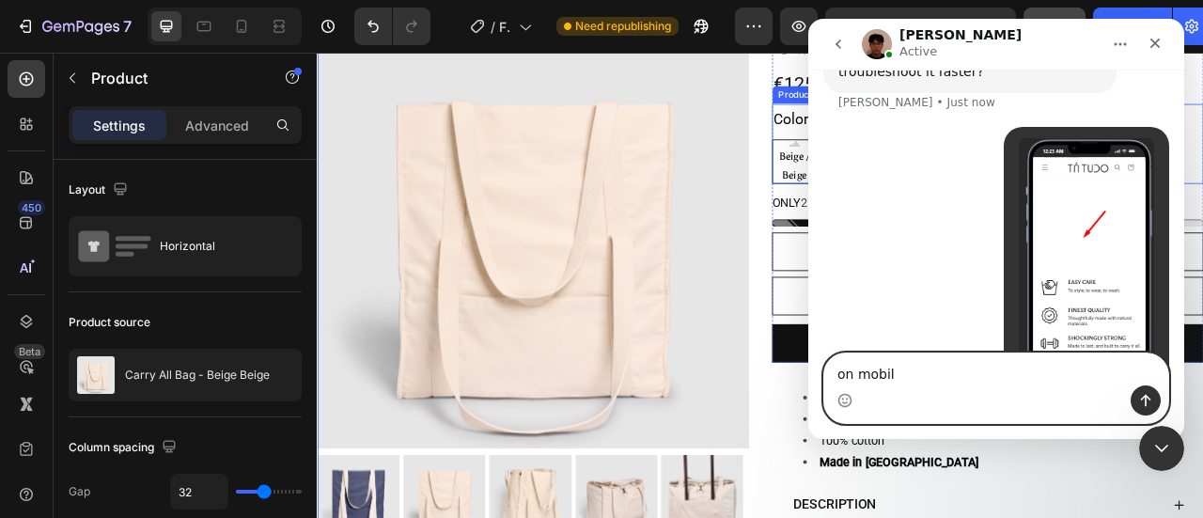
type textarea "on mobile"
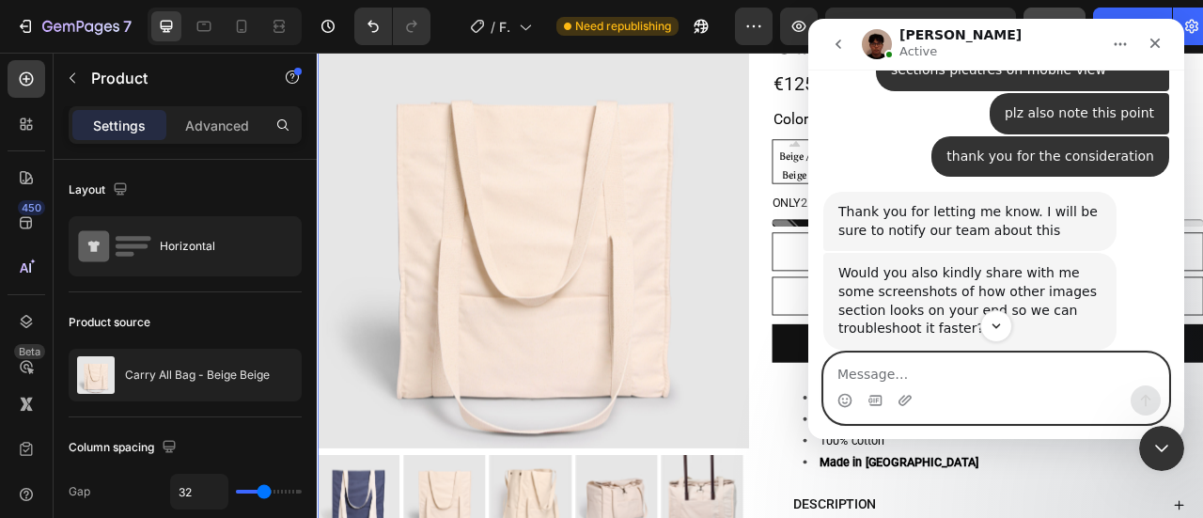
scroll to position [4567, 0]
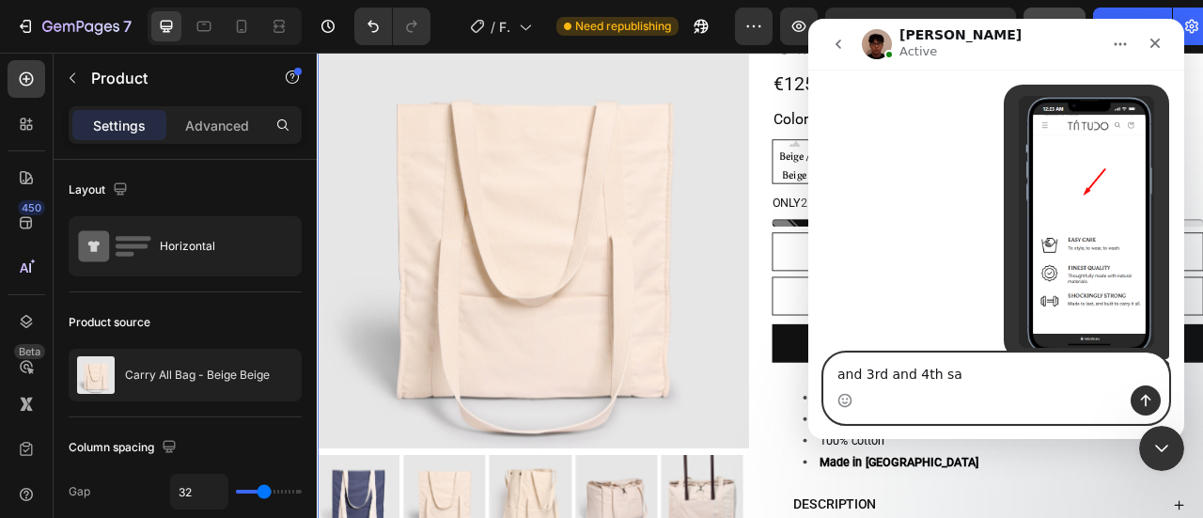
type textarea "and 3rd and 4th [PERSON_NAME]"
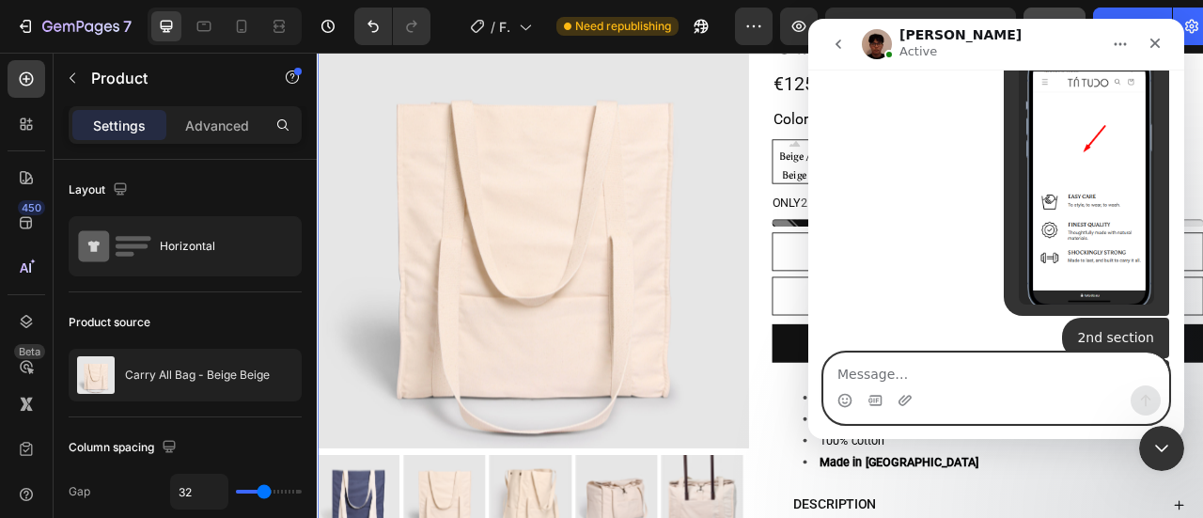
scroll to position [4610, 0]
type textarea "same"
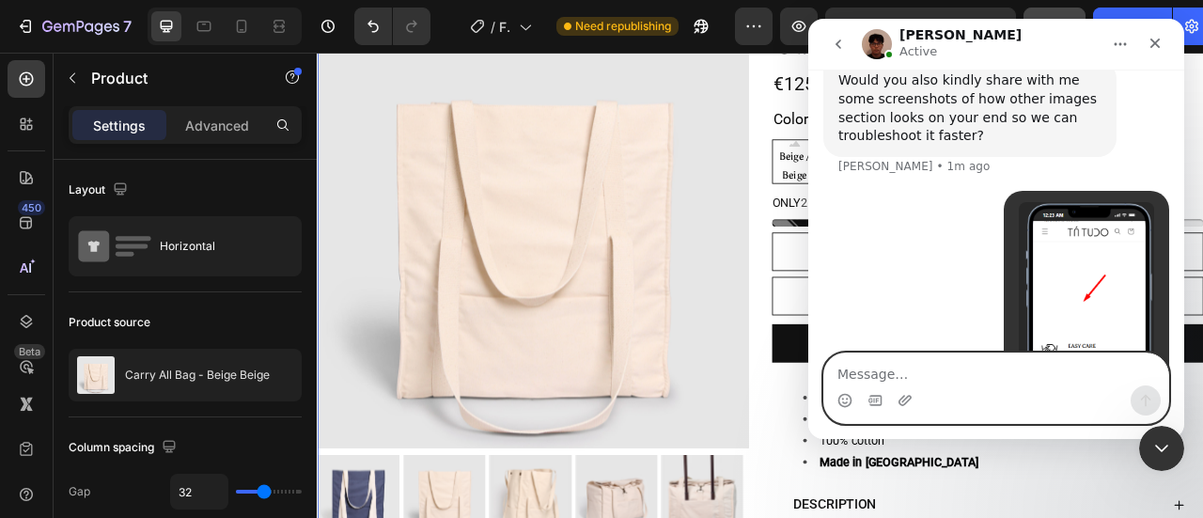
scroll to position [4654, 0]
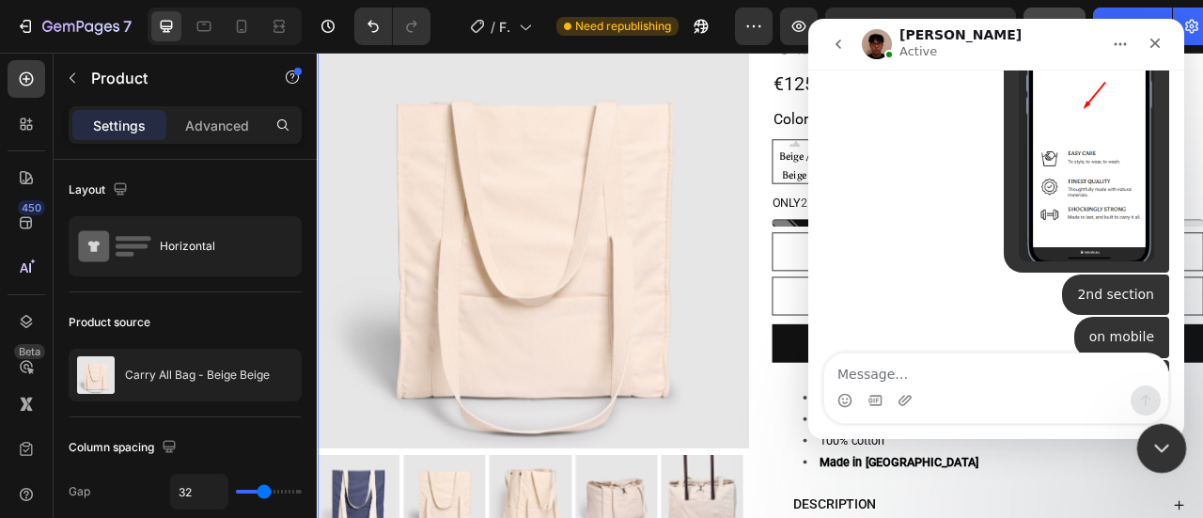
click at [1163, 441] on icon "Close Intercom Messenger" at bounding box center [1158, 445] width 23 height 23
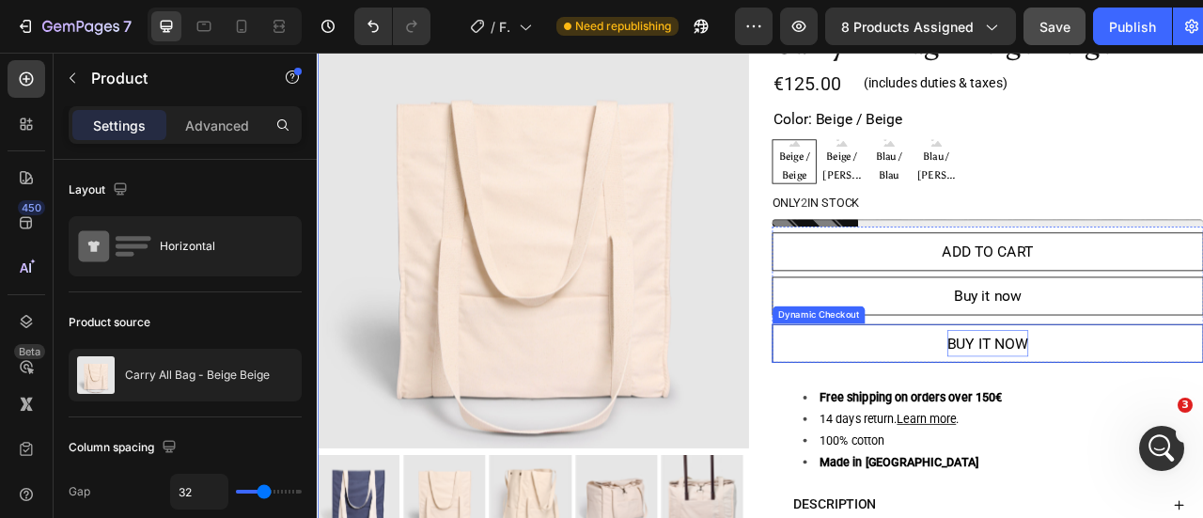
click at [1011, 423] on button "Buy it now" at bounding box center [1170, 422] width 549 height 49
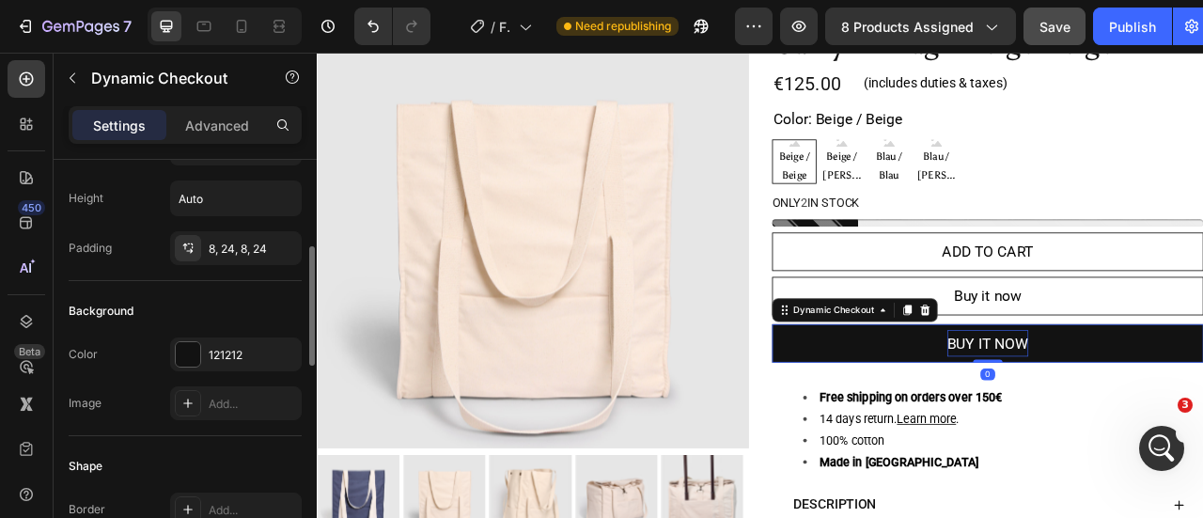
scroll to position [291, 0]
click at [232, 338] on div "121212" at bounding box center [236, 352] width 132 height 34
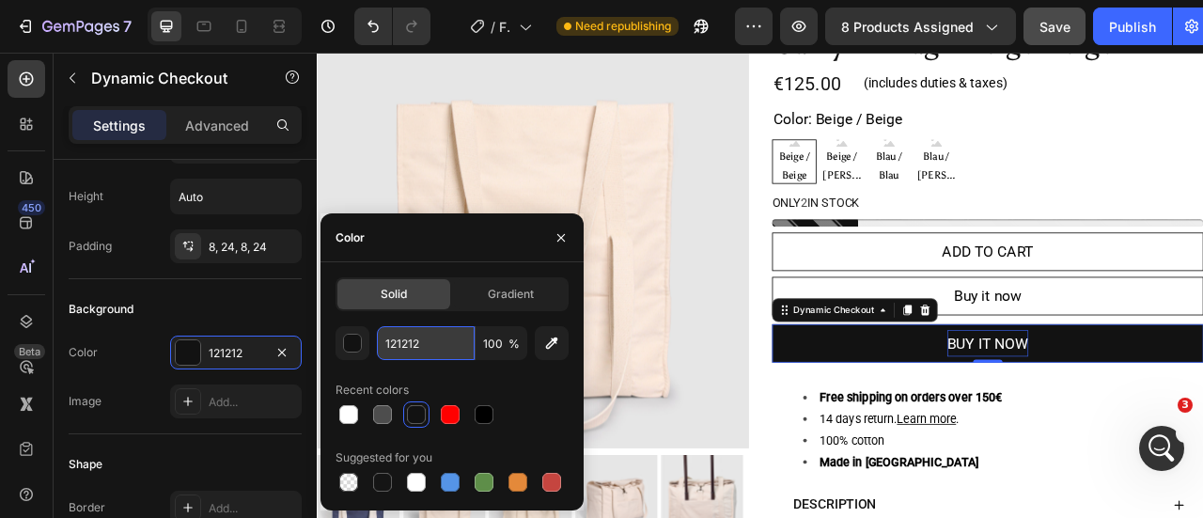
click at [410, 349] on input "121212" at bounding box center [426, 343] width 98 height 34
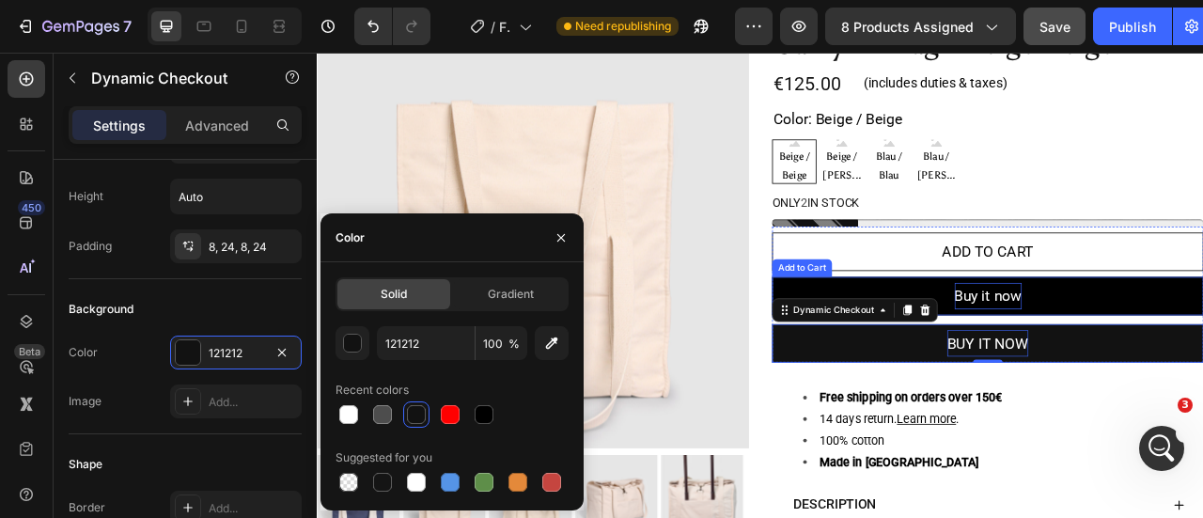
click at [1146, 353] on p "Buy it now" at bounding box center [1171, 362] width 86 height 34
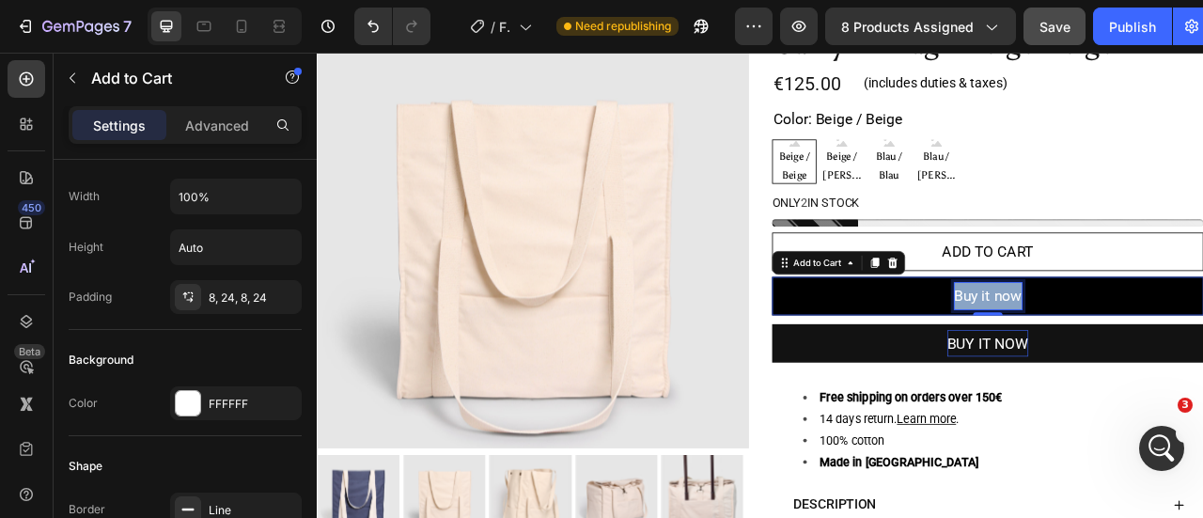
click at [1146, 353] on p "Buy it now" at bounding box center [1171, 362] width 86 height 34
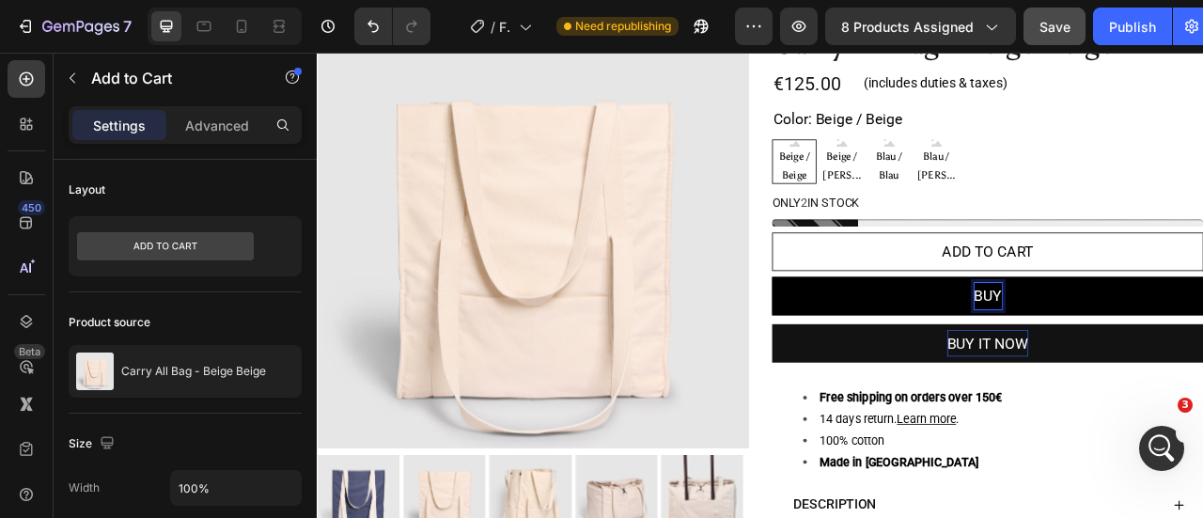
click at [896, 337] on button "BUY" at bounding box center [1170, 361] width 549 height 49
click at [896, 337] on button "BUY IT" at bounding box center [1170, 361] width 549 height 49
click at [1202, 351] on button "BUY IT NOW" at bounding box center [1170, 361] width 549 height 49
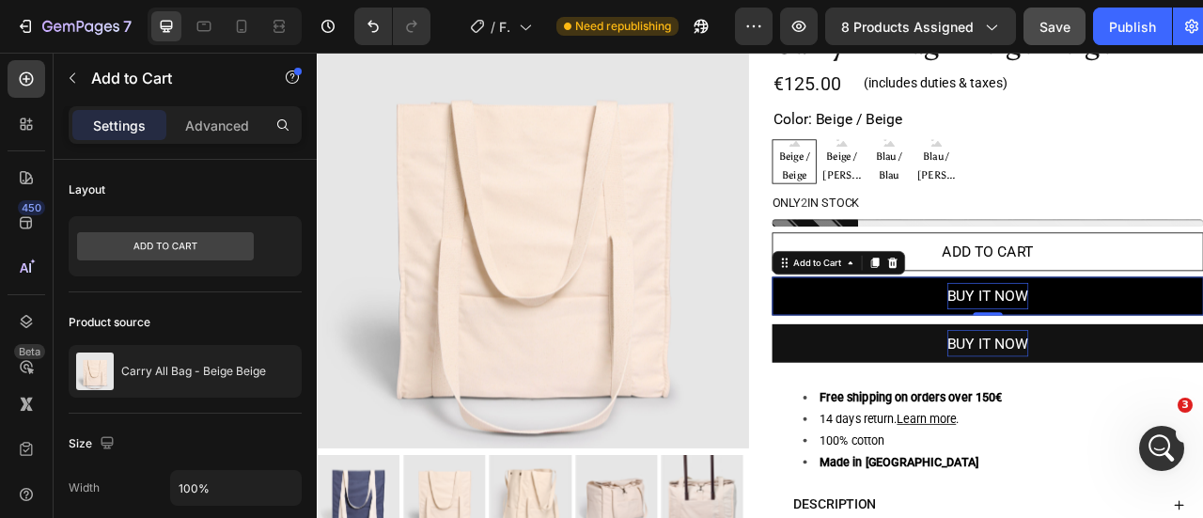
click at [1050, 349] on button "BUY IT NOW" at bounding box center [1170, 361] width 549 height 49
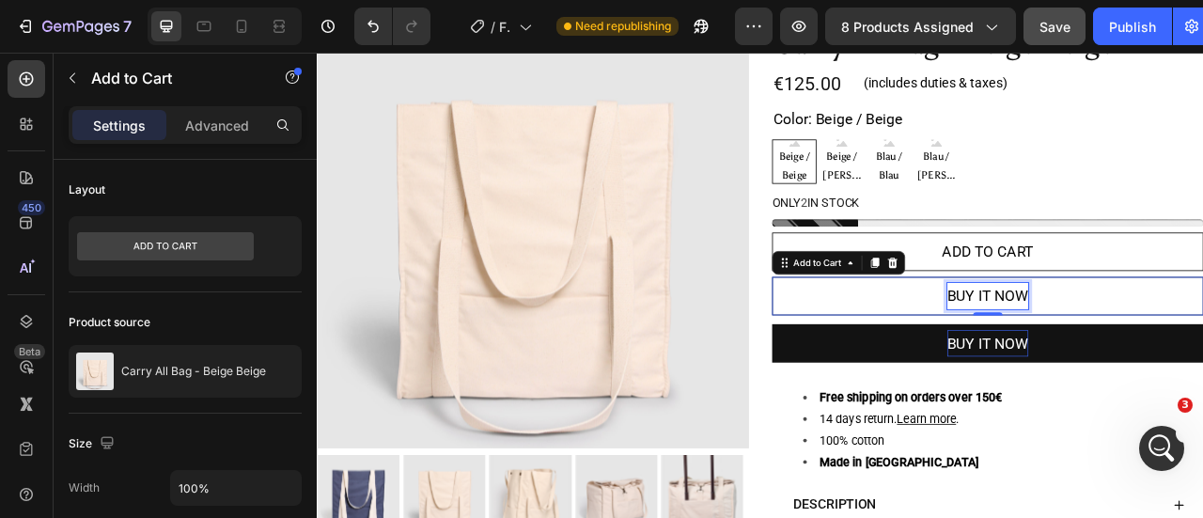
click at [1158, 360] on p "BUY IT NOW" at bounding box center [1169, 362] width 103 height 34
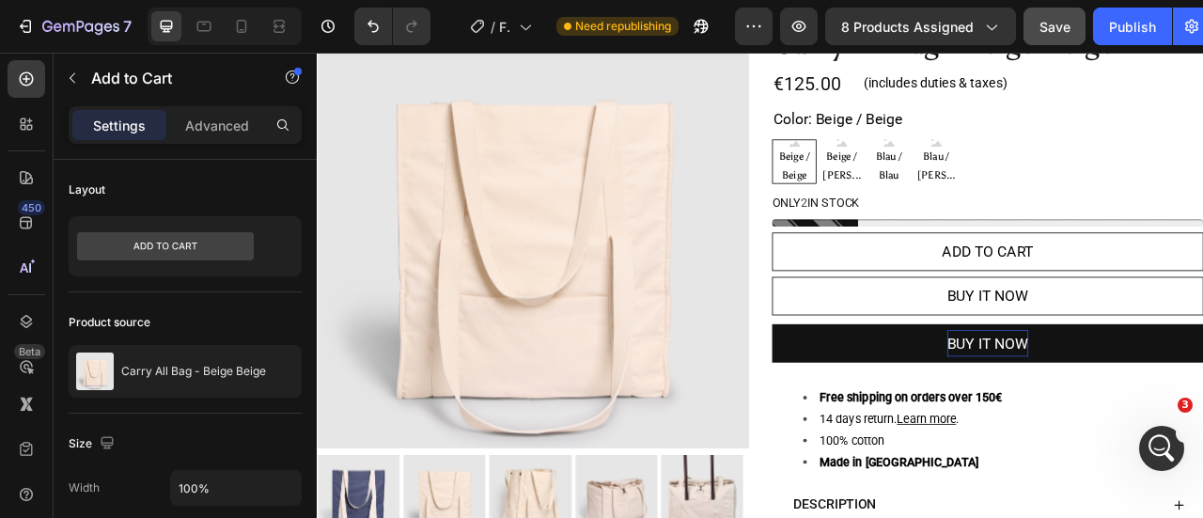
click at [1027, 347] on button "BUY IT NOW" at bounding box center [1170, 361] width 549 height 49
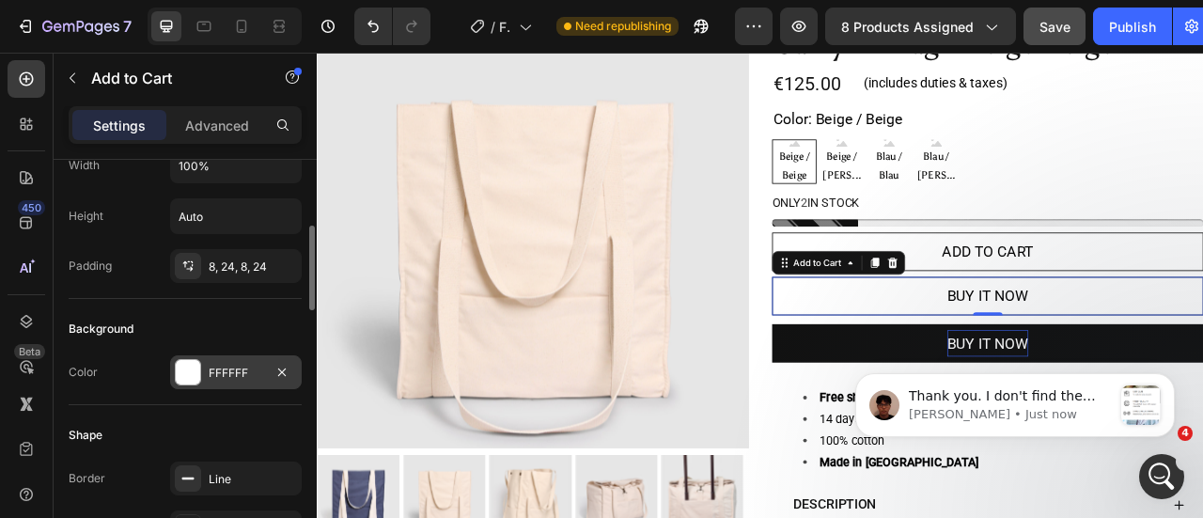
scroll to position [5215, 0]
click at [241, 367] on div "FFFFFF" at bounding box center [236, 373] width 55 height 17
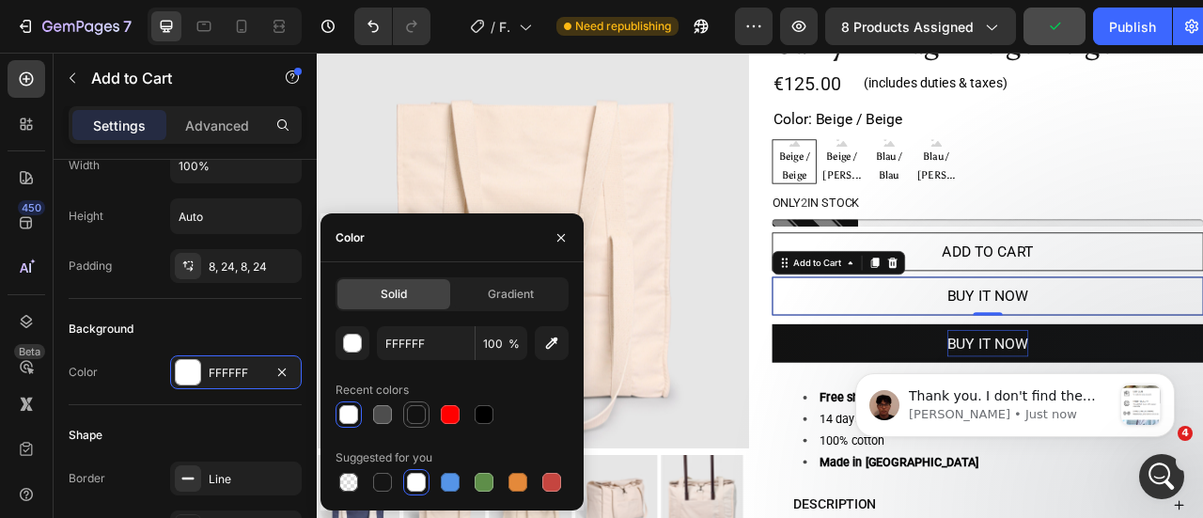
click at [408, 413] on div at bounding box center [416, 414] width 19 height 19
type input "121212"
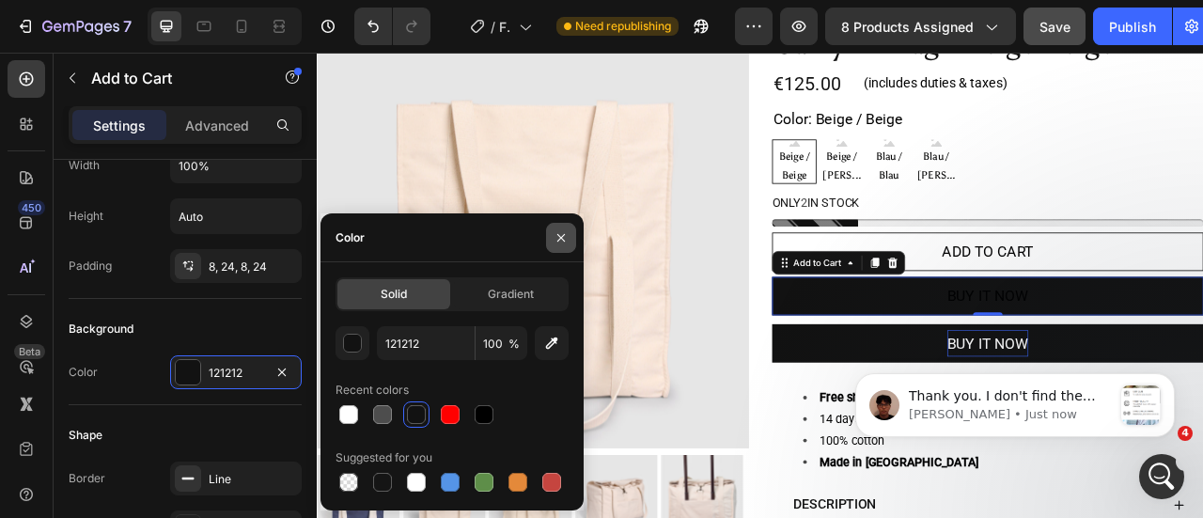
click at [562, 237] on icon "button" at bounding box center [560, 237] width 15 height 15
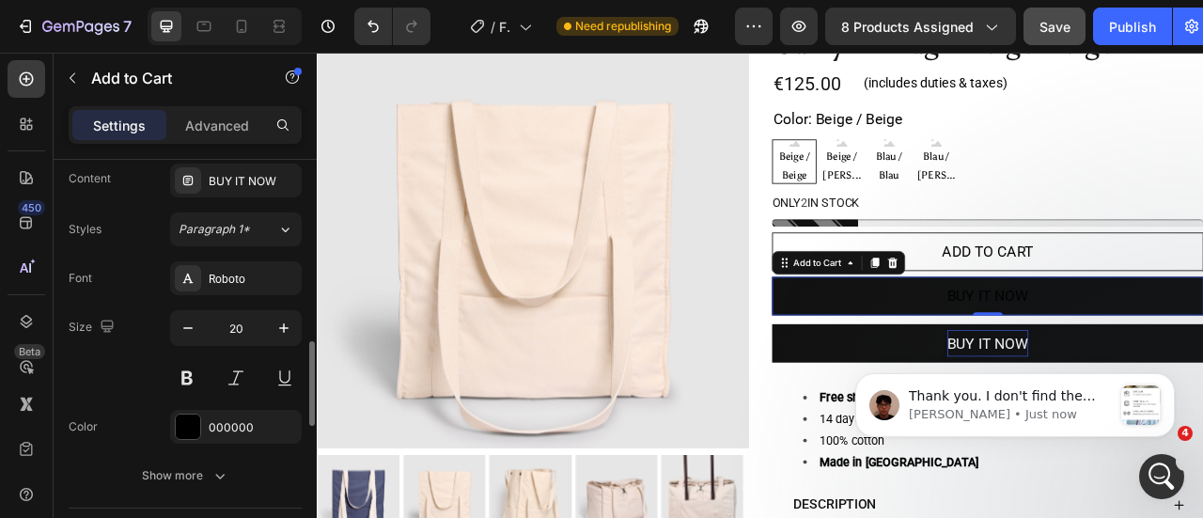
scroll to position [886, 0]
click at [241, 409] on div "000000" at bounding box center [236, 426] width 132 height 34
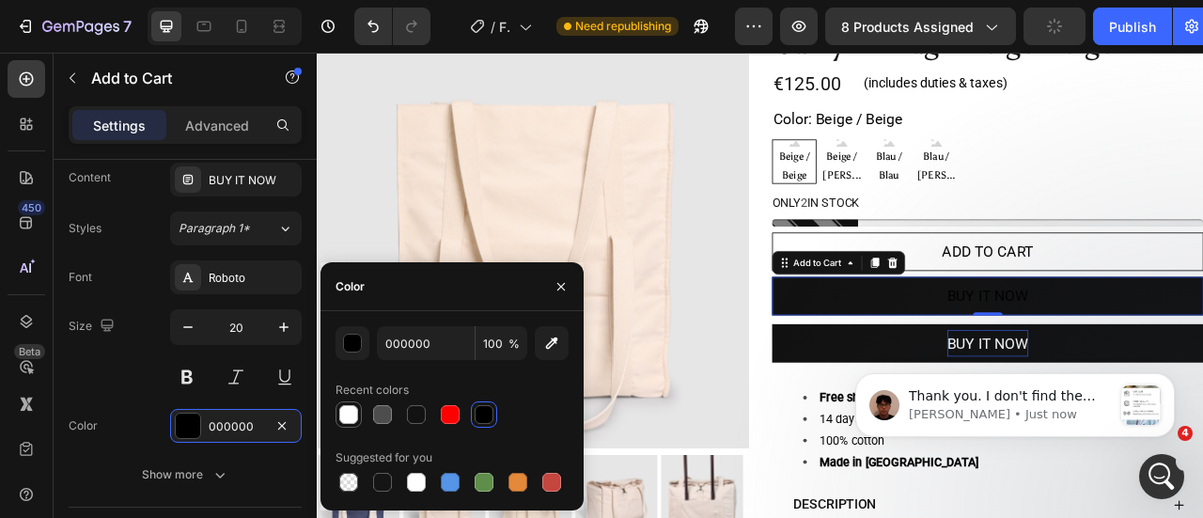
click at [352, 413] on div at bounding box center [348, 414] width 19 height 19
type input "FFFFFF"
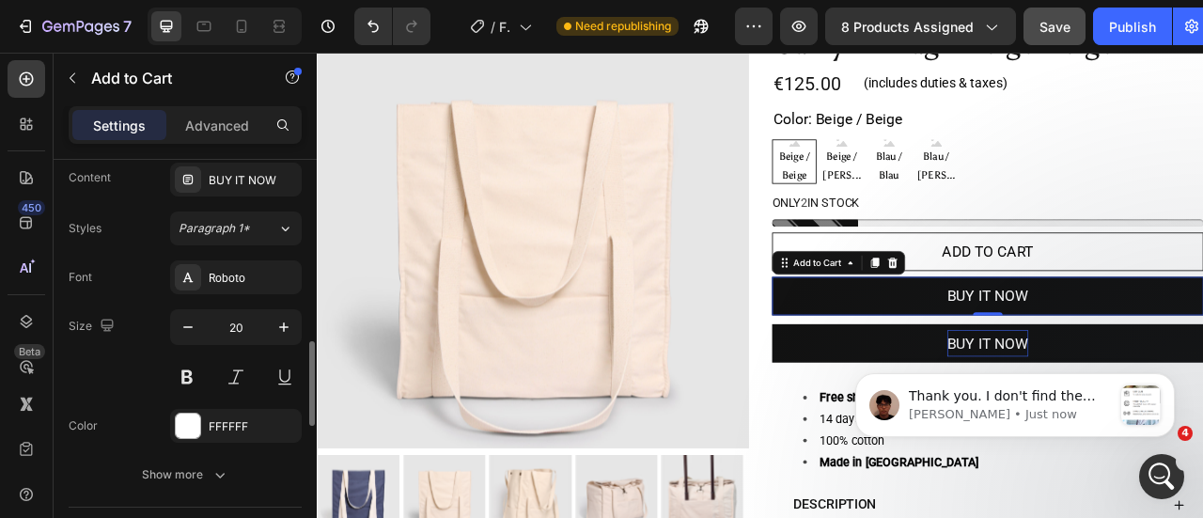
click at [132, 366] on div "Size 20" at bounding box center [185, 351] width 233 height 85
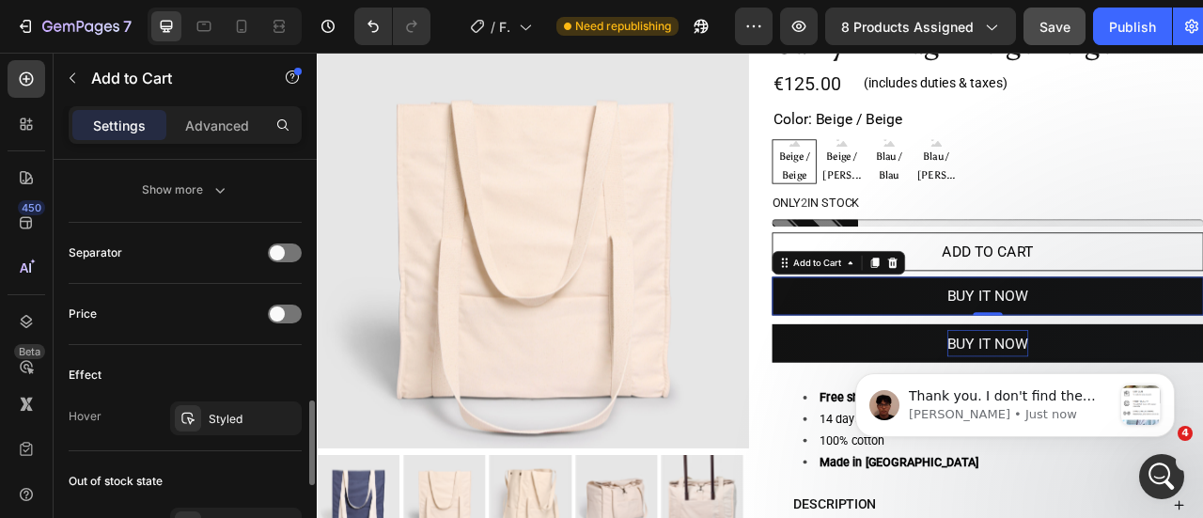
scroll to position [1173, 0]
click at [240, 409] on div "Styled" at bounding box center [236, 417] width 55 height 17
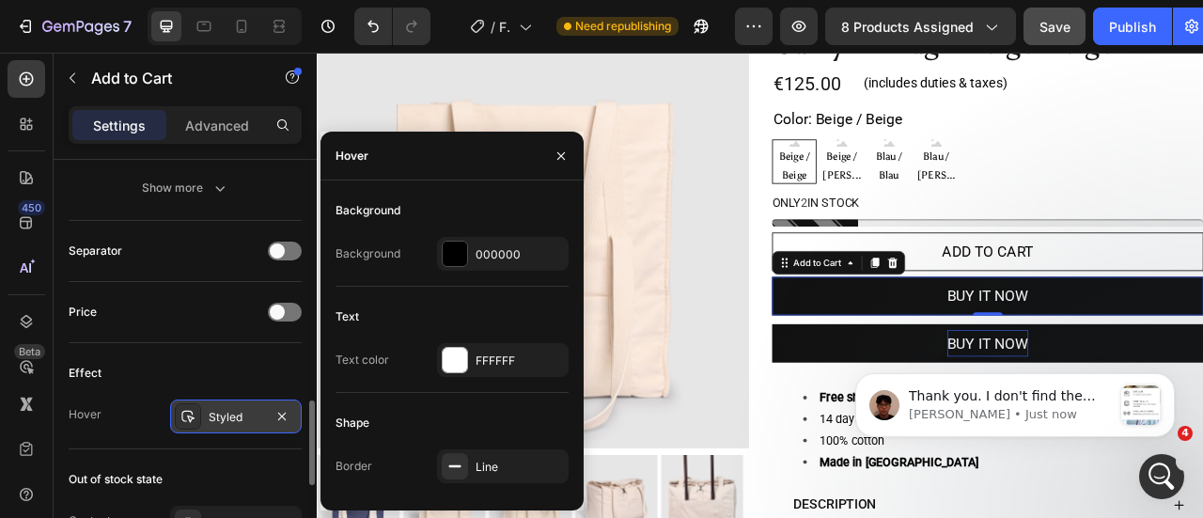
click at [240, 409] on div "Styled" at bounding box center [236, 417] width 55 height 17
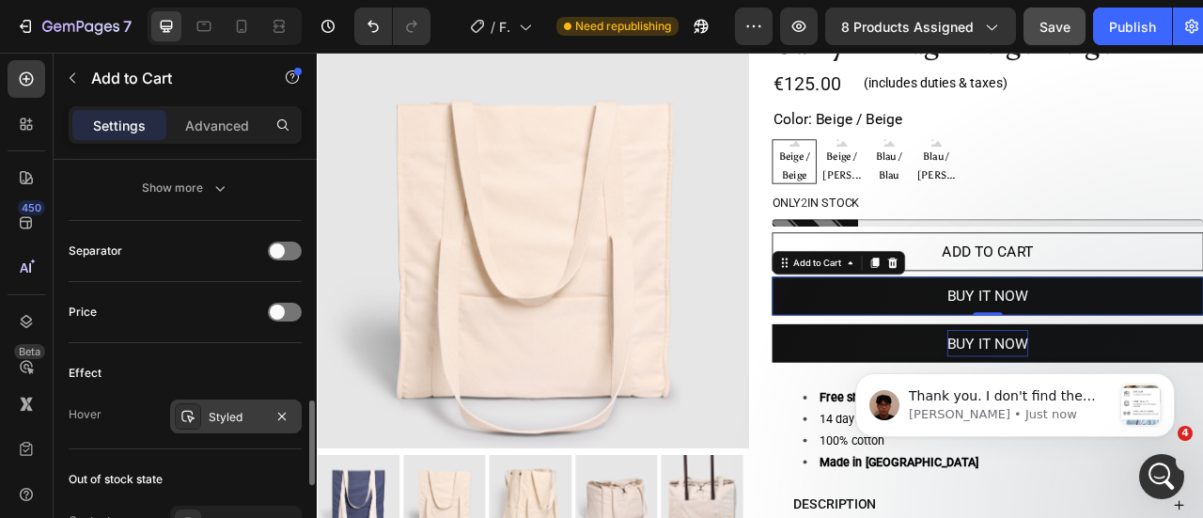
click at [236, 409] on div "Styled" at bounding box center [236, 417] width 55 height 17
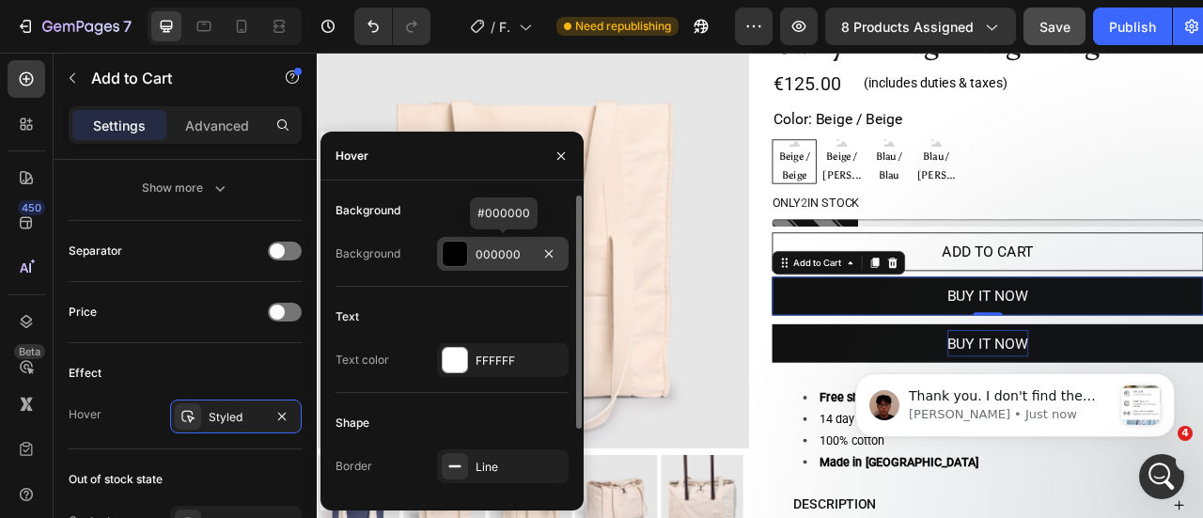
click at [492, 251] on div "000000" at bounding box center [503, 254] width 55 height 17
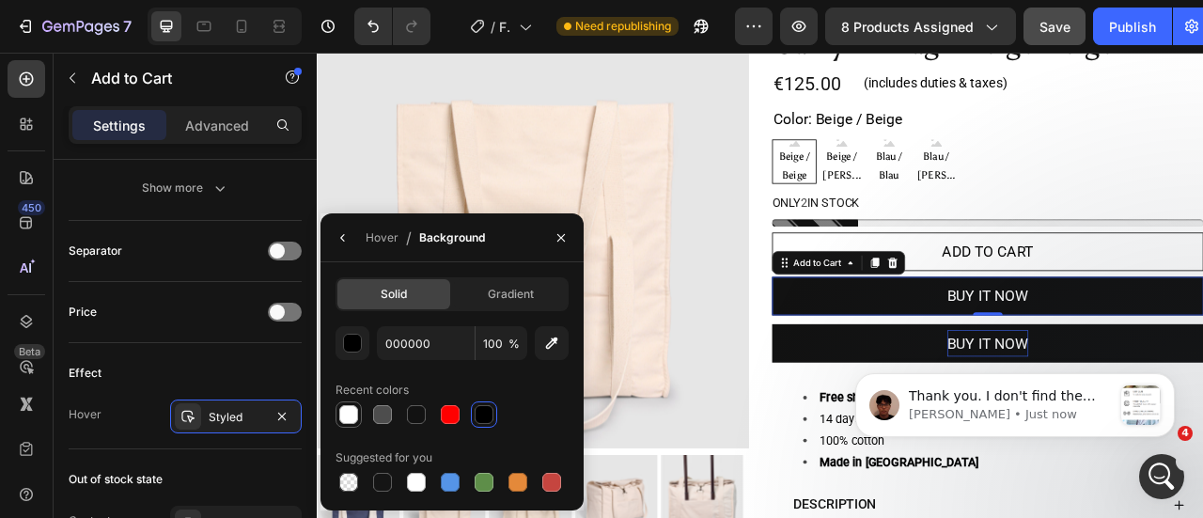
click at [344, 413] on div at bounding box center [348, 414] width 19 height 19
type input "FFFFFF"
click at [338, 234] on icon "button" at bounding box center [342, 237] width 15 height 15
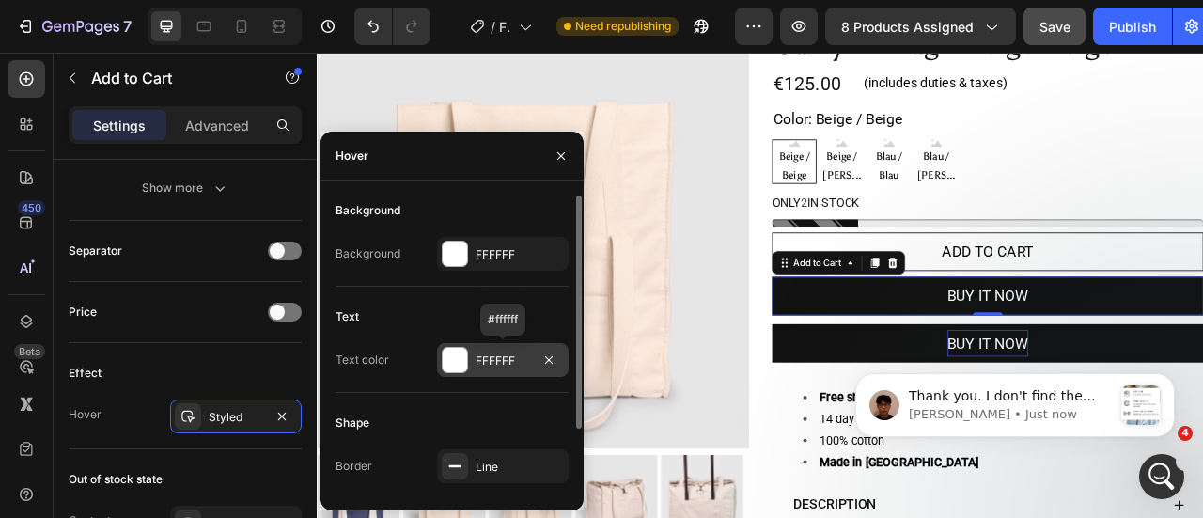
click at [494, 367] on div "FFFFFF" at bounding box center [503, 360] width 55 height 17
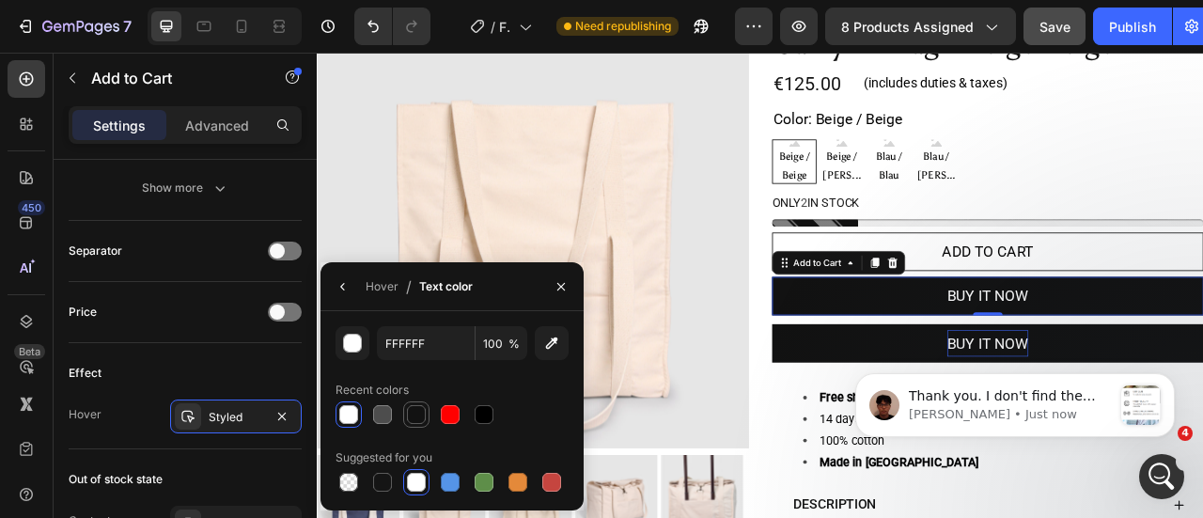
click at [416, 412] on div at bounding box center [416, 414] width 19 height 19
type input "121212"
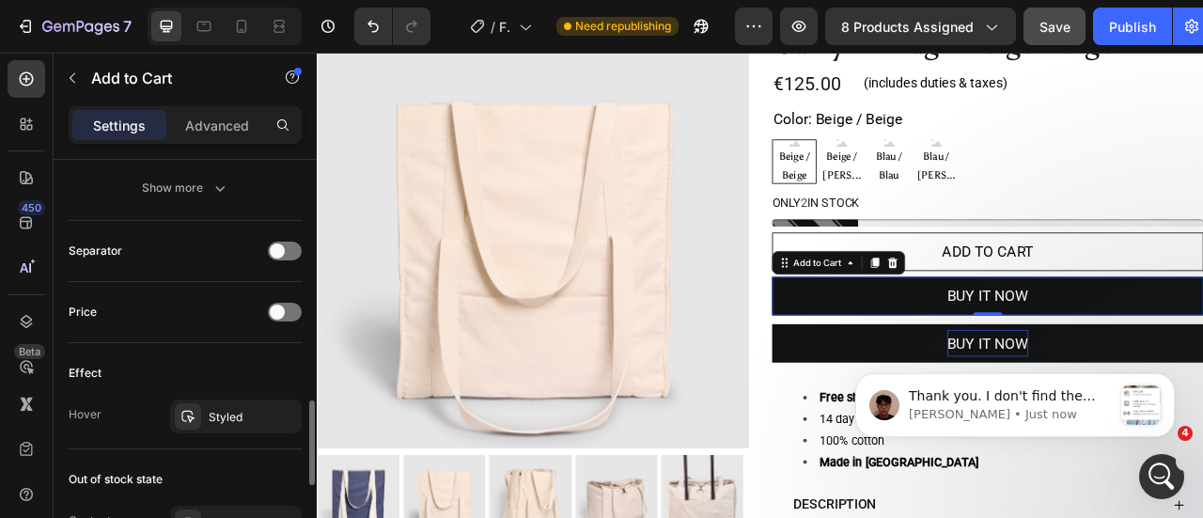
click at [210, 377] on div "Effect" at bounding box center [185, 373] width 233 height 30
click at [878, 363] on div "Product Images Carry All Bag - Beige Beige Product Title €125.00 Product Price …" at bounding box center [881, 395] width 1128 height 775
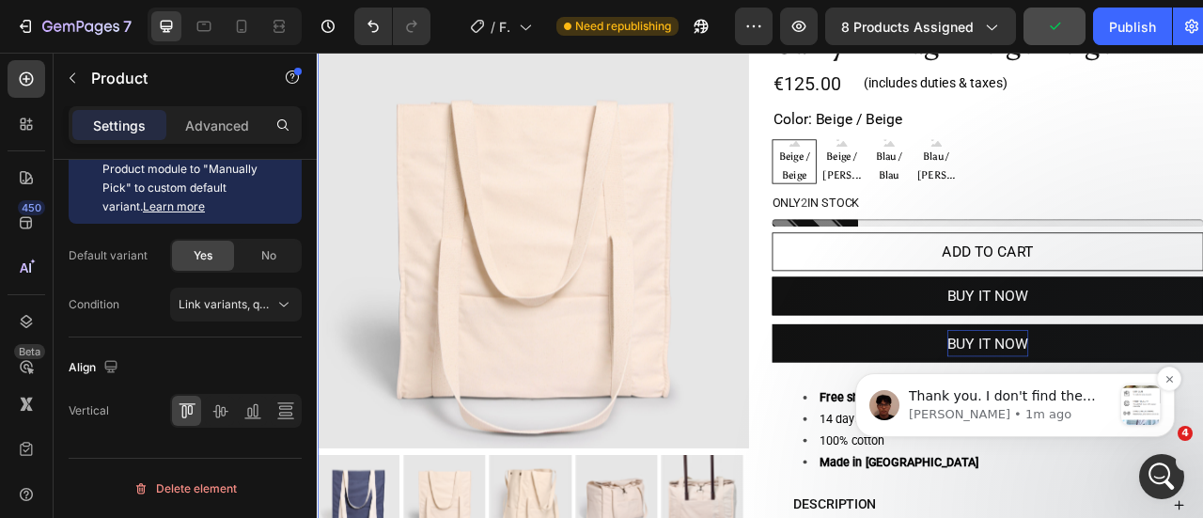
scroll to position [0, 0]
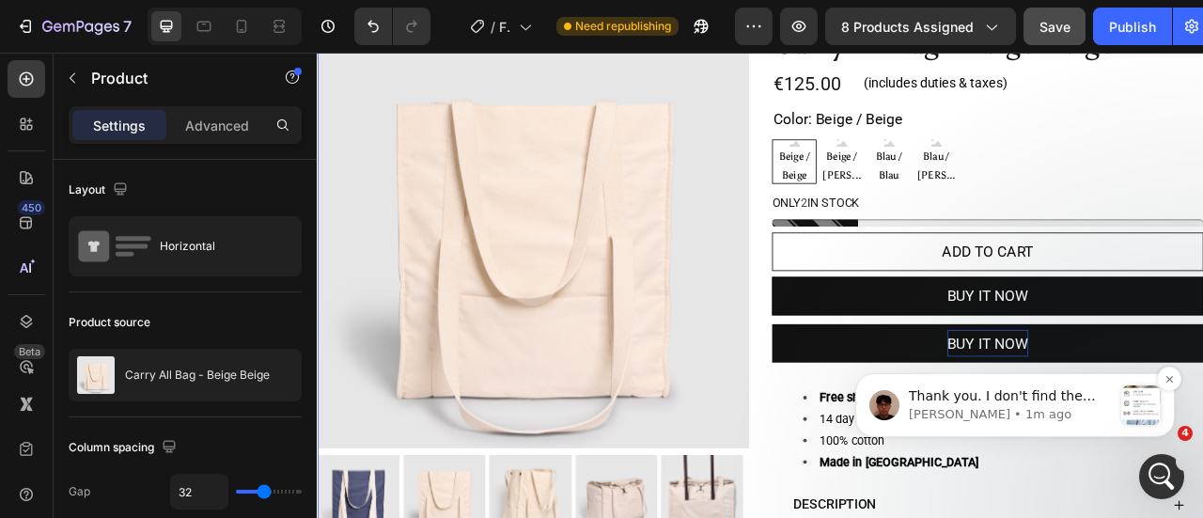
click at [1095, 410] on p "[PERSON_NAME] • 1m ago" at bounding box center [1010, 414] width 203 height 17
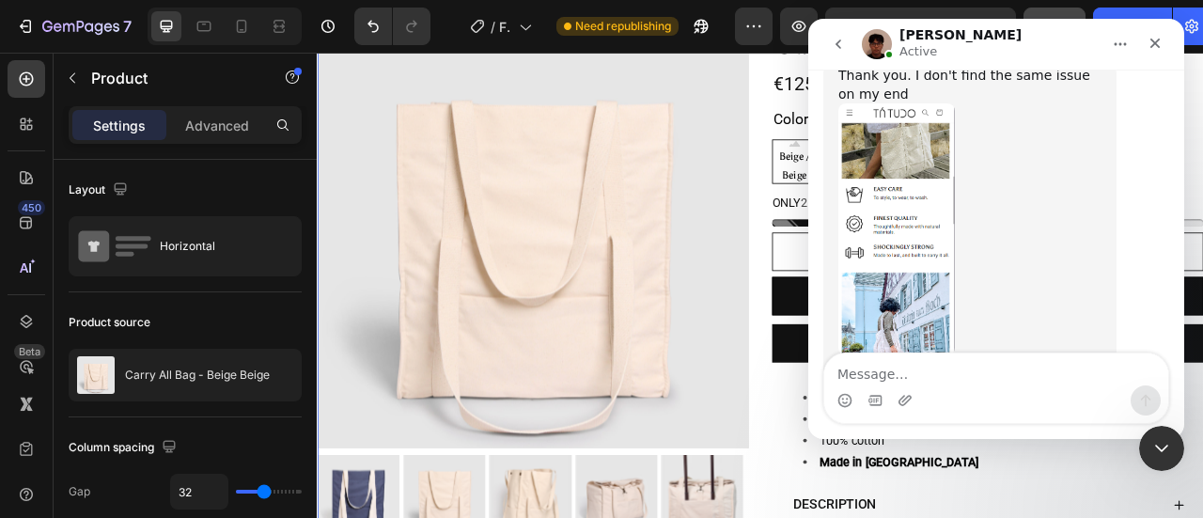
scroll to position [5246, 0]
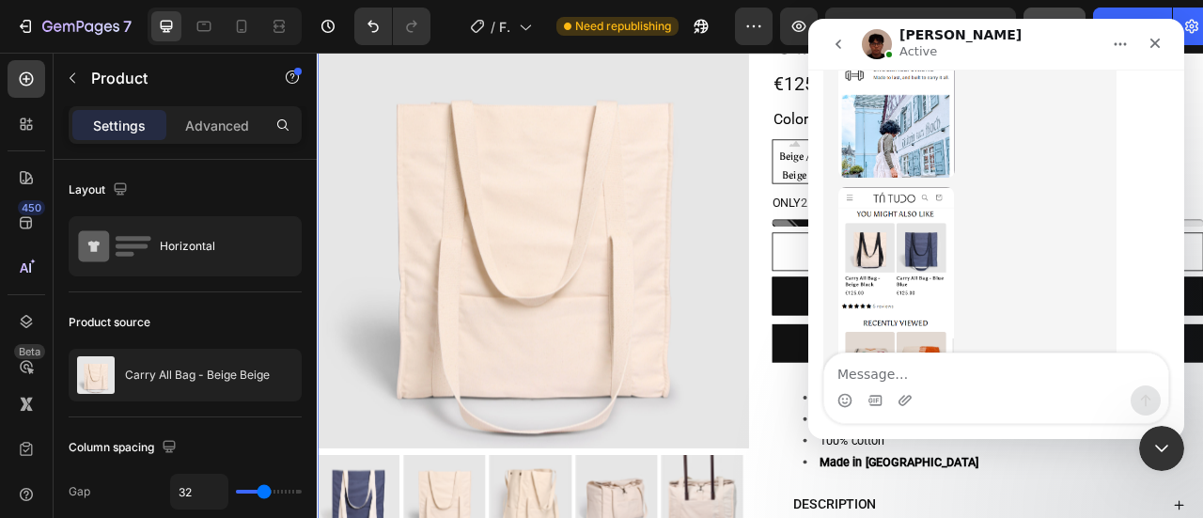
click at [947, 371] on textarea "Message…" at bounding box center [996, 369] width 344 height 32
type textarea "yes same issue occurer on my real device"
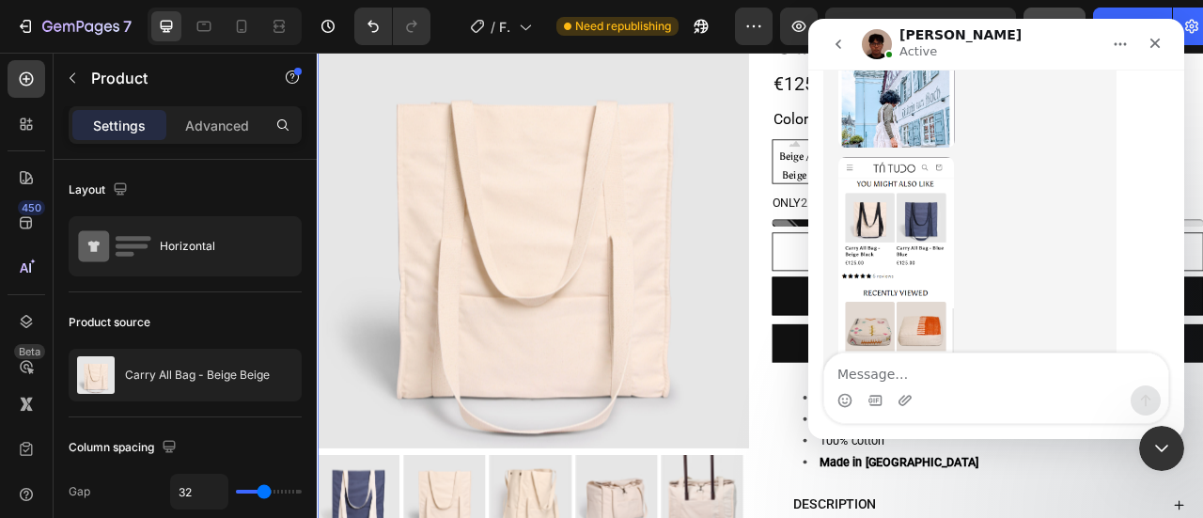
scroll to position [5271, 0]
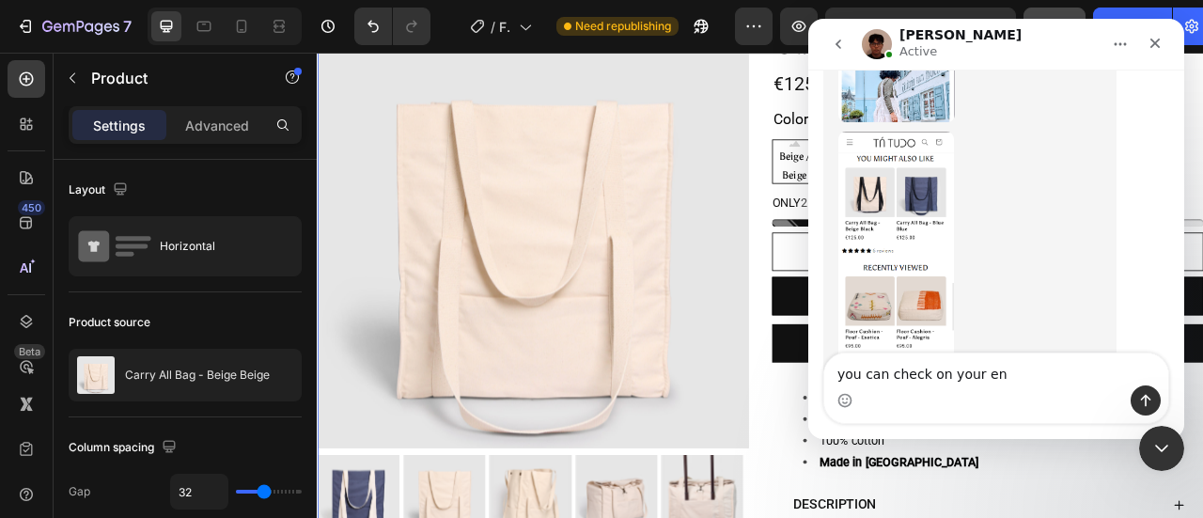
type textarea "you can check on your end"
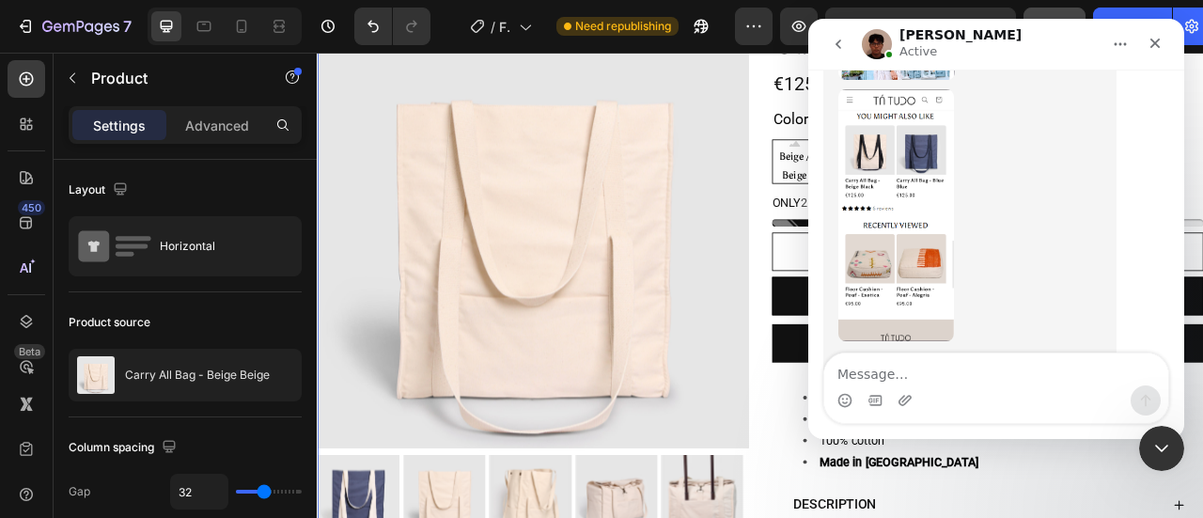
scroll to position [5313, 0]
click at [974, 375] on textarea "it effects the smothness of the website and" at bounding box center [996, 369] width 344 height 32
click at [1124, 379] on textarea "it effects the smothness and speed of the website and" at bounding box center [996, 360] width 344 height 51
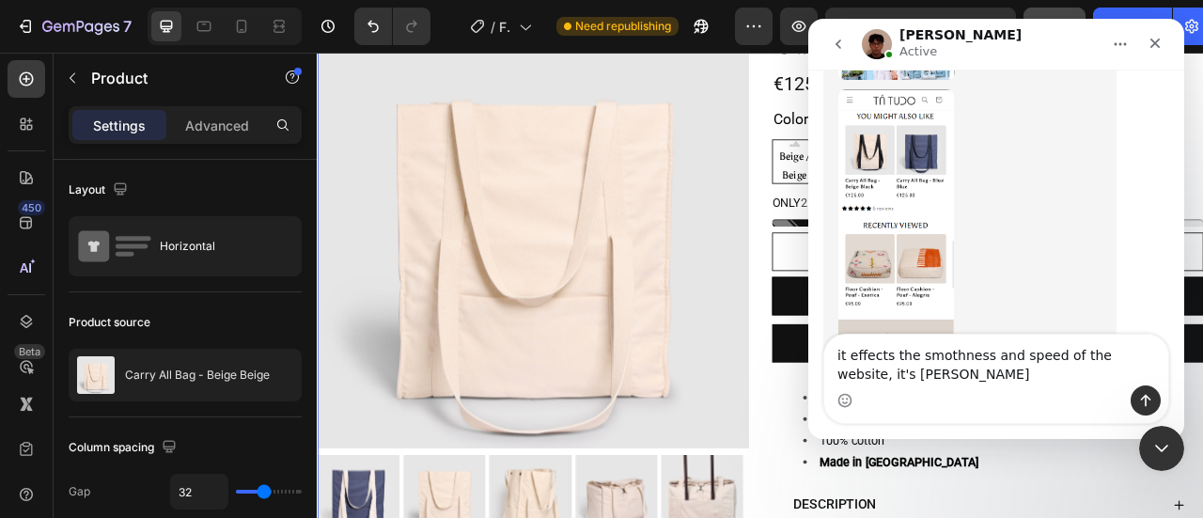
scroll to position [5332, 0]
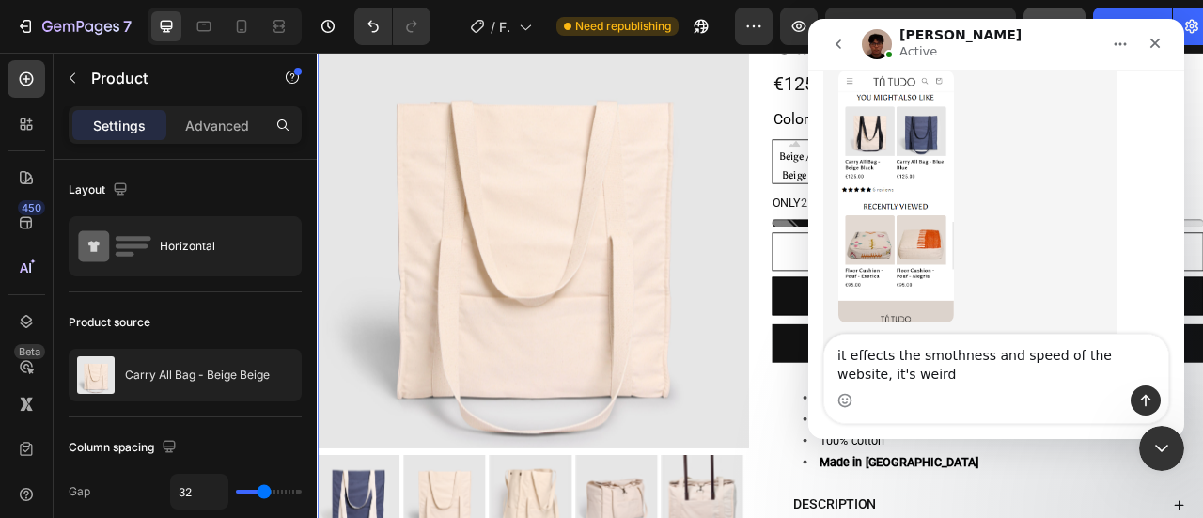
type textarea "it effects the smothness and speed of the website, it's weird"
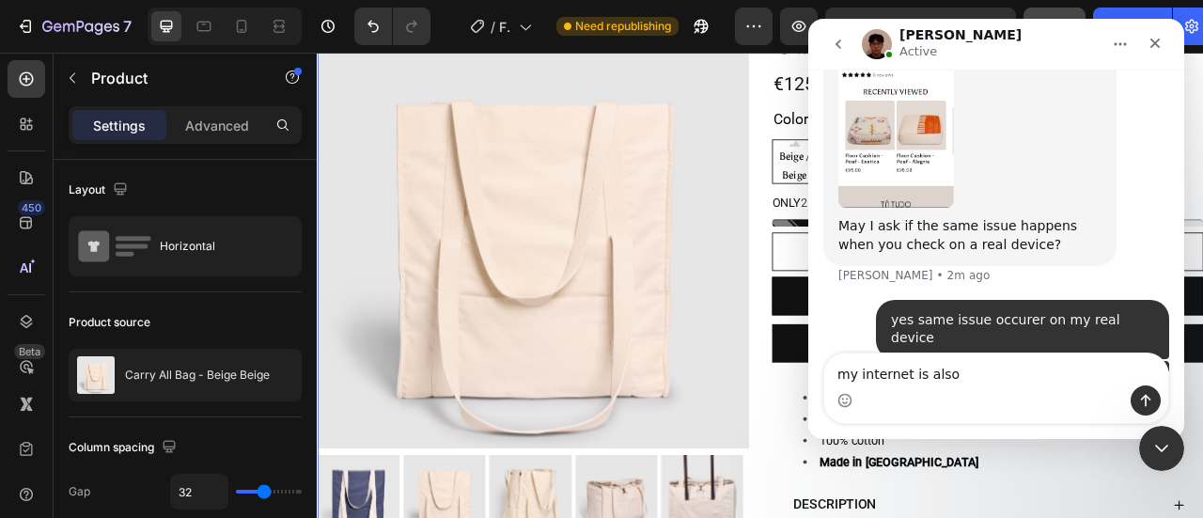
scroll to position [5375, 0]
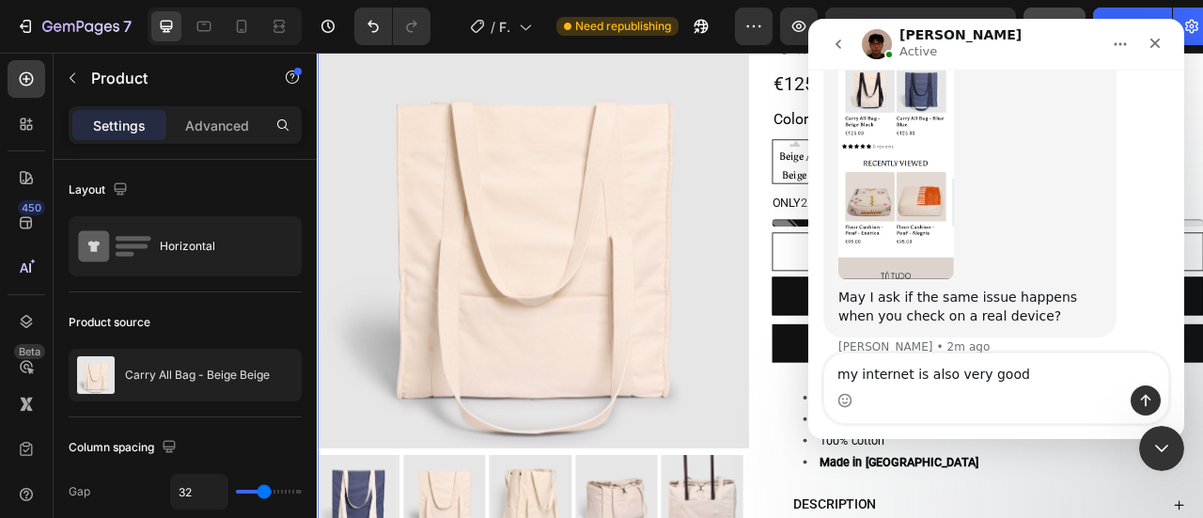
type textarea "my internet is also very good"
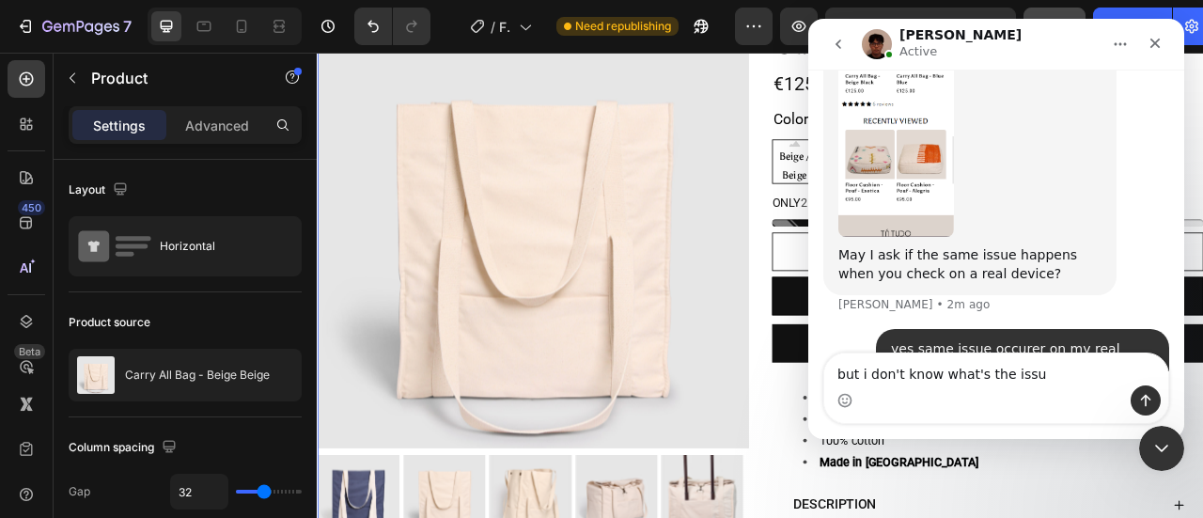
type textarea "but i don't know what's the issue"
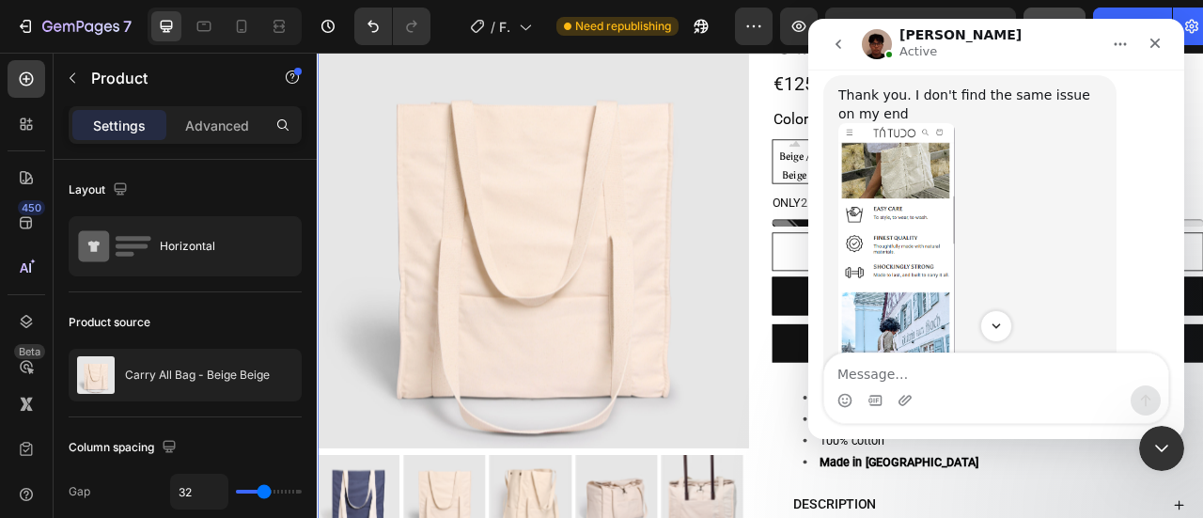
scroll to position [5015, 0]
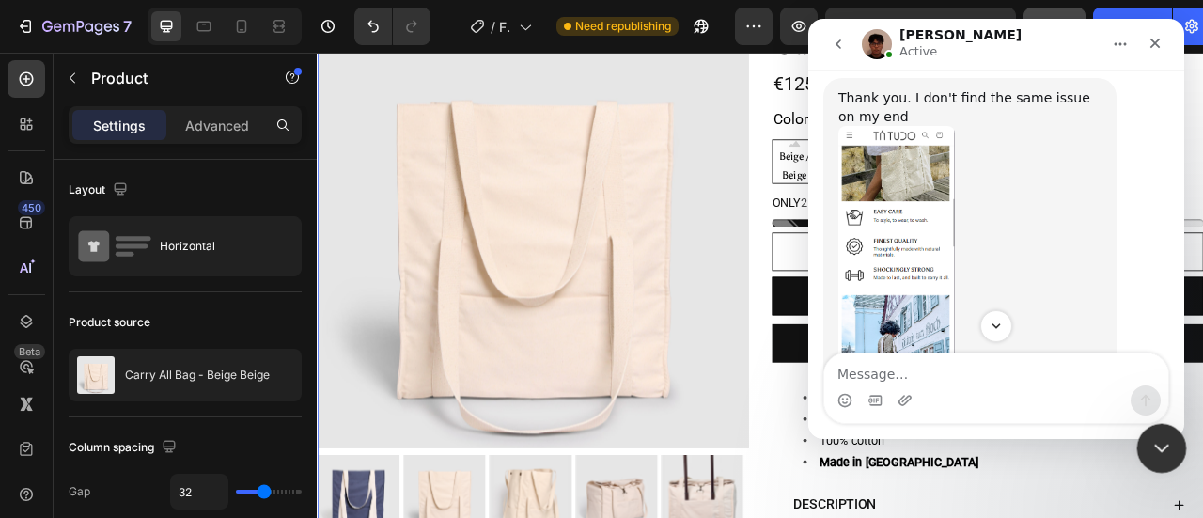
click at [1152, 443] on icon "Close Intercom Messenger" at bounding box center [1158, 446] width 13 height 8
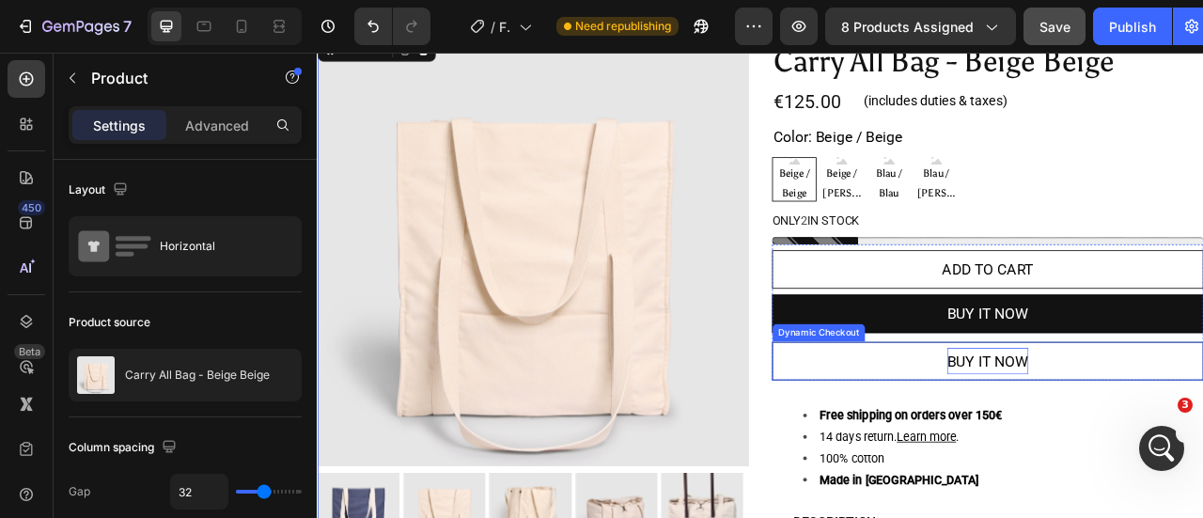
scroll to position [36, 0]
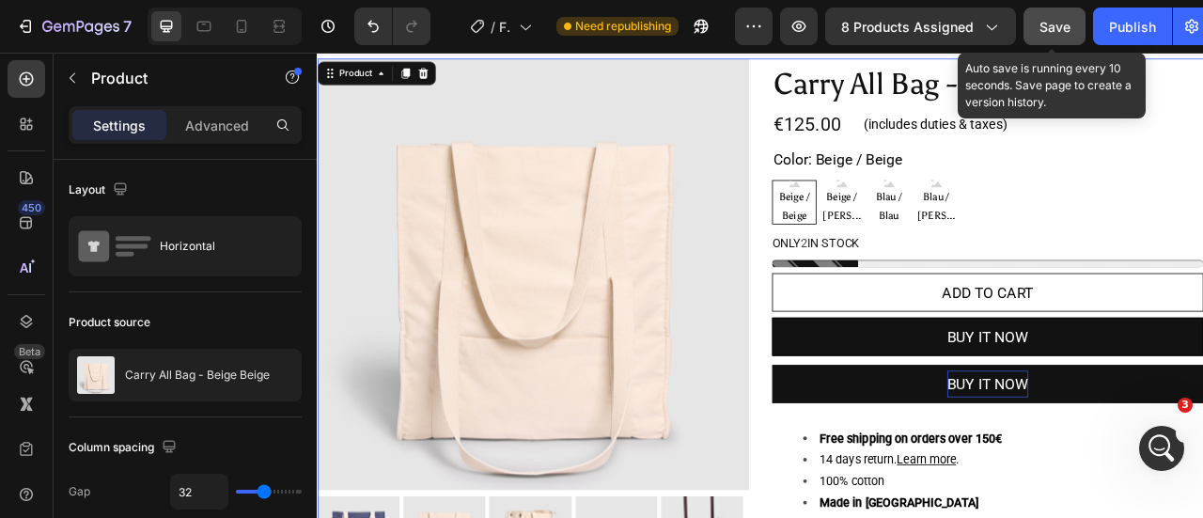
click at [1054, 17] on div "Save" at bounding box center [1054, 27] width 31 height 20
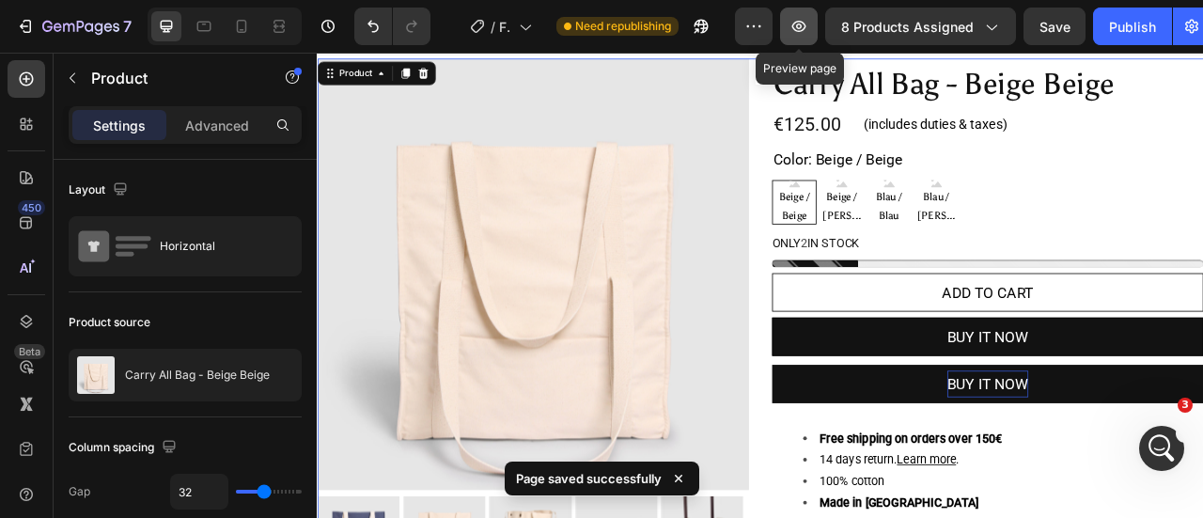
click at [792, 27] on icon "button" at bounding box center [798, 26] width 19 height 19
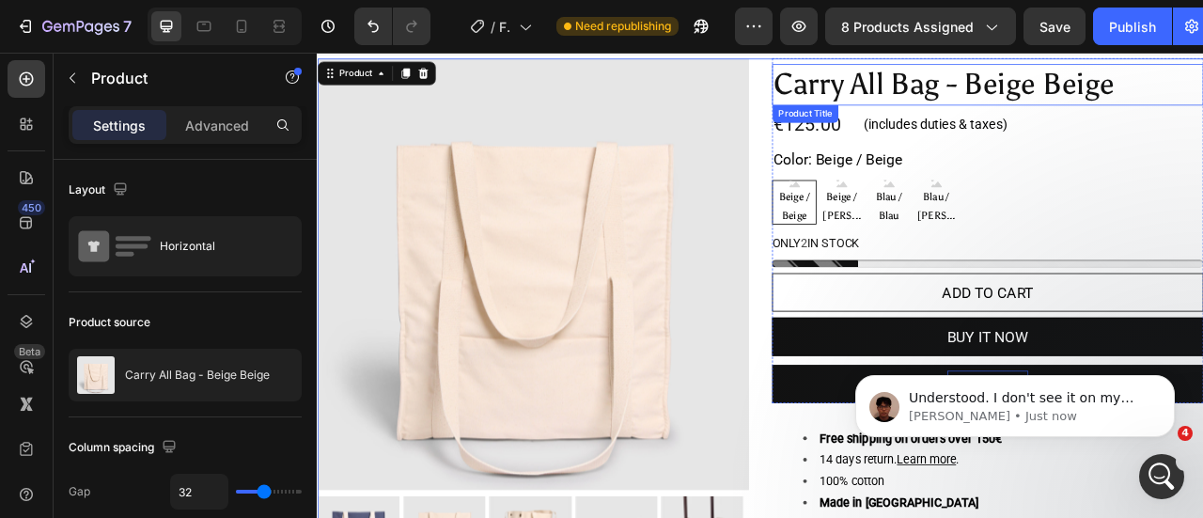
scroll to position [0, 0]
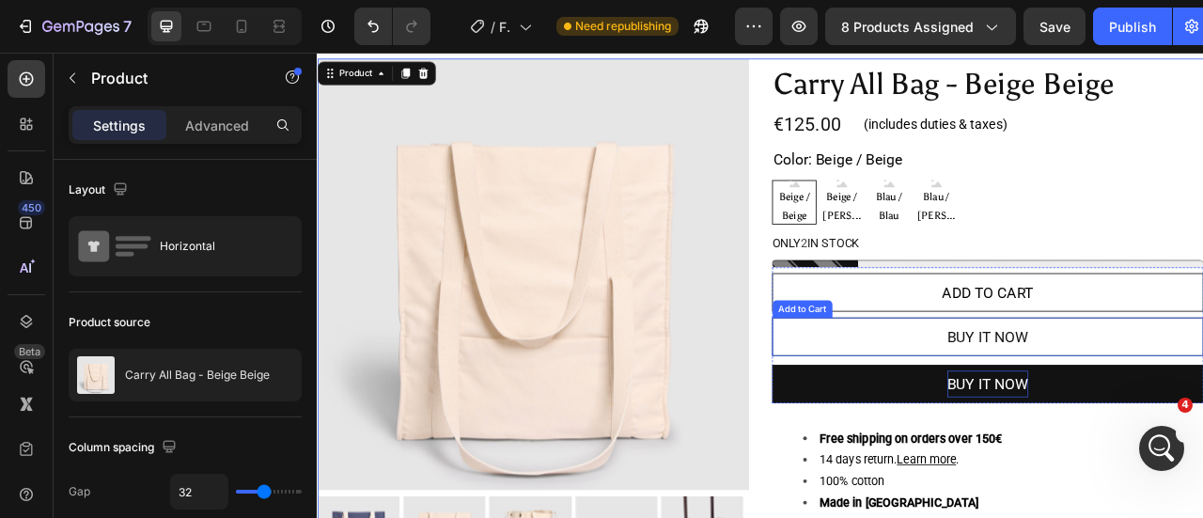
click at [1202, 425] on button "BUY IT NOW" at bounding box center [1170, 413] width 549 height 49
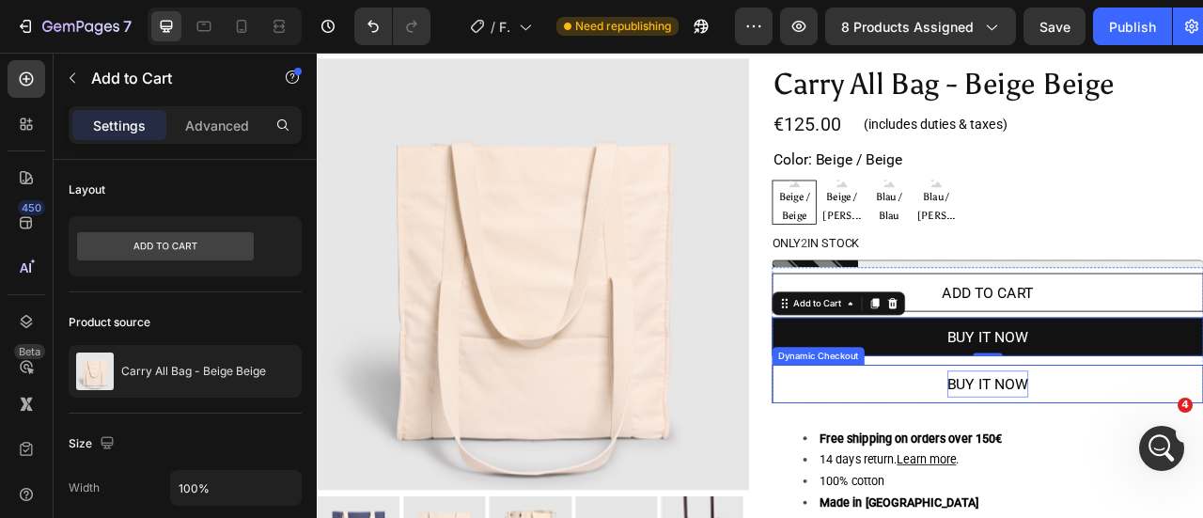
click at [976, 467] on button "Buy it now" at bounding box center [1170, 473] width 549 height 49
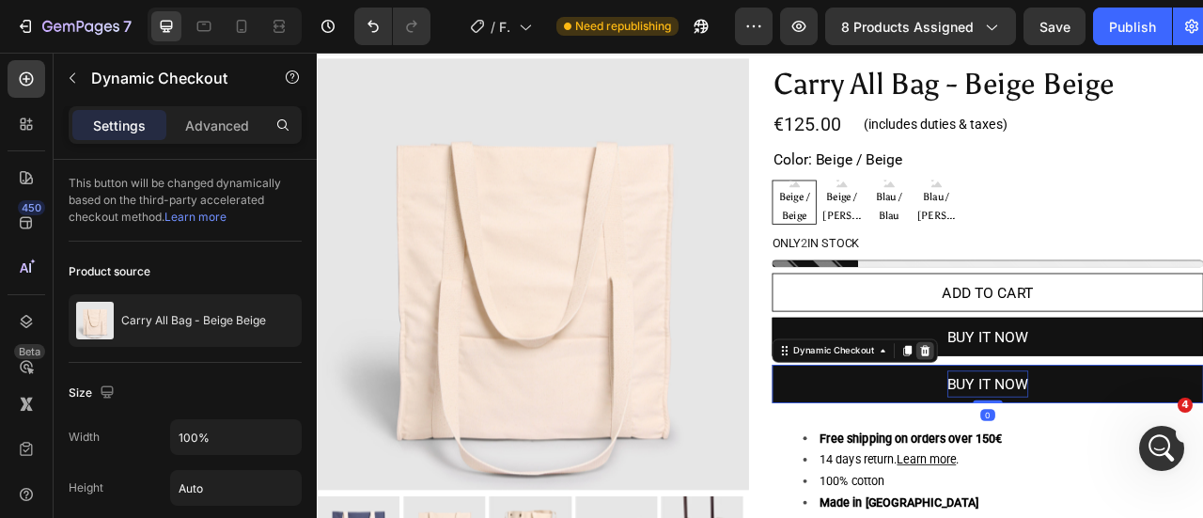
click at [1085, 434] on icon at bounding box center [1090, 431] width 12 height 13
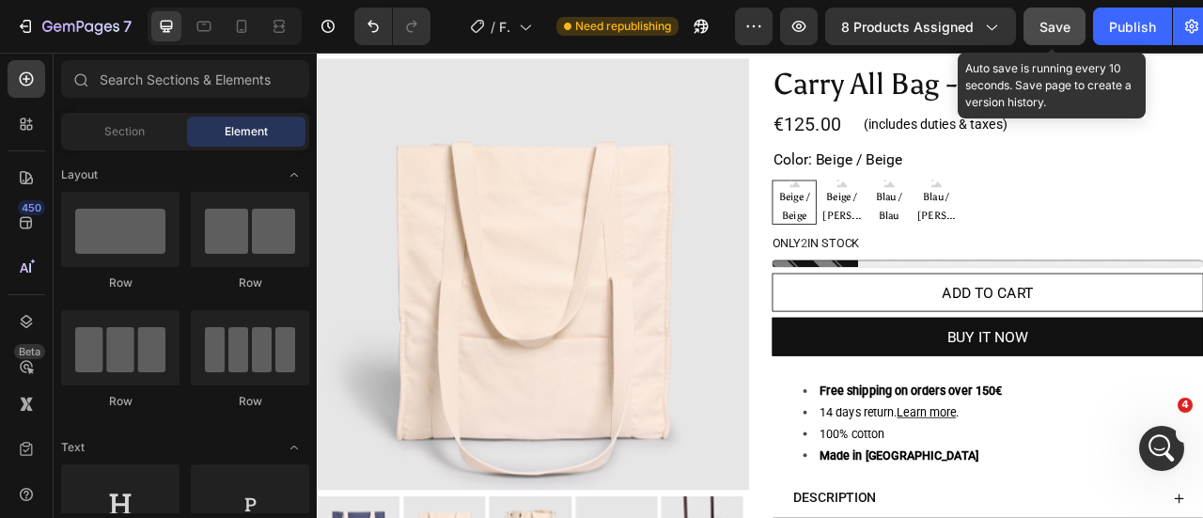
click at [1051, 38] on button "Save" at bounding box center [1054, 27] width 62 height 38
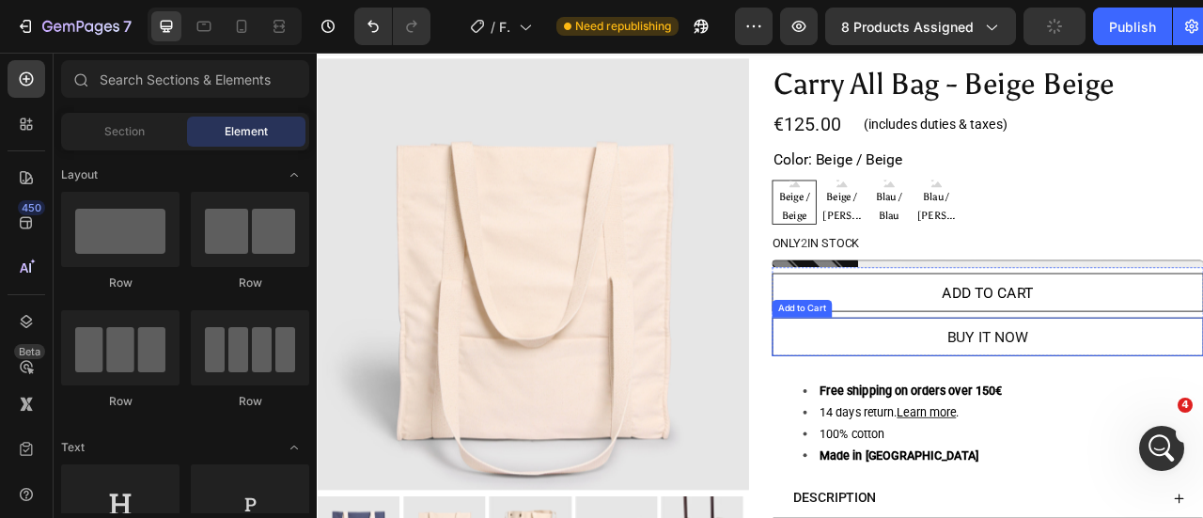
click at [1202, 432] on button "BUY IT NOW" at bounding box center [1170, 413] width 549 height 49
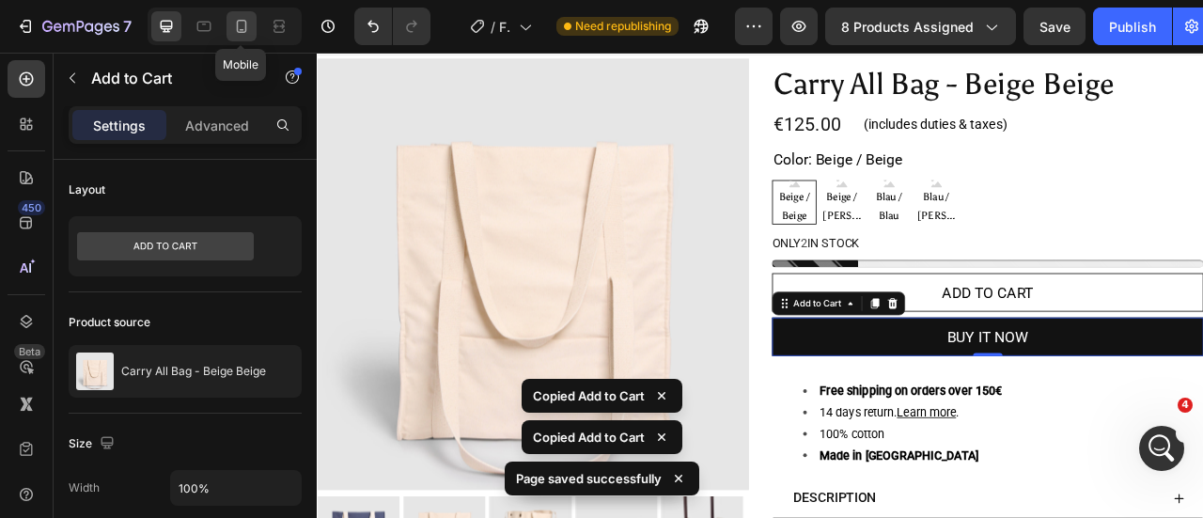
click at [233, 23] on icon at bounding box center [241, 26] width 19 height 19
type input "18"
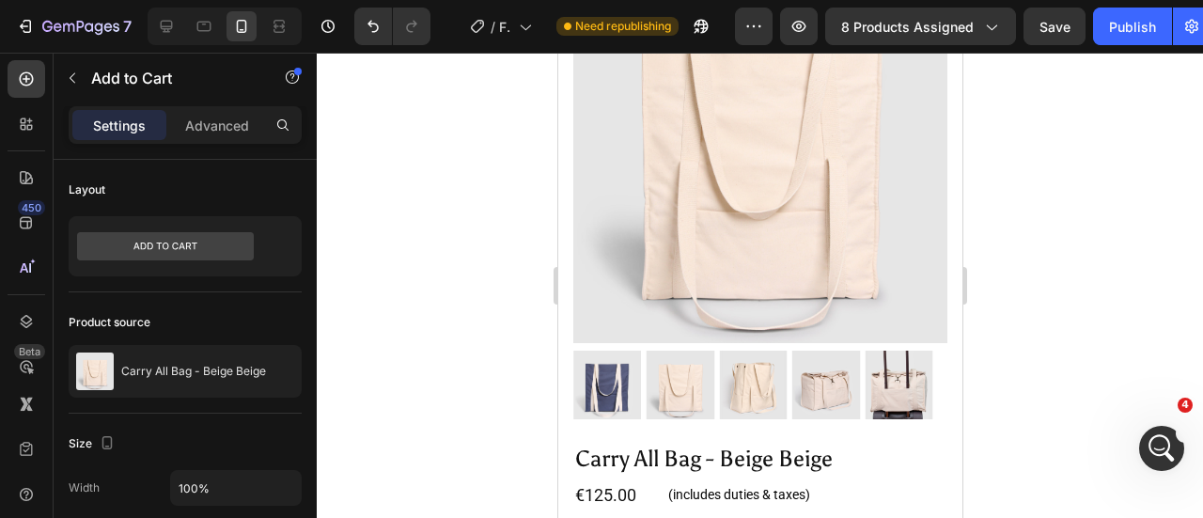
scroll to position [562, 0]
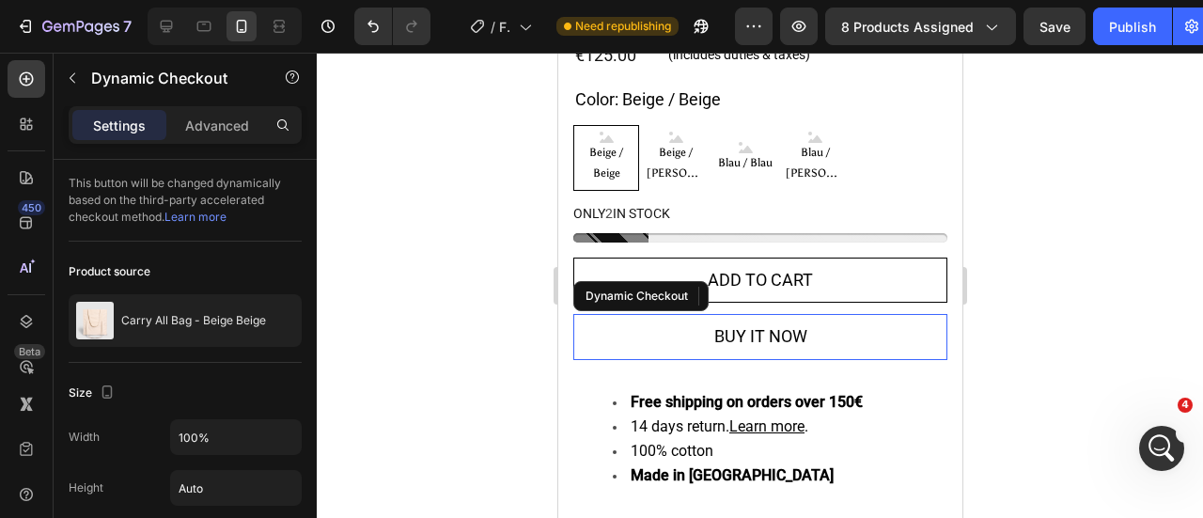
click at [839, 326] on button "Buy it now" at bounding box center [759, 336] width 374 height 45
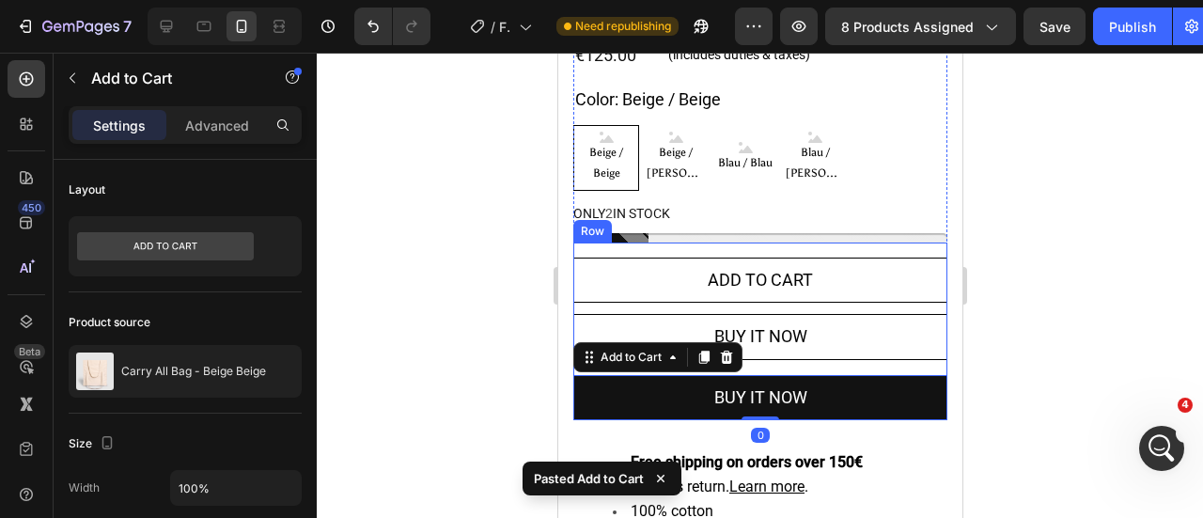
scroll to position [2, 0]
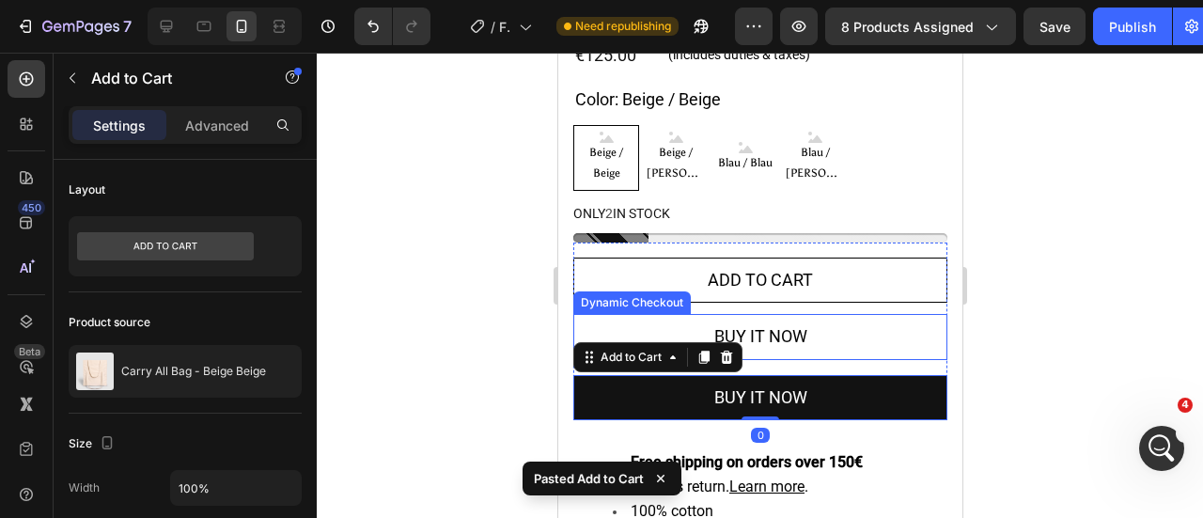
click at [855, 321] on button "Buy it now" at bounding box center [759, 336] width 374 height 45
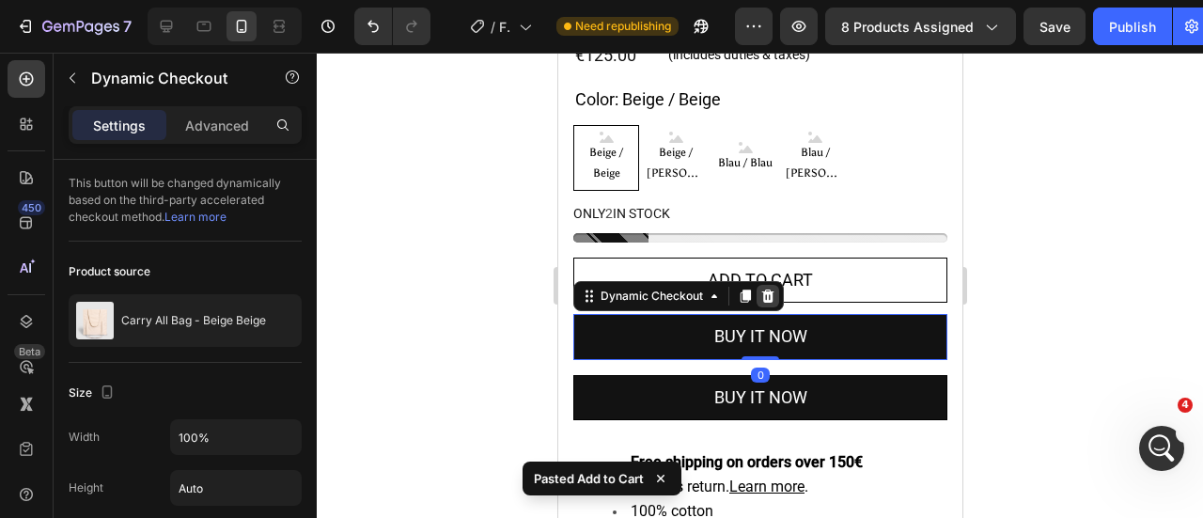
click at [767, 288] on icon at bounding box center [766, 295] width 15 height 15
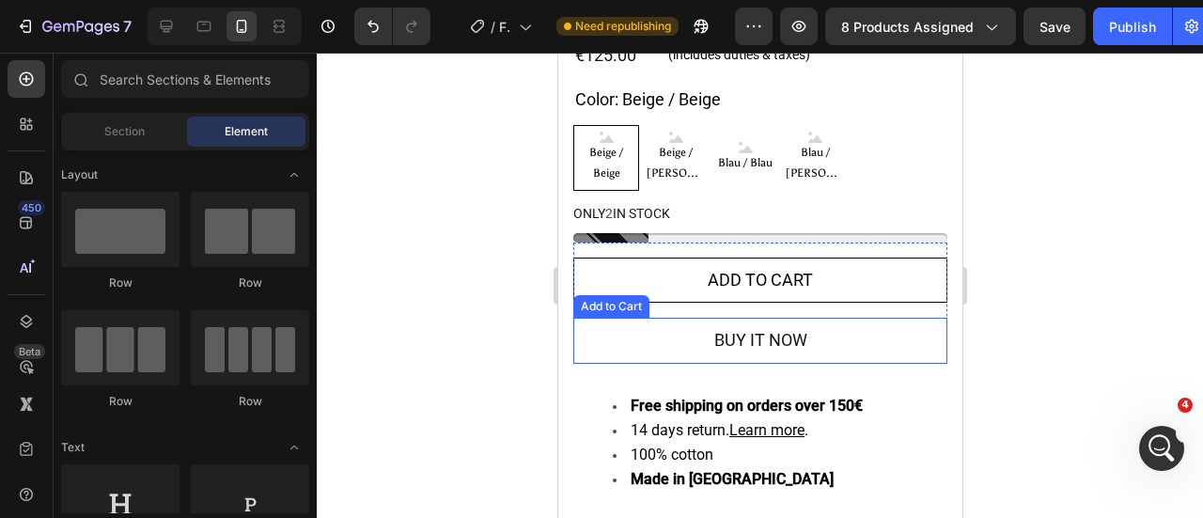
click at [611, 318] on button "BUY IT NOW" at bounding box center [759, 340] width 374 height 45
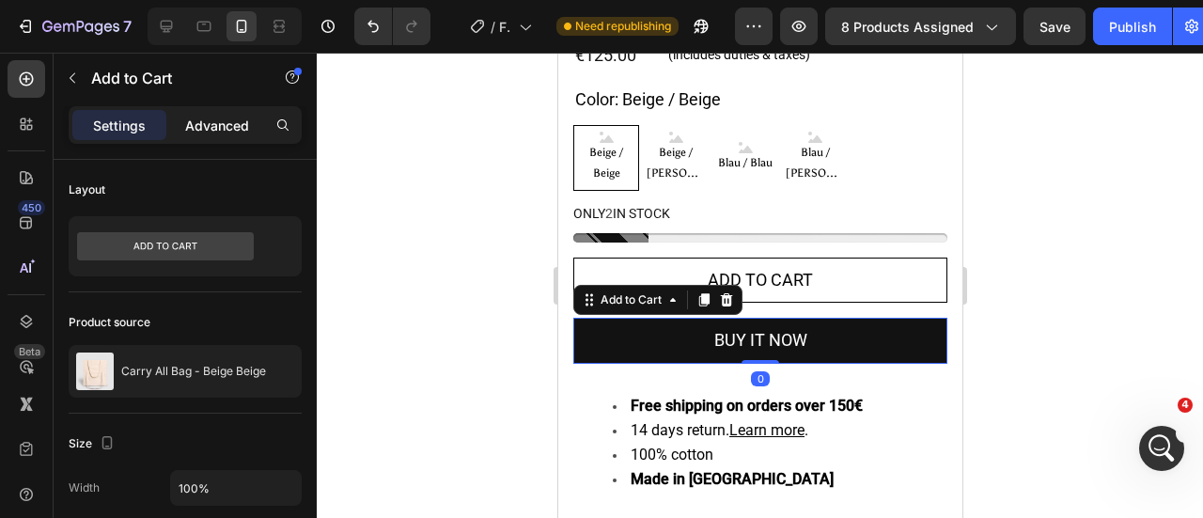
click at [220, 113] on div "Advanced" at bounding box center [217, 125] width 94 height 30
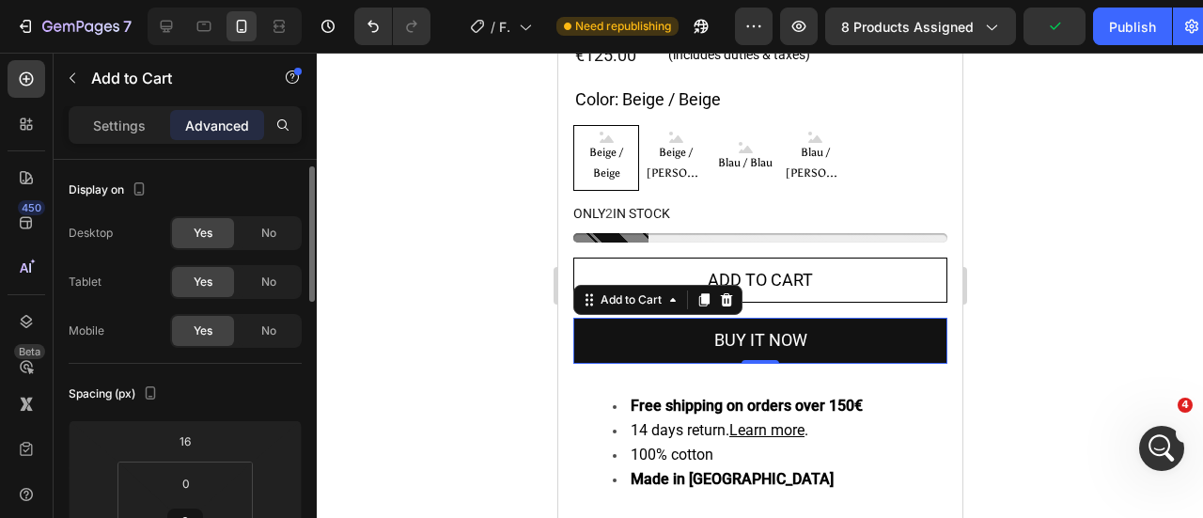
scroll to position [5, 0]
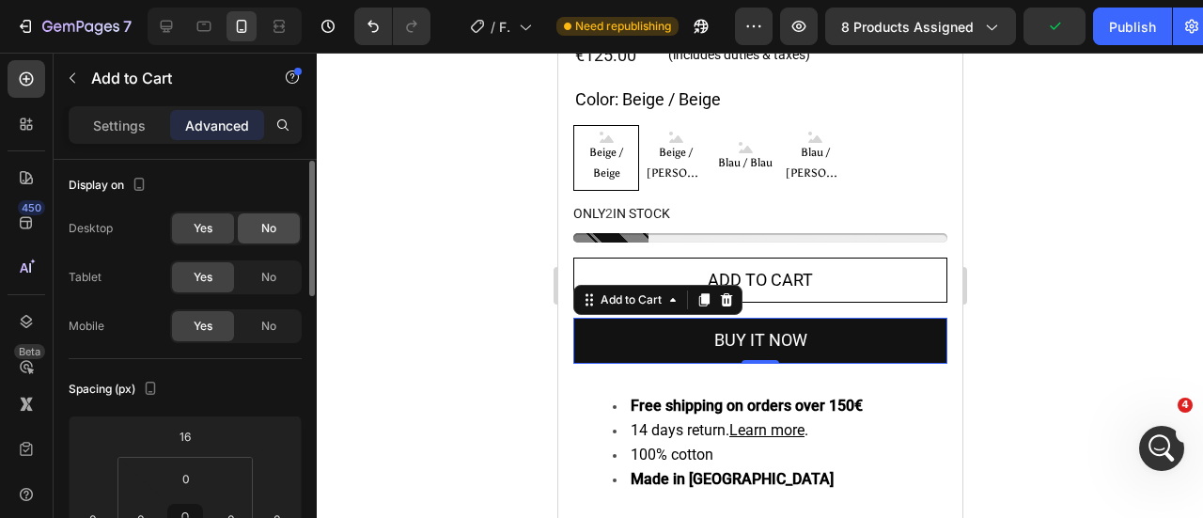
click at [288, 215] on div "No" at bounding box center [269, 228] width 62 height 30
click at [271, 278] on span "No" at bounding box center [268, 277] width 15 height 17
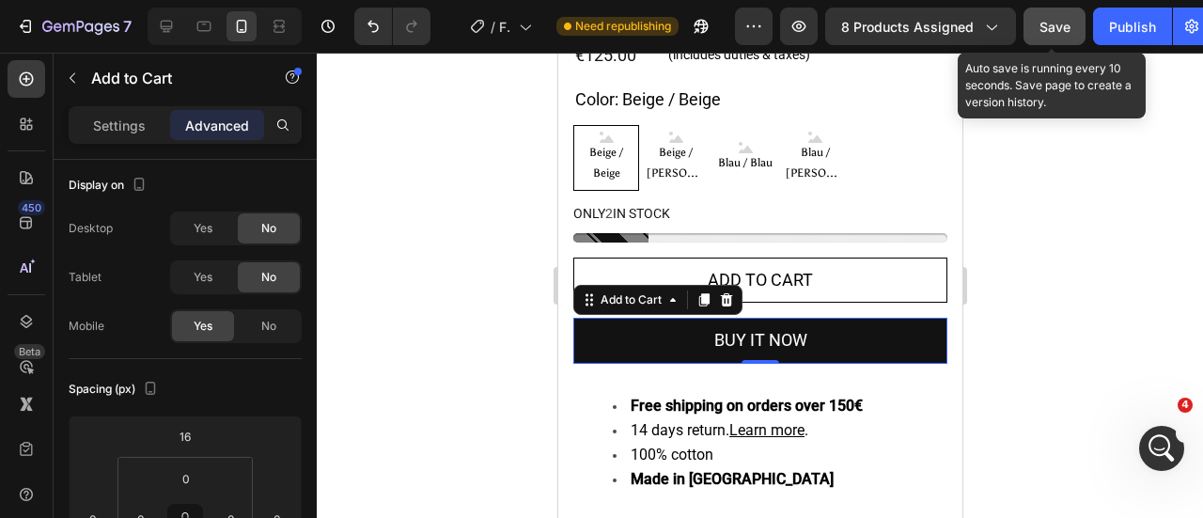
click at [1059, 20] on span "Save" at bounding box center [1054, 27] width 31 height 16
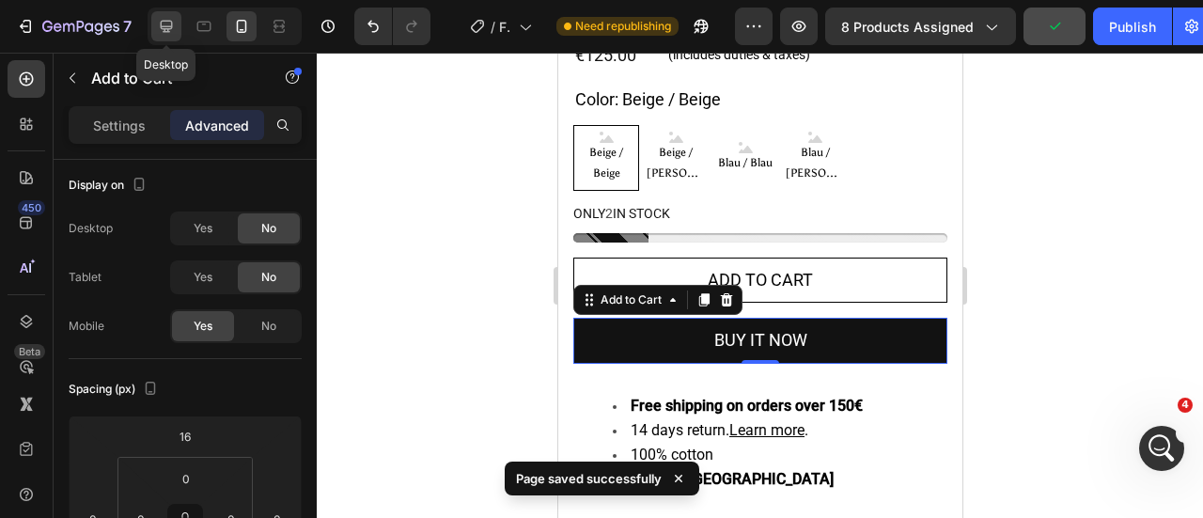
click at [171, 34] on icon at bounding box center [166, 26] width 19 height 19
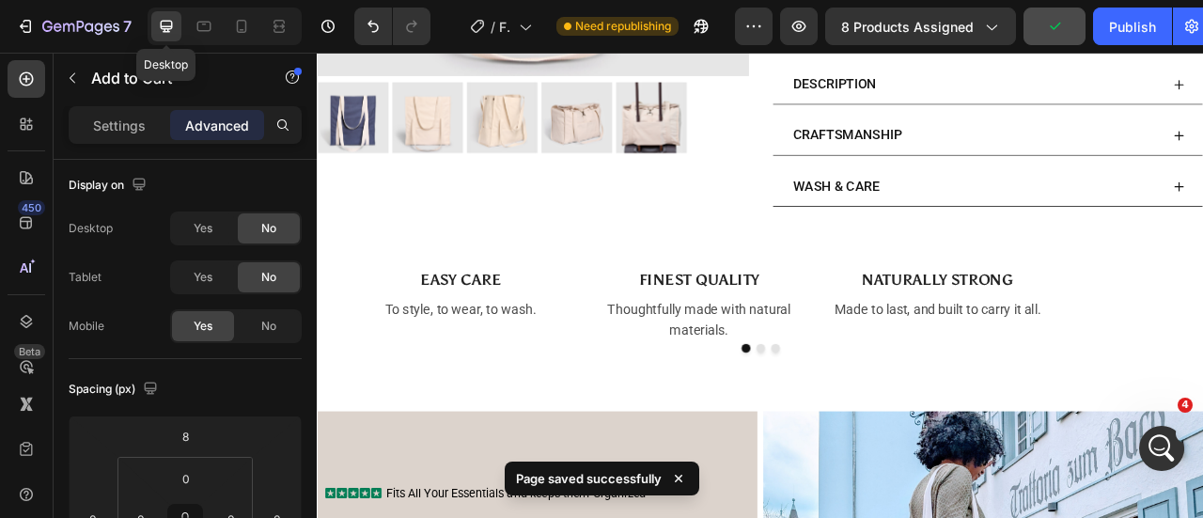
click at [1202, 360] on div "Image EASY CARE Text Block To style, to wear, to wash. Text Block Image FINEST …" at bounding box center [880, 382] width 1052 height 133
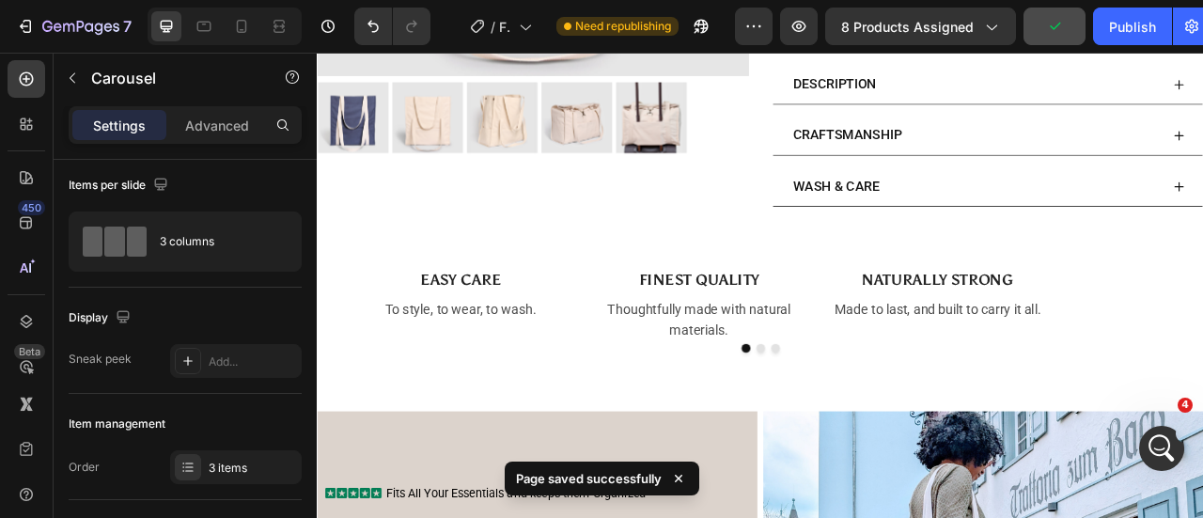
scroll to position [81, 0]
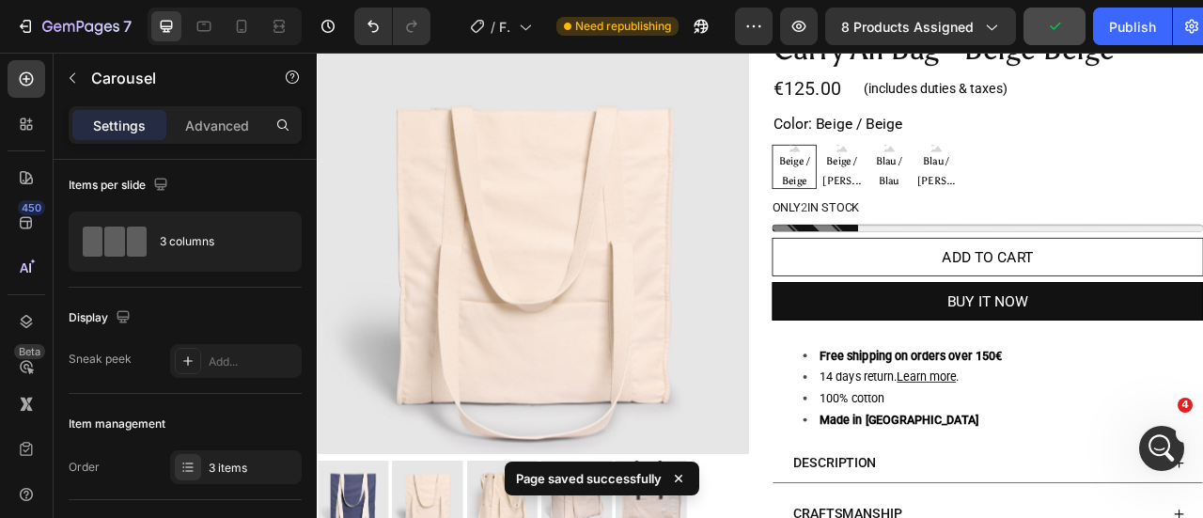
click at [1202, 382] on button "BUY IT NOW" at bounding box center [1170, 368] width 549 height 49
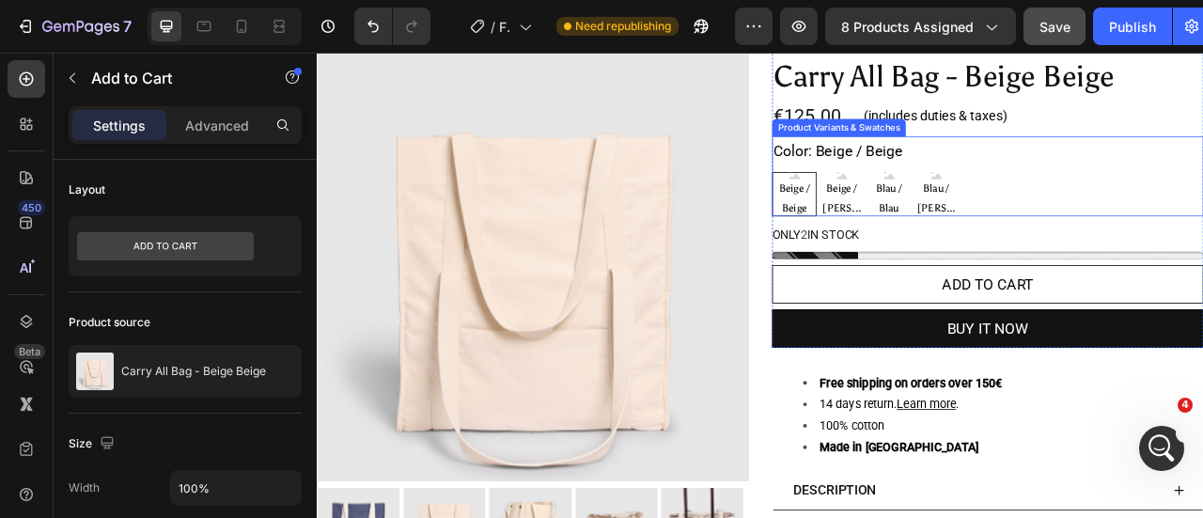
scroll to position [99, 0]
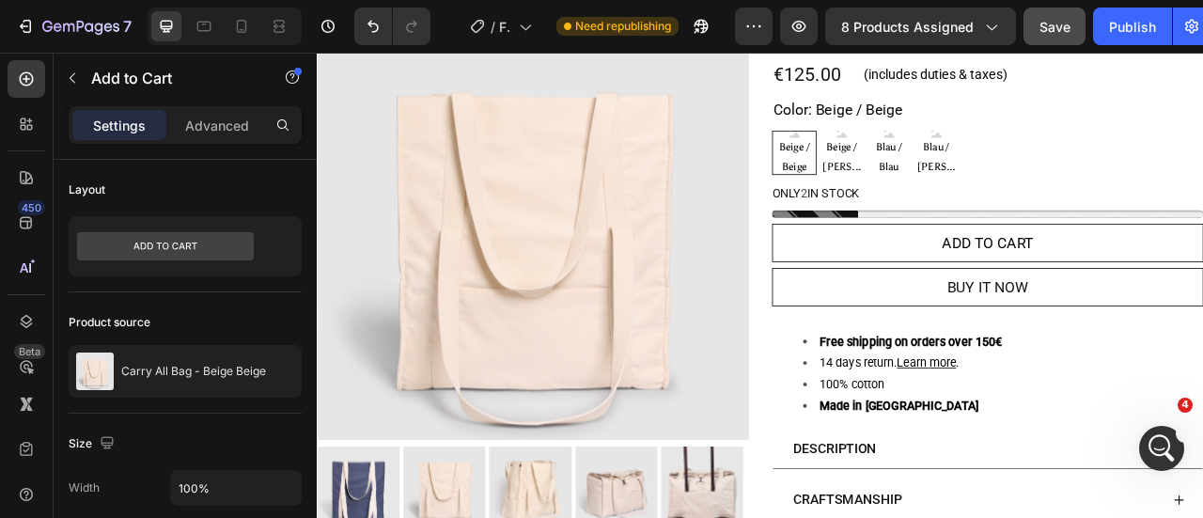
click at [1202, 350] on button "BUY IT NOW" at bounding box center [1170, 350] width 549 height 49
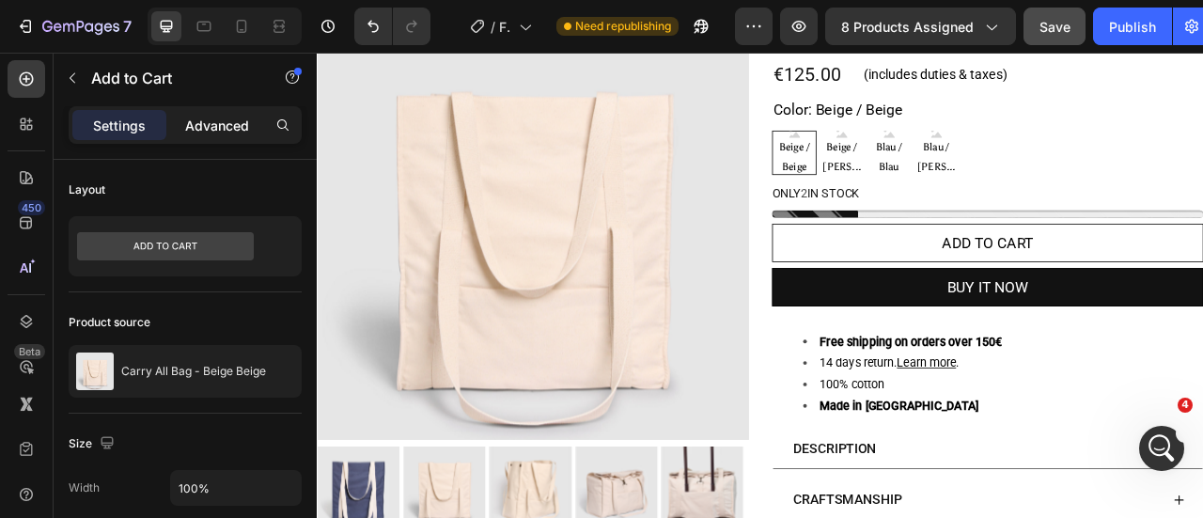
click at [211, 120] on p "Advanced" at bounding box center [217, 126] width 64 height 20
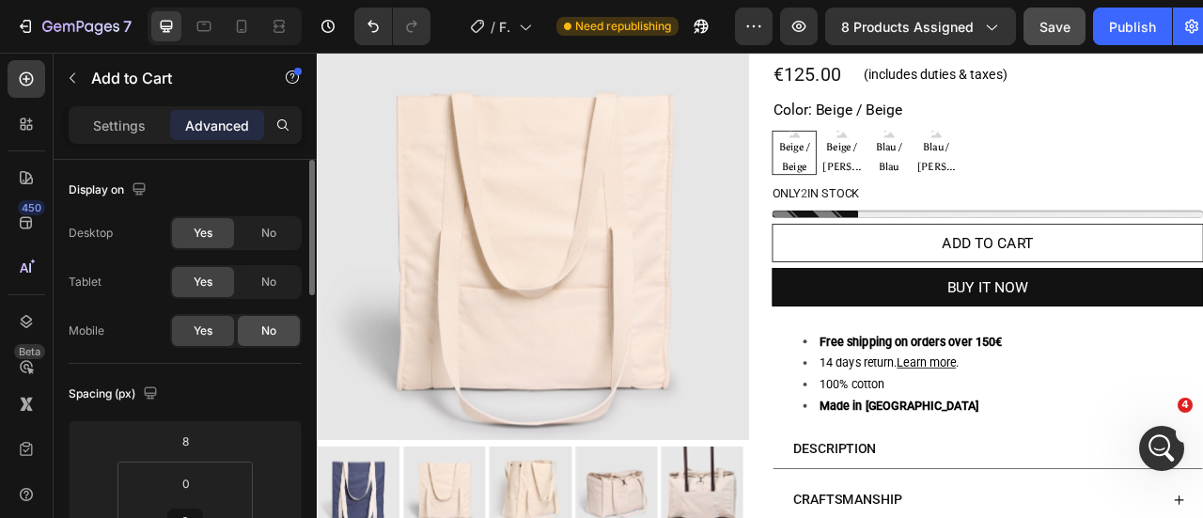
click at [260, 320] on div "No" at bounding box center [269, 331] width 62 height 30
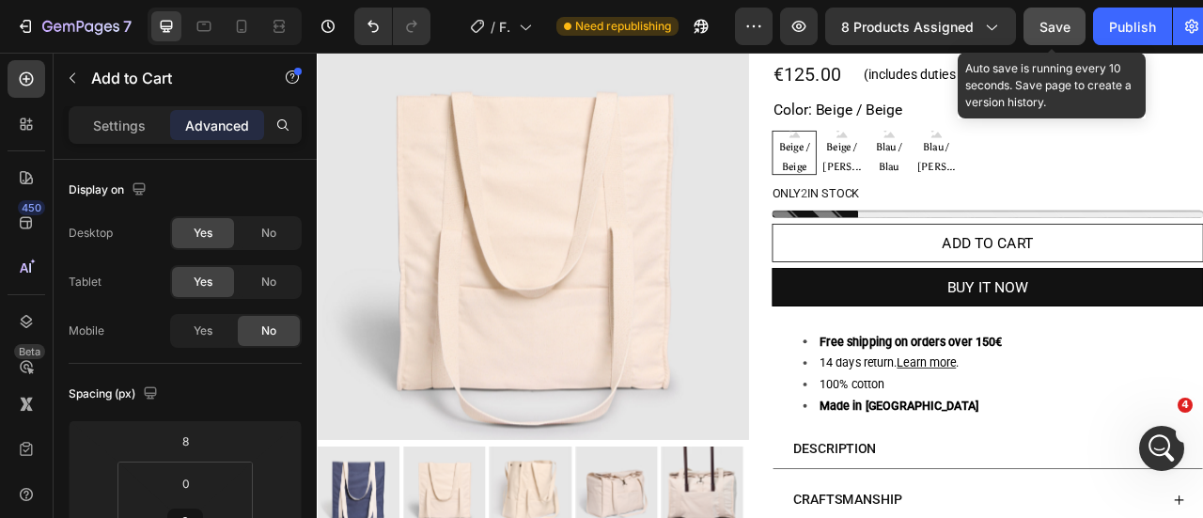
click at [1068, 30] on span "Save" at bounding box center [1054, 27] width 31 height 16
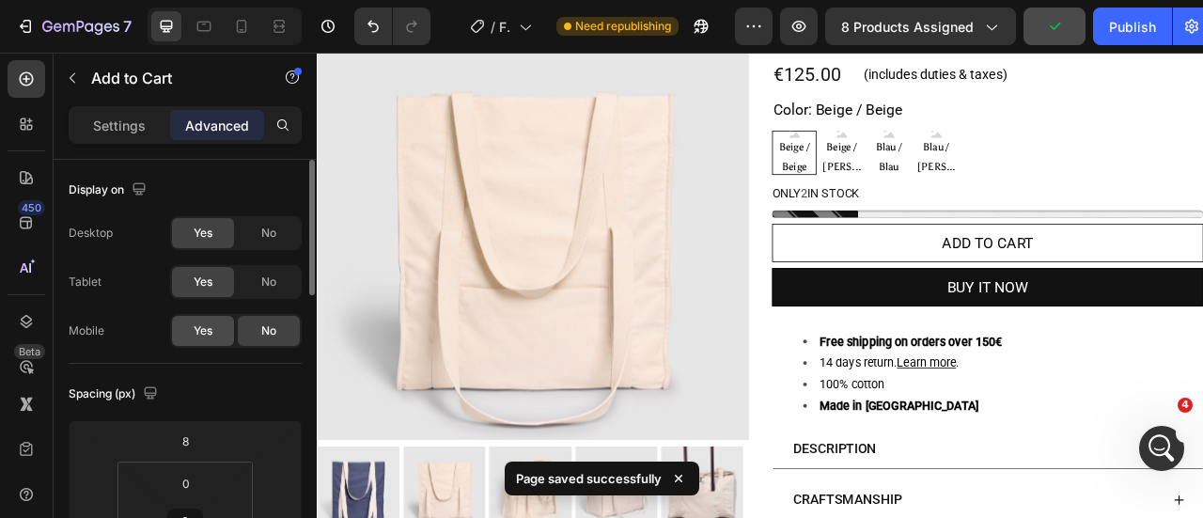
click at [207, 330] on span "Yes" at bounding box center [203, 330] width 19 height 17
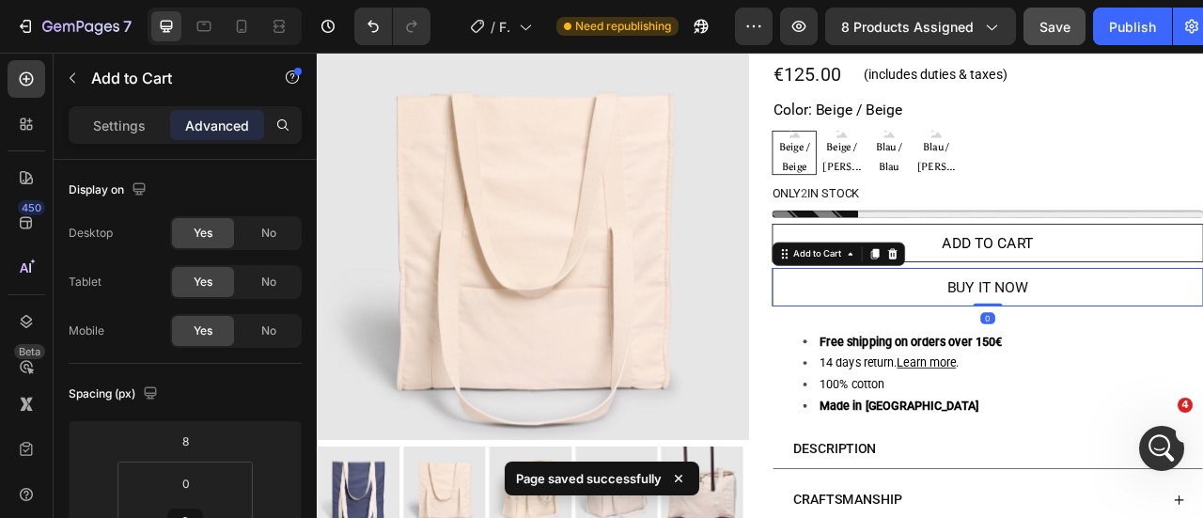
click at [1060, 351] on button "BUY IT NOW" at bounding box center [1170, 350] width 549 height 49
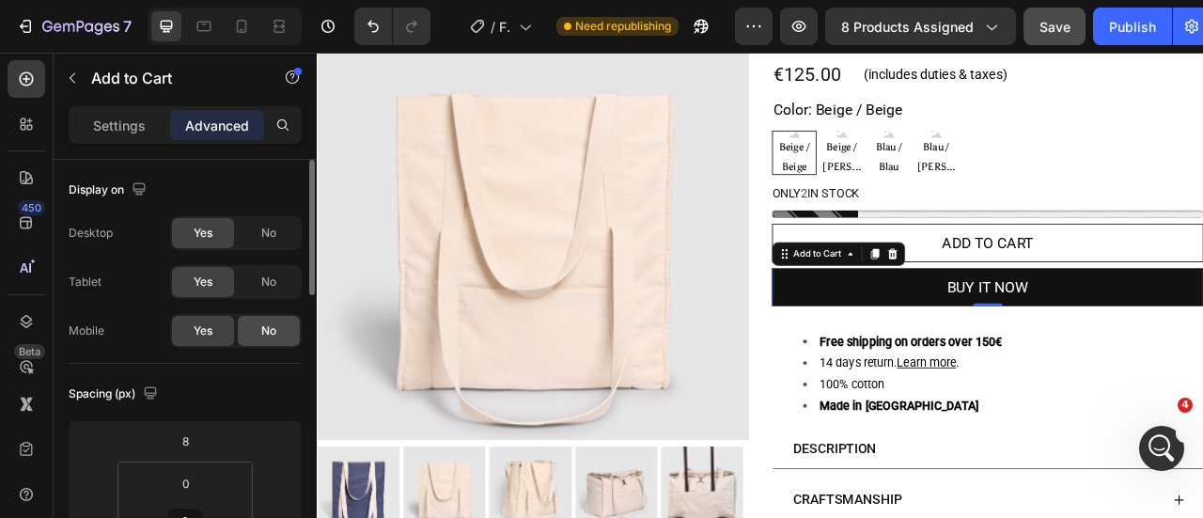
click at [268, 332] on span "No" at bounding box center [268, 330] width 15 height 17
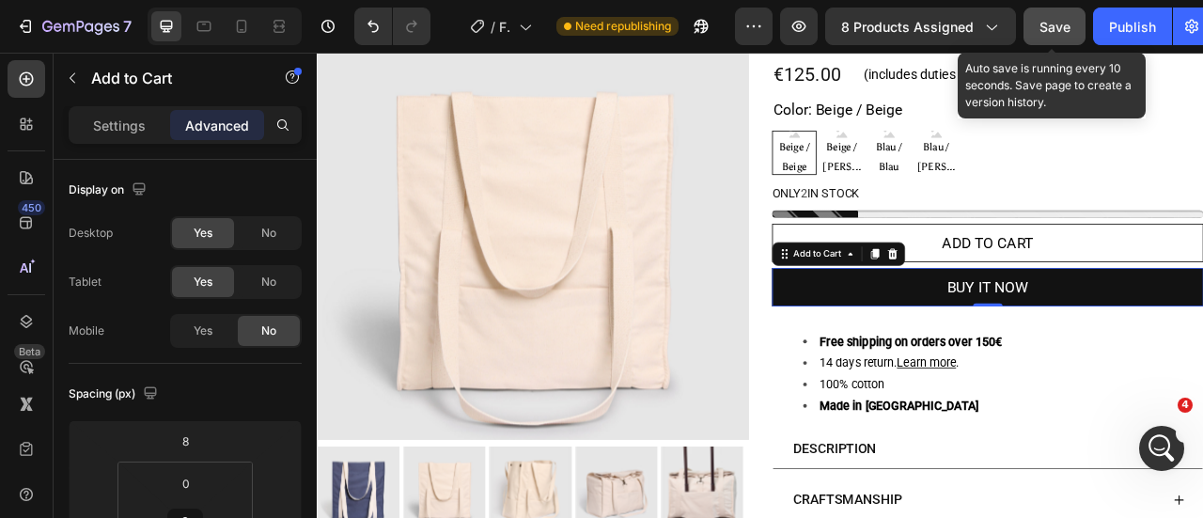
click at [1052, 29] on span "Save" at bounding box center [1054, 27] width 31 height 16
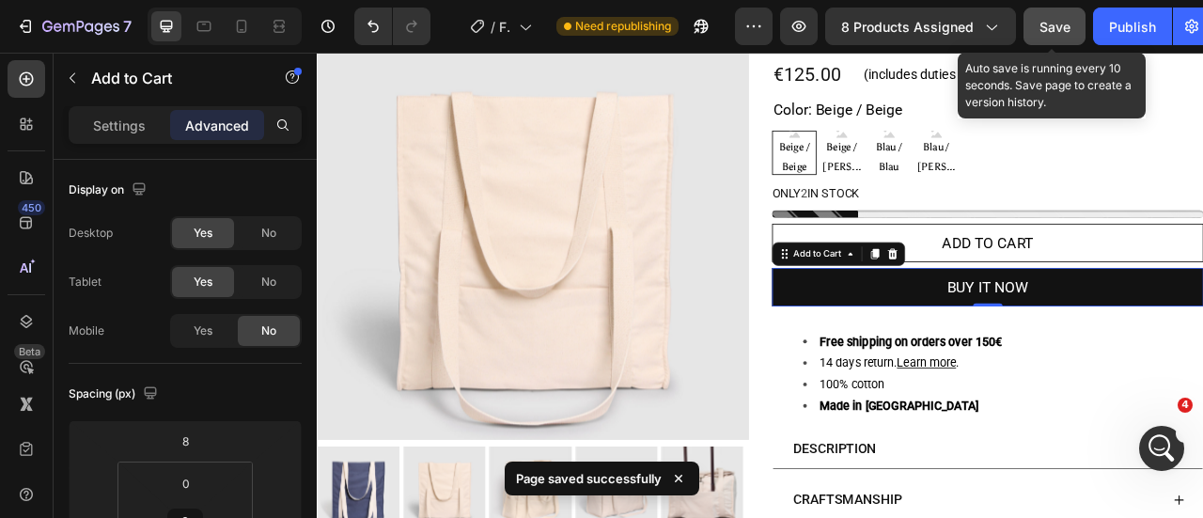
click at [1061, 23] on span "Save" at bounding box center [1054, 27] width 31 height 16
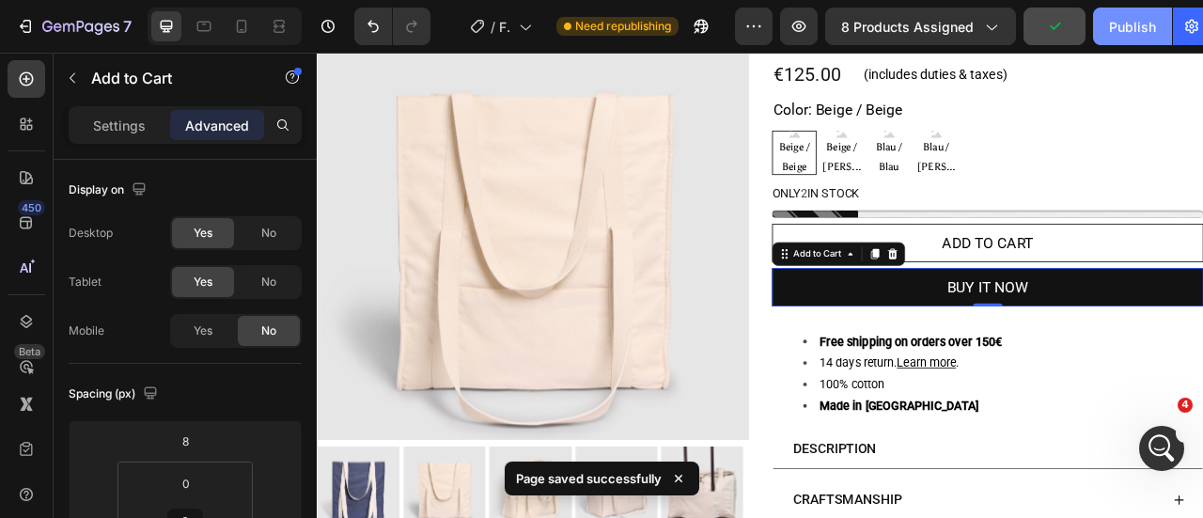
click at [1102, 25] on button "Publish" at bounding box center [1132, 27] width 79 height 38
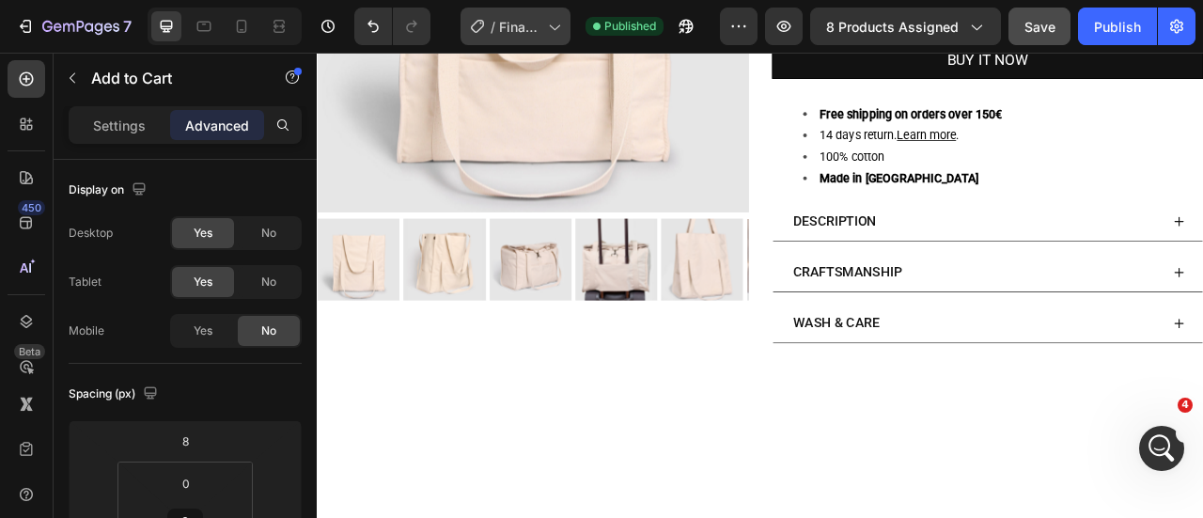
scroll to position [0, 0]
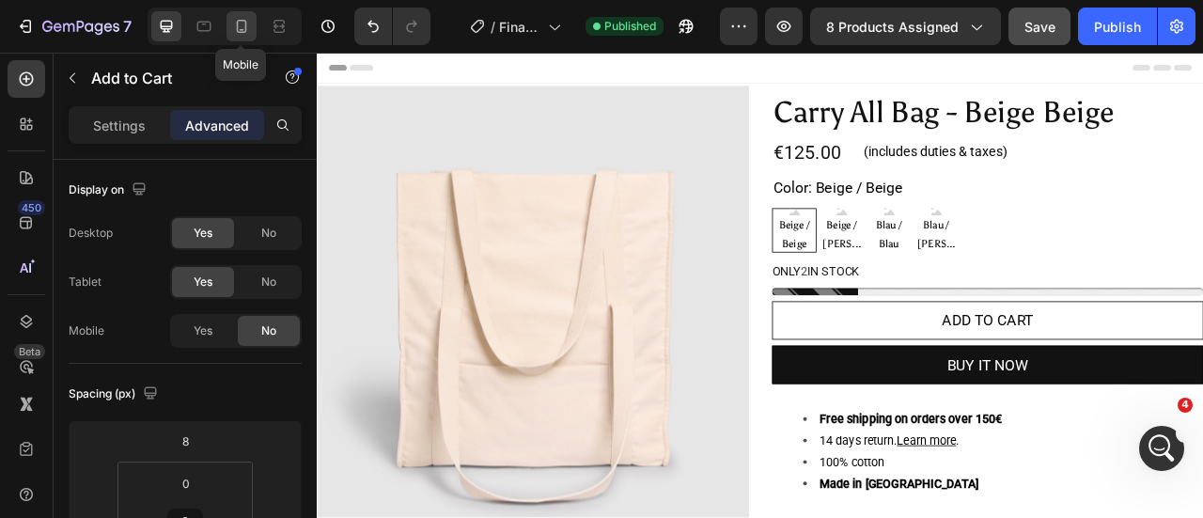
click at [228, 23] on div at bounding box center [241, 26] width 30 height 30
type input "16"
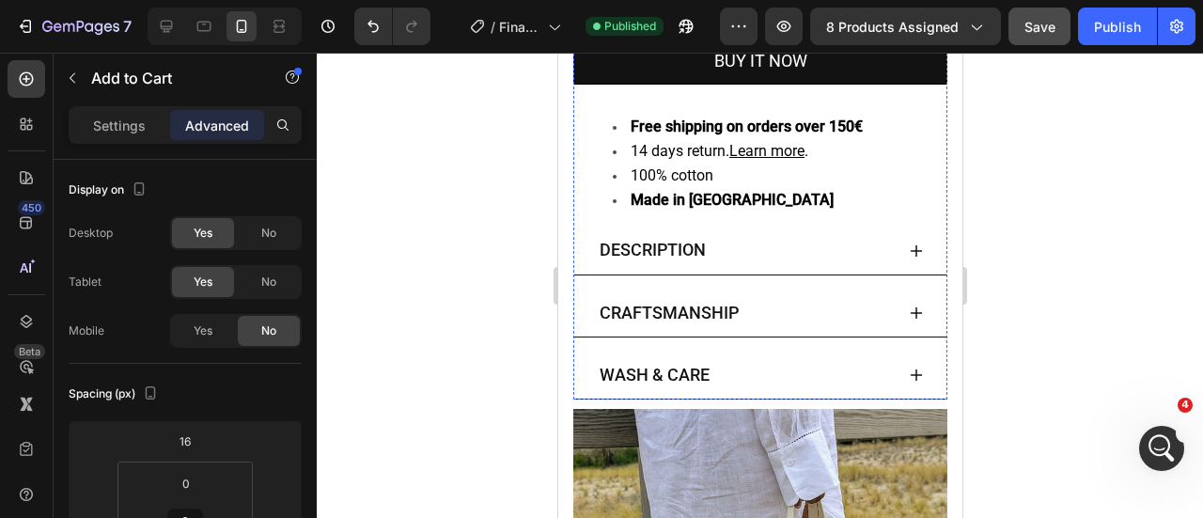
scroll to position [834, 0]
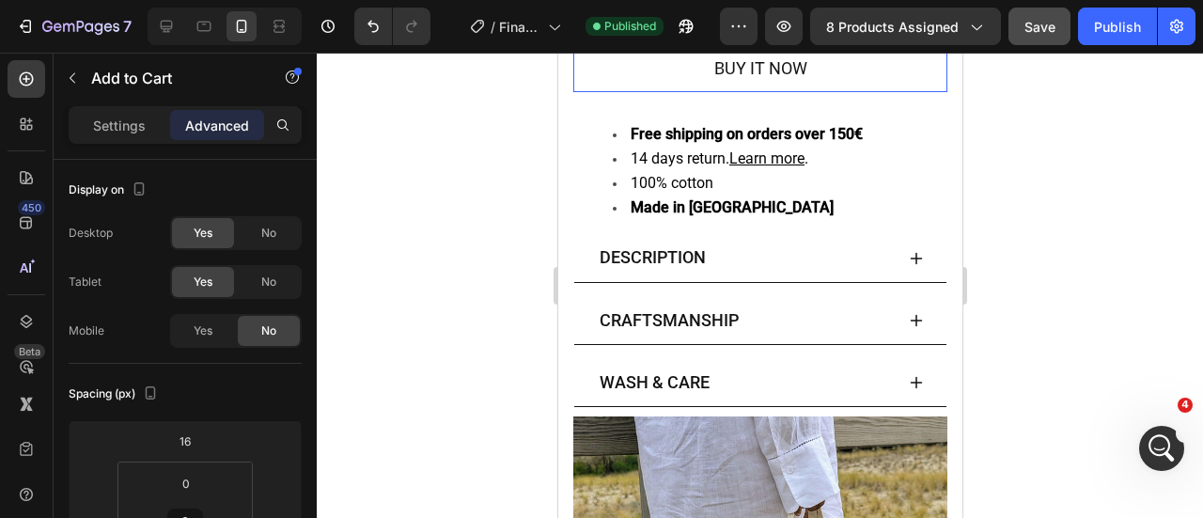
click at [812, 91] on div "BUY IT NOW Add to Cart" at bounding box center [759, 61] width 374 height 60
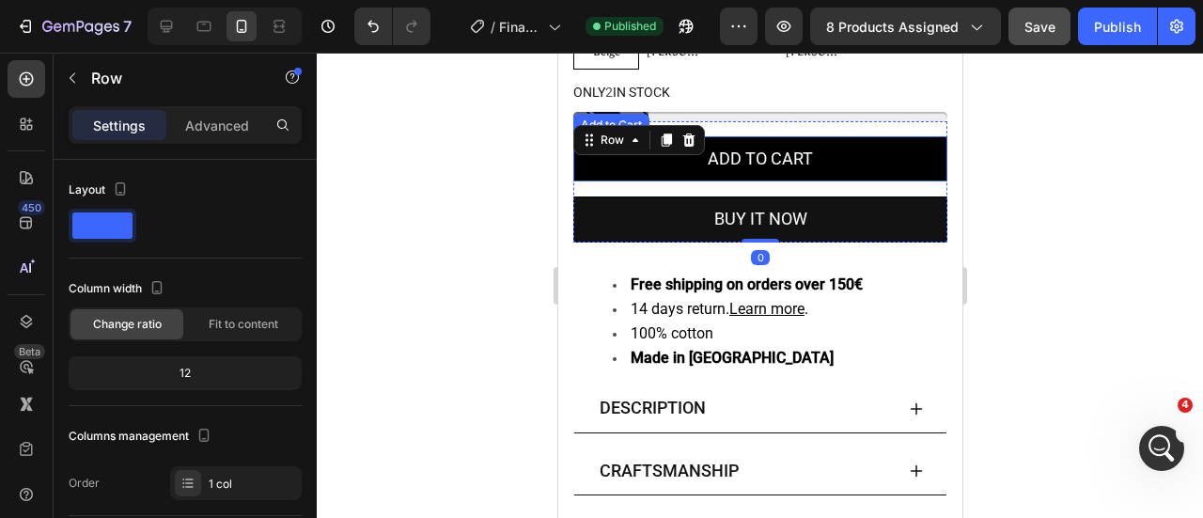
scroll to position [611, 0]
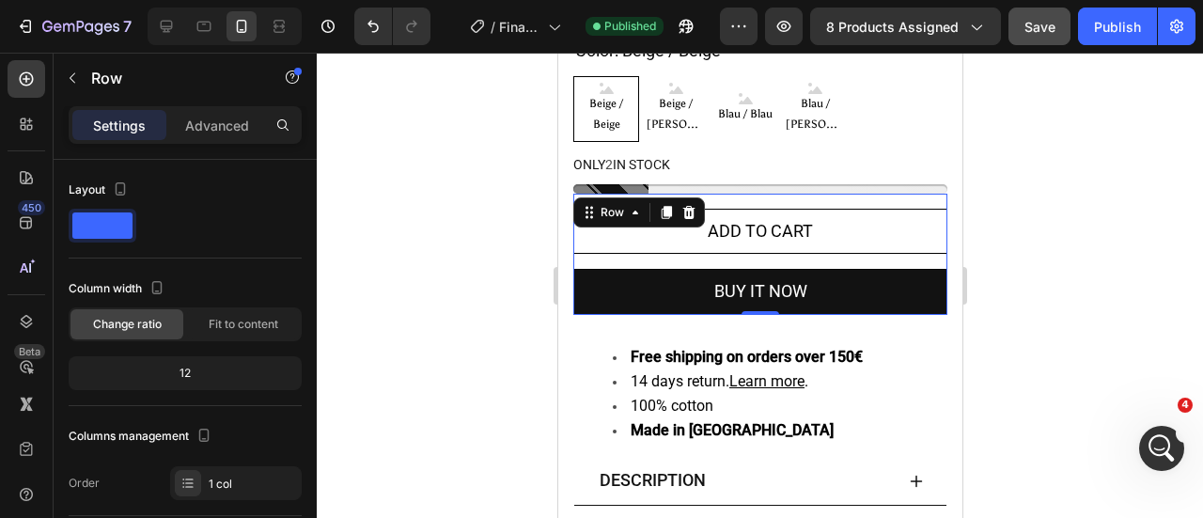
click at [439, 234] on div at bounding box center [760, 285] width 886 height 465
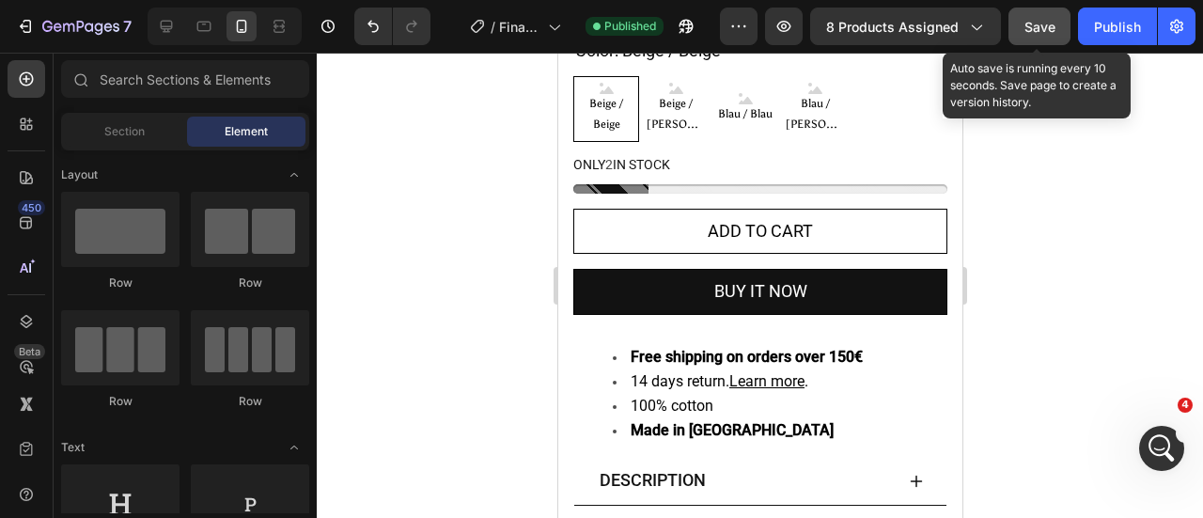
click at [1031, 29] on span "Save" at bounding box center [1039, 27] width 31 height 16
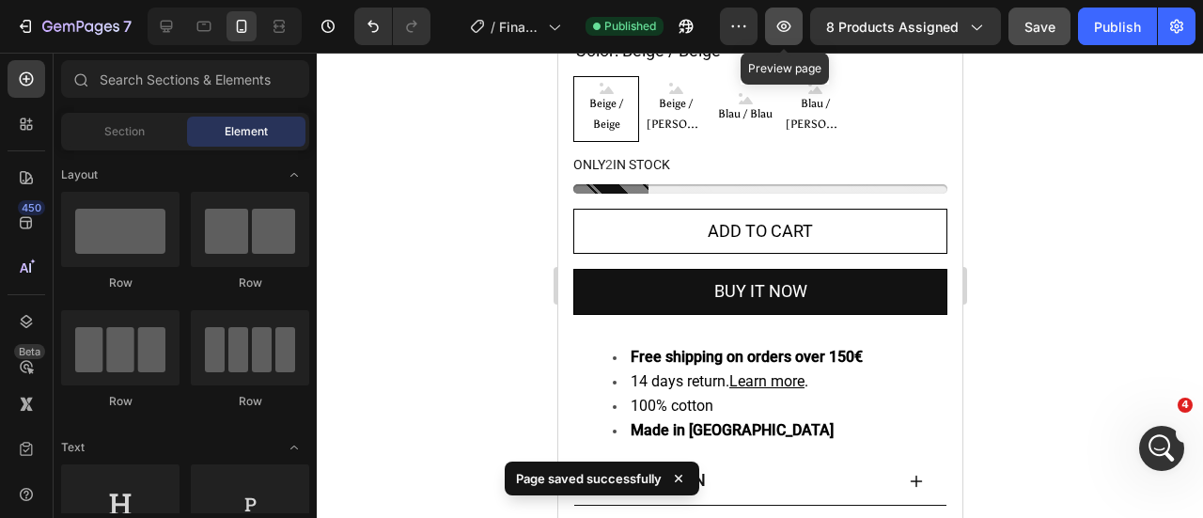
click at [784, 18] on icon "button" at bounding box center [783, 26] width 19 height 19
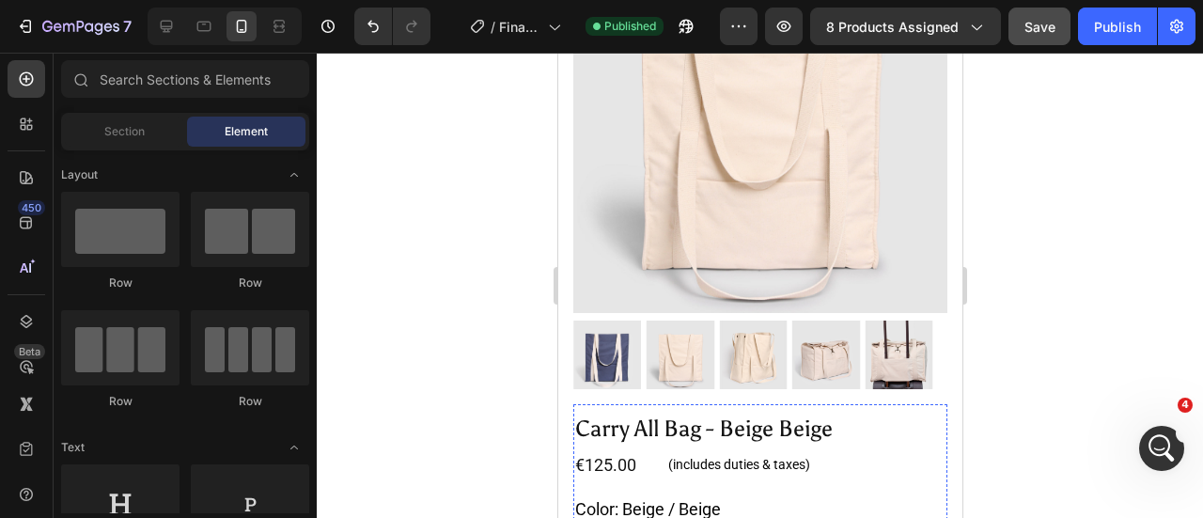
scroll to position [0, 0]
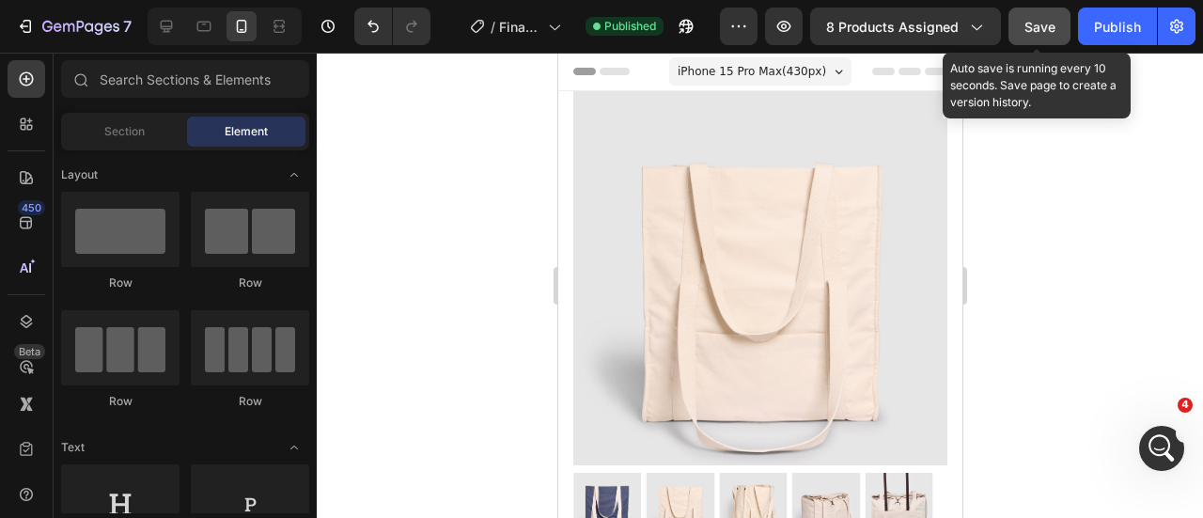
click at [1030, 20] on span "Save" at bounding box center [1039, 27] width 31 height 16
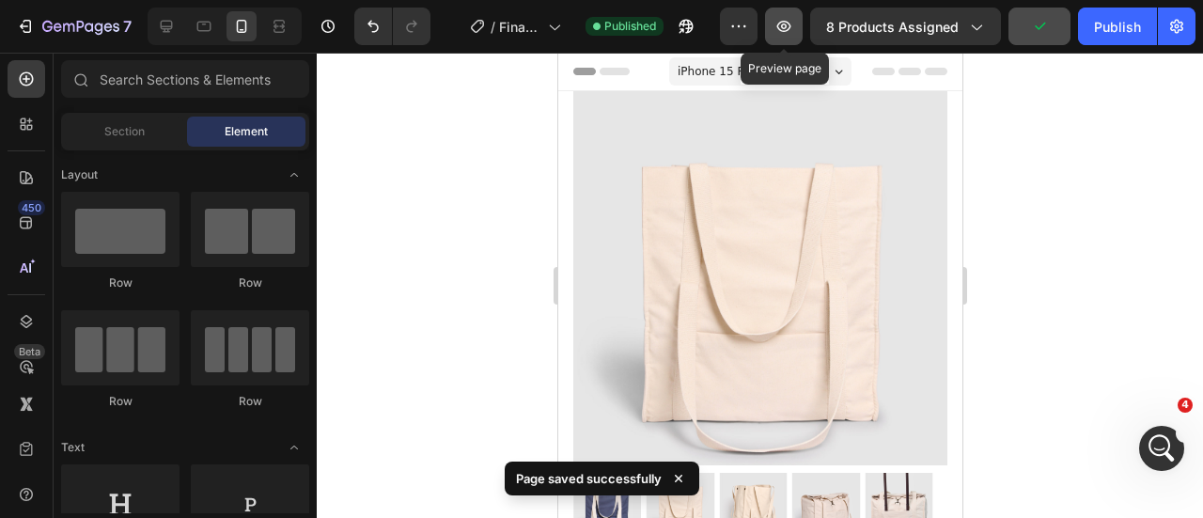
click at [789, 20] on icon "button" at bounding box center [783, 26] width 19 height 19
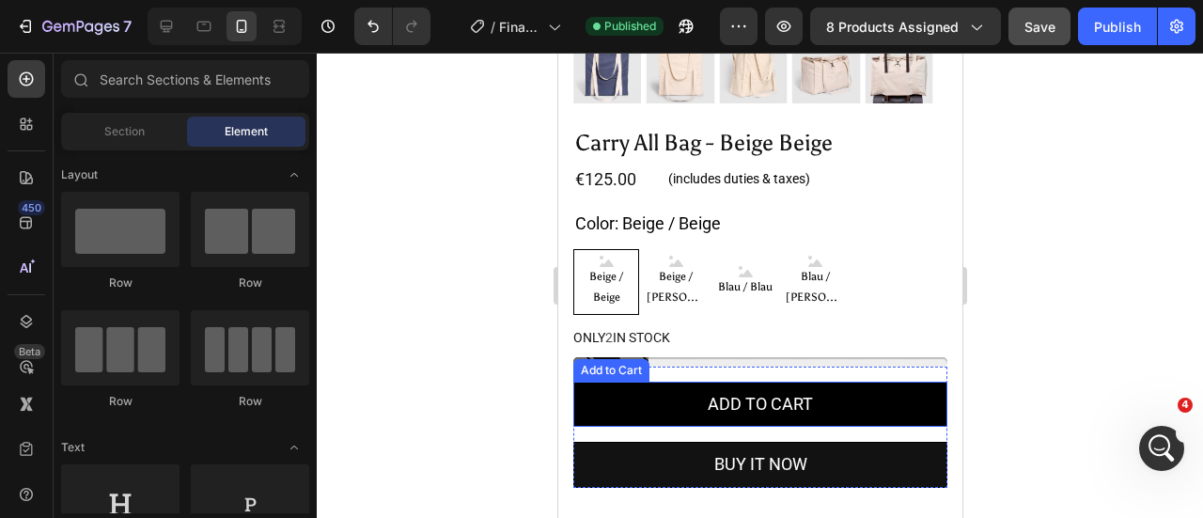
scroll to position [576, 0]
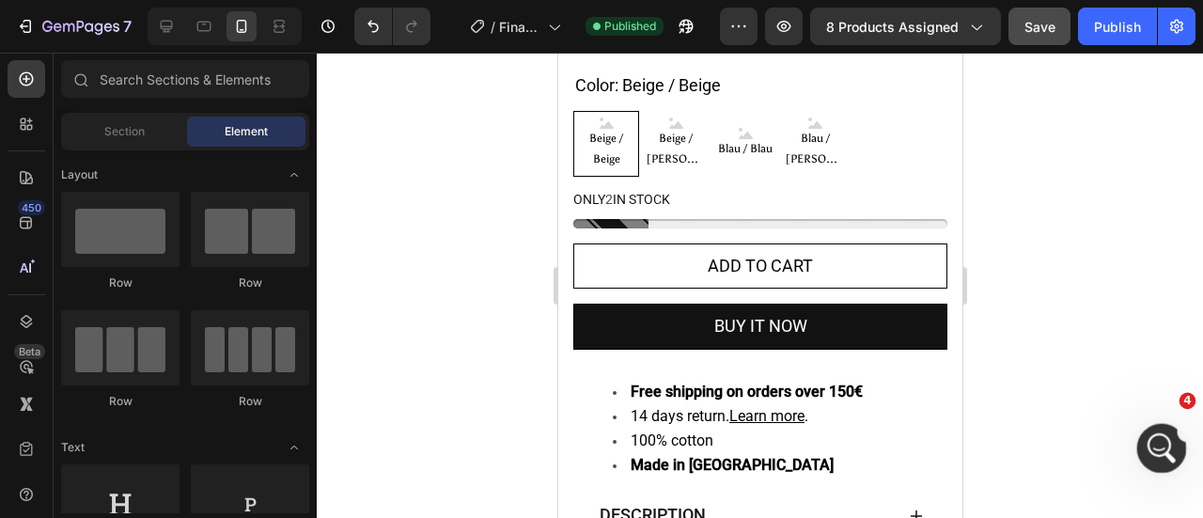
click at [1162, 440] on icon "Open Intercom Messenger" at bounding box center [1159, 445] width 31 height 31
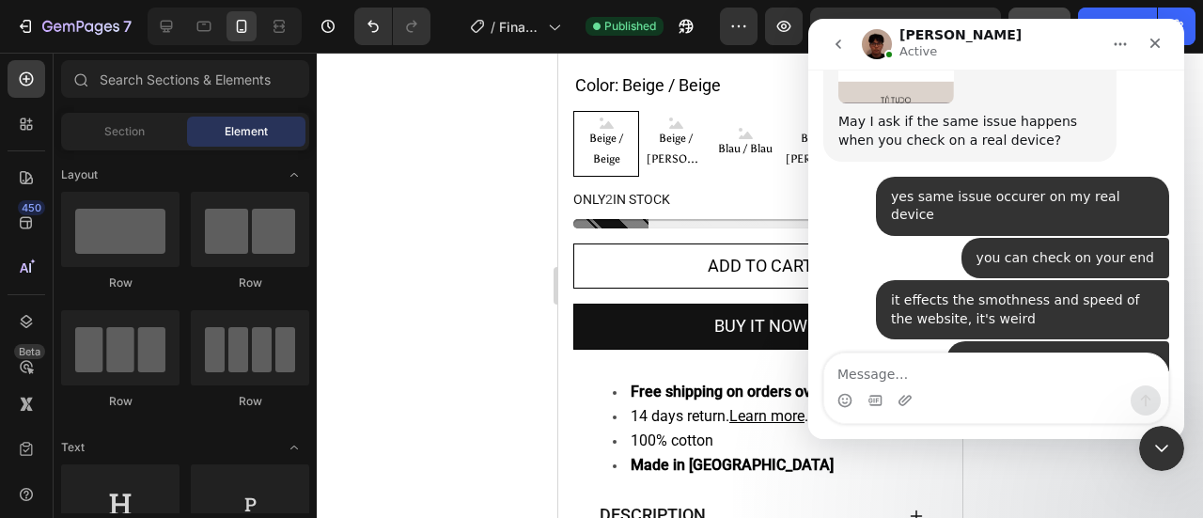
scroll to position [5554, 0]
